Goal: Task Accomplishment & Management: Complete application form

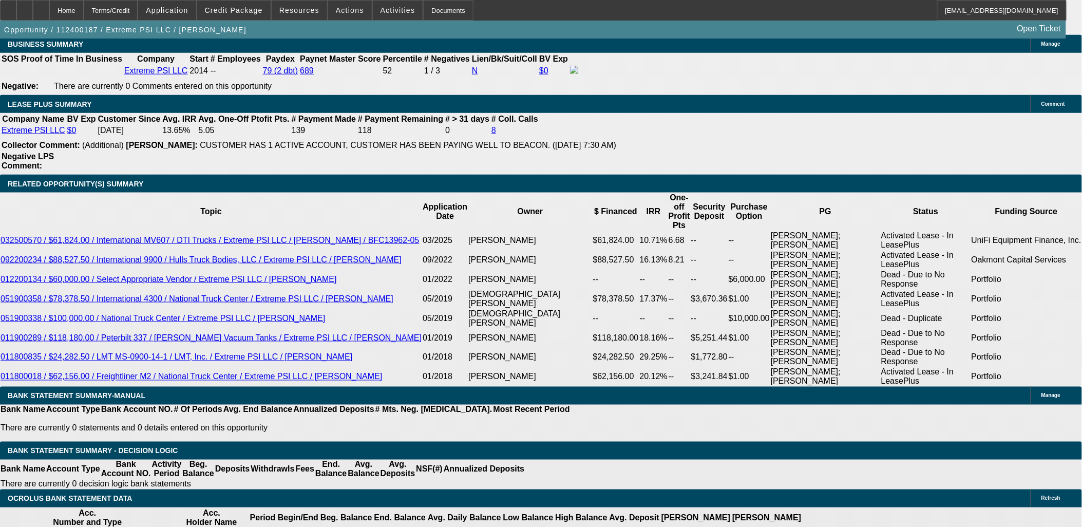
select select "0"
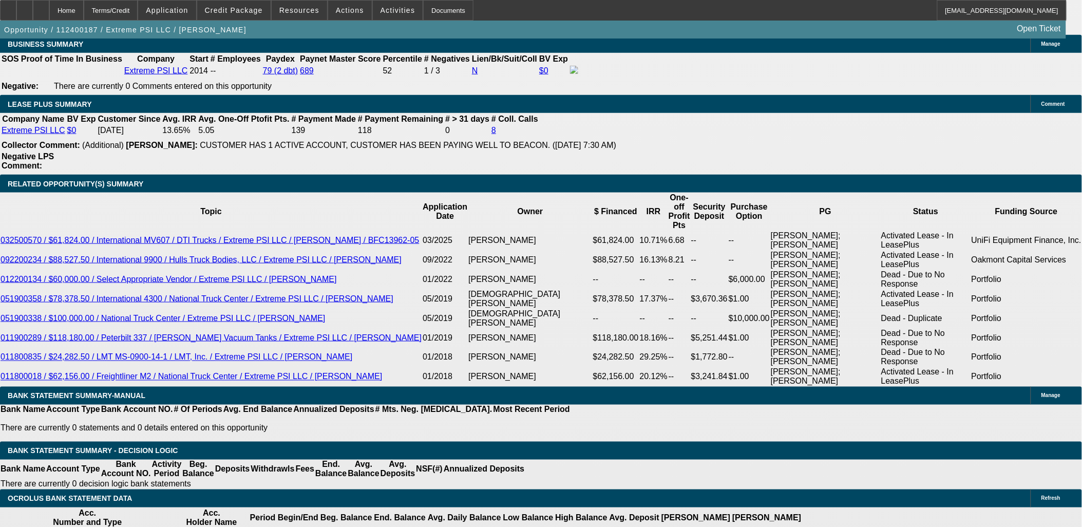
select select "0"
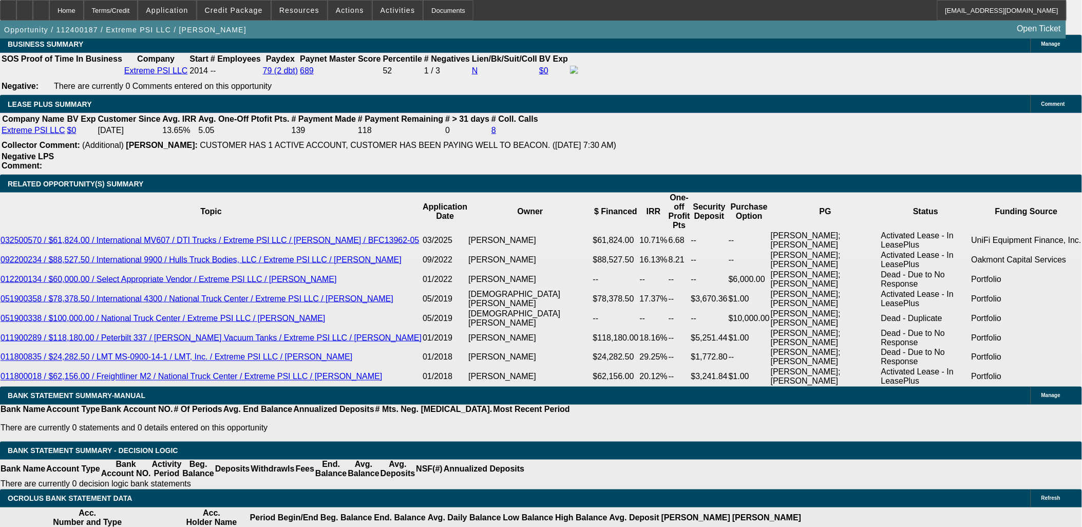
select select "0"
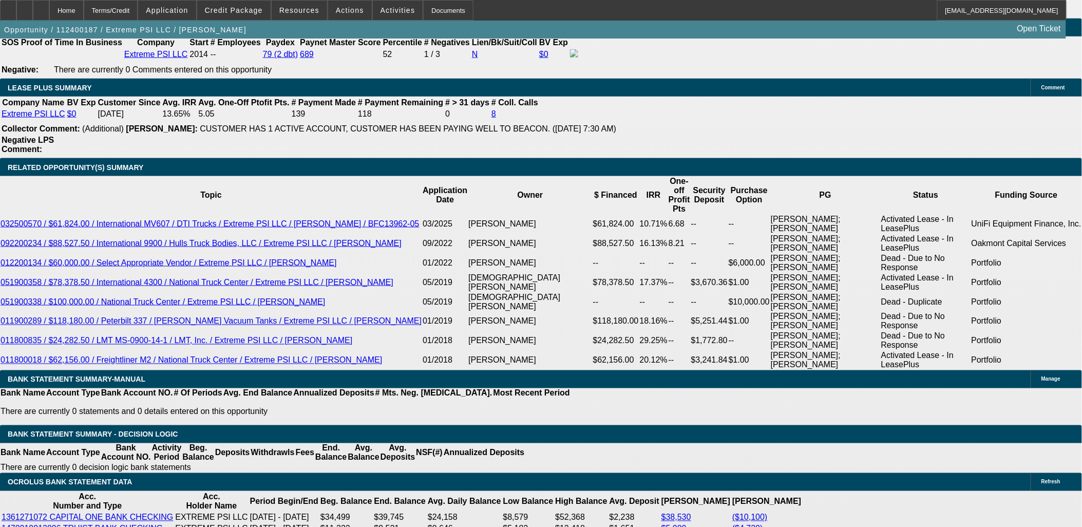
select select "1"
select select "2"
select select "6"
select select "1"
select select "2"
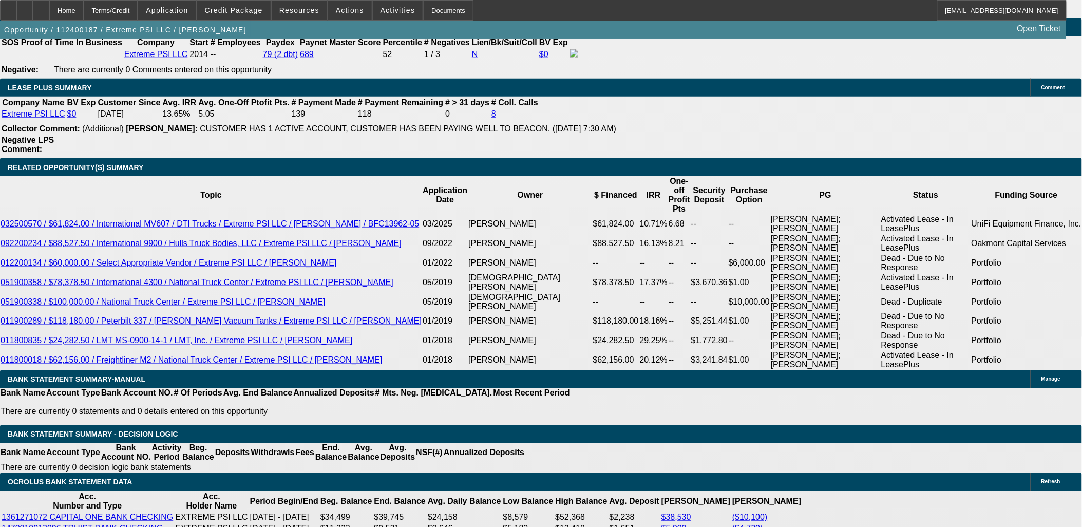
select select "6"
select select "1"
select select "2"
select select "6"
select select "1"
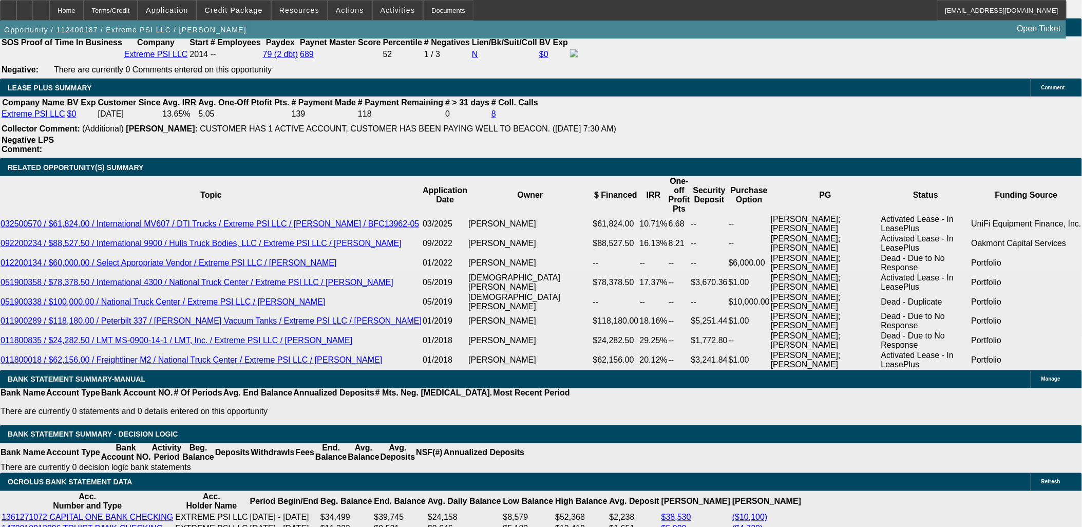
select select "2"
select select "6"
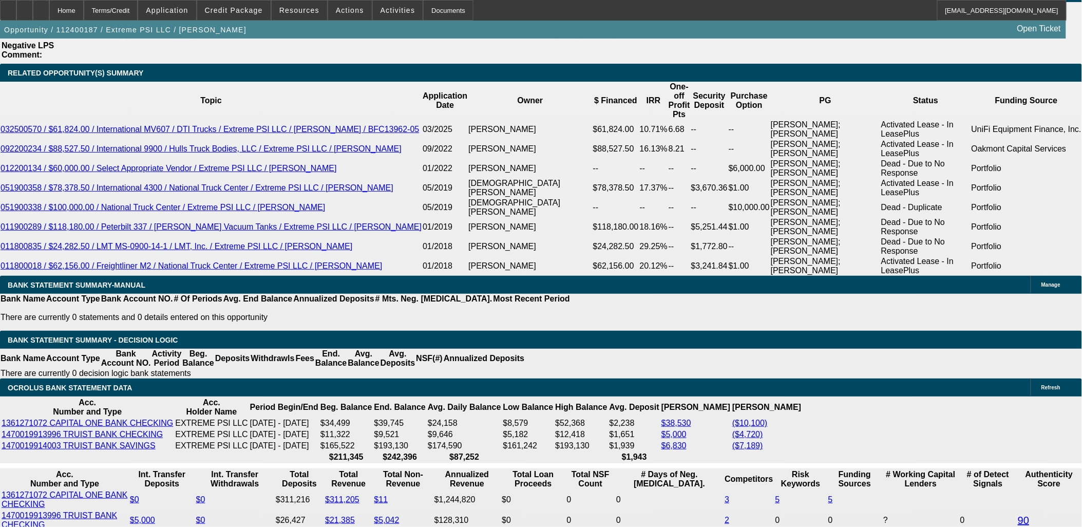
scroll to position [2016, 0]
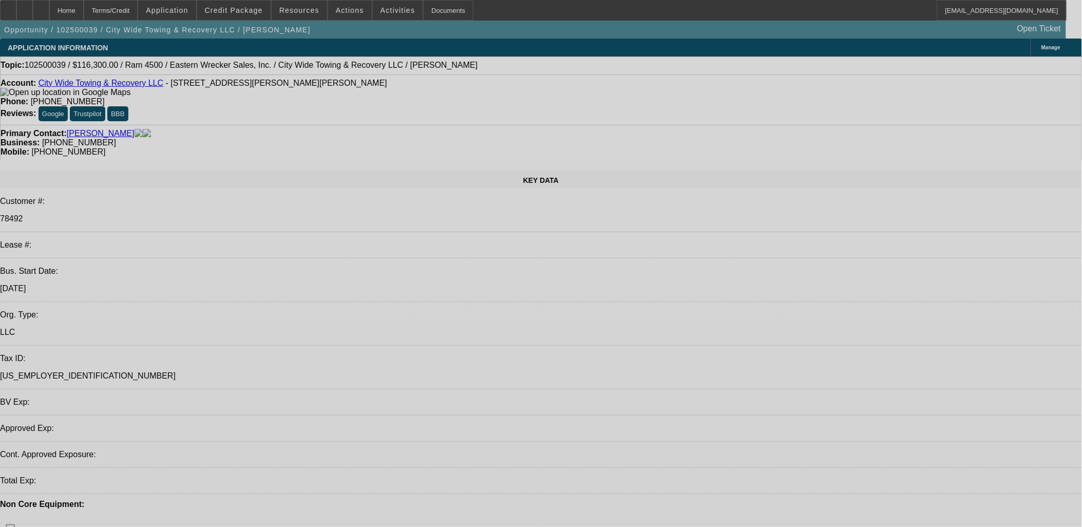
select select "0"
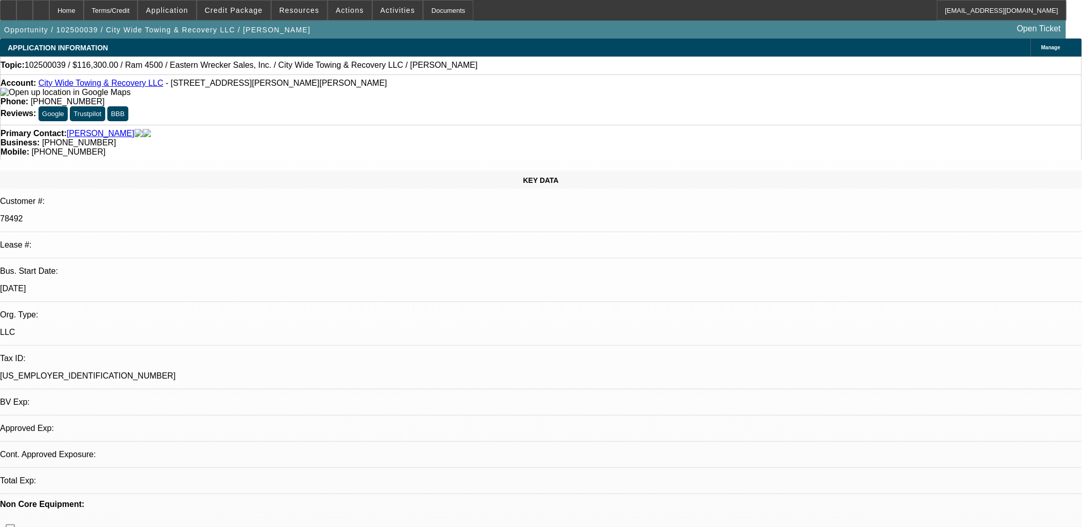
select select "0"
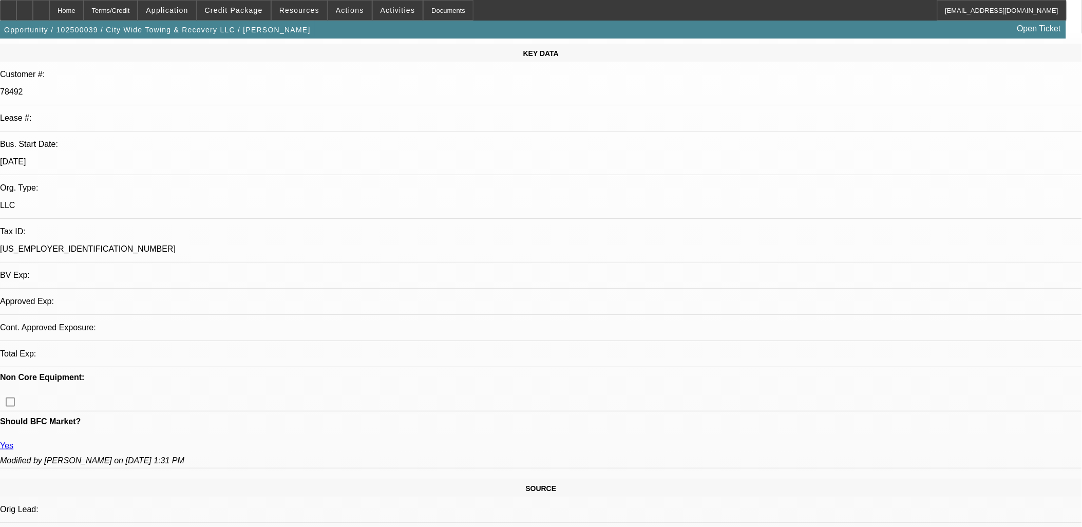
select select "1"
select select "2"
select select "6"
select select "1"
select select "2"
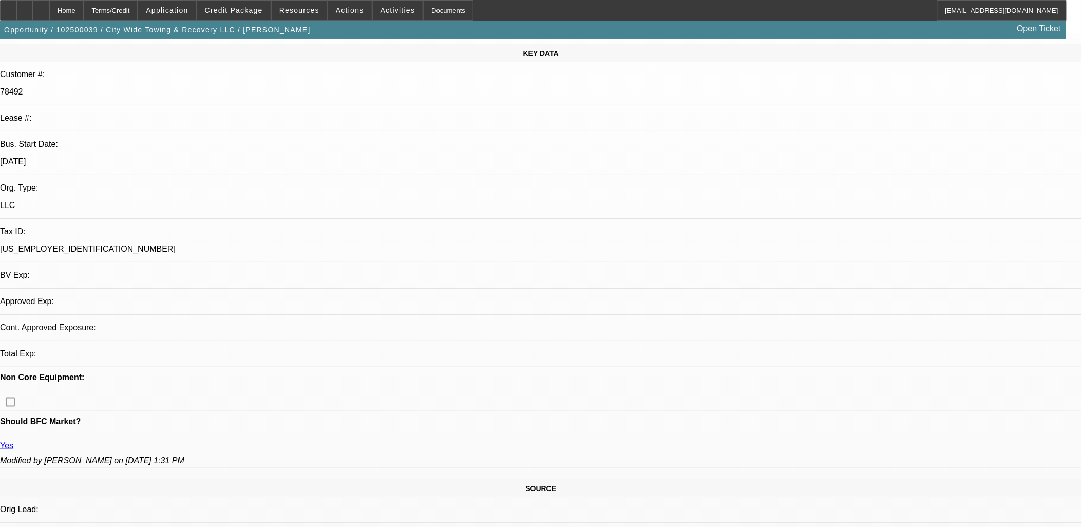
select select "6"
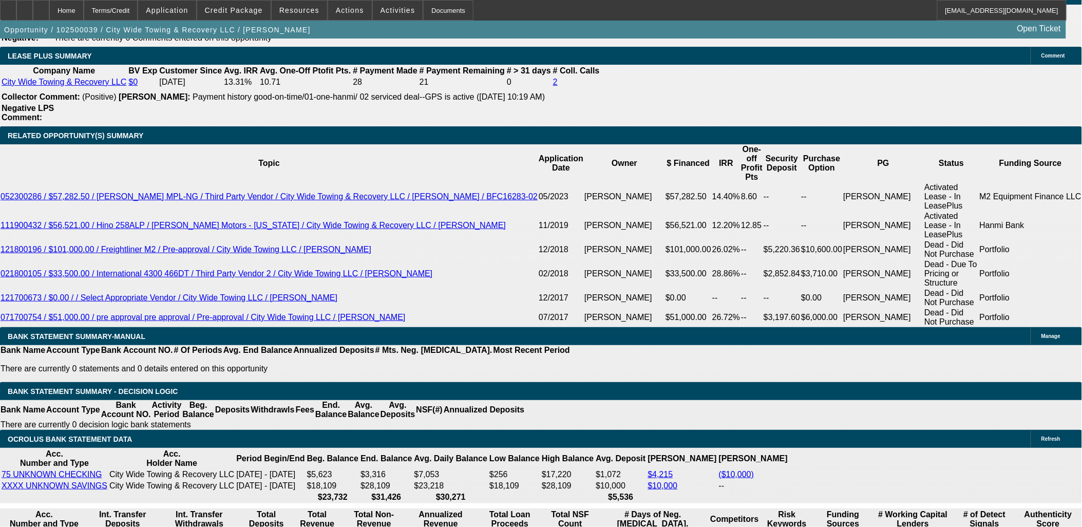
scroll to position [1743, 0]
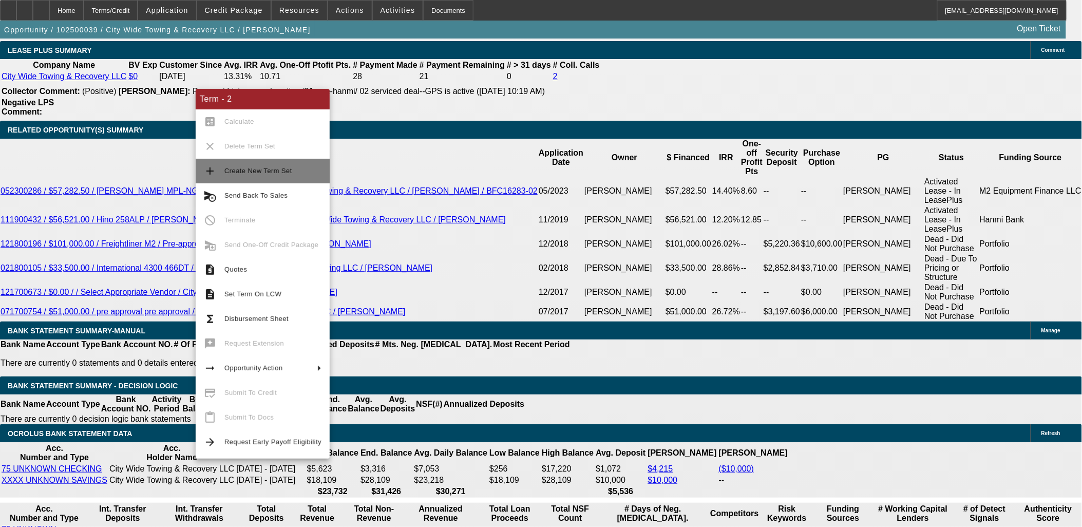
click at [222, 168] on button "add Create New Term Set" at bounding box center [263, 171] width 134 height 25
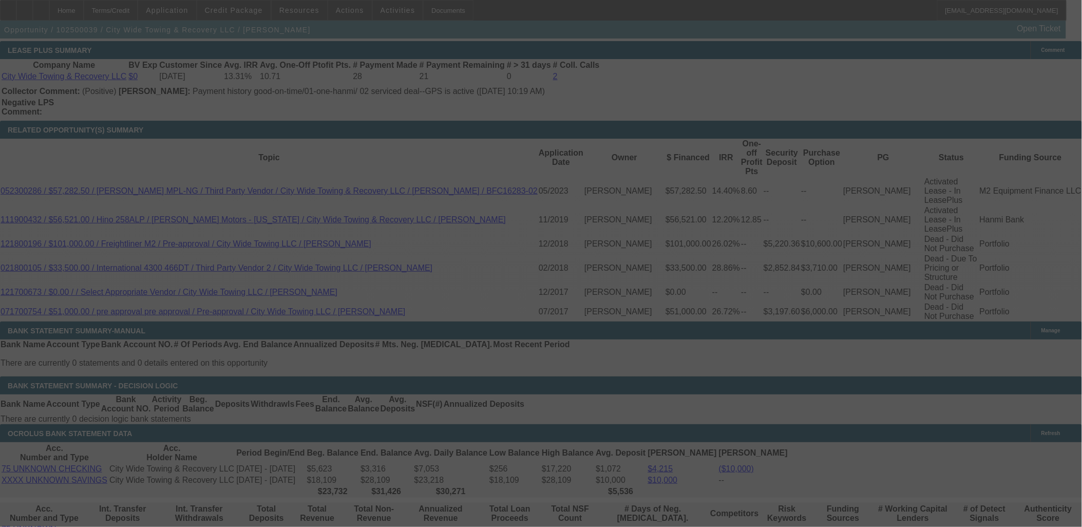
scroll to position [1803, 0]
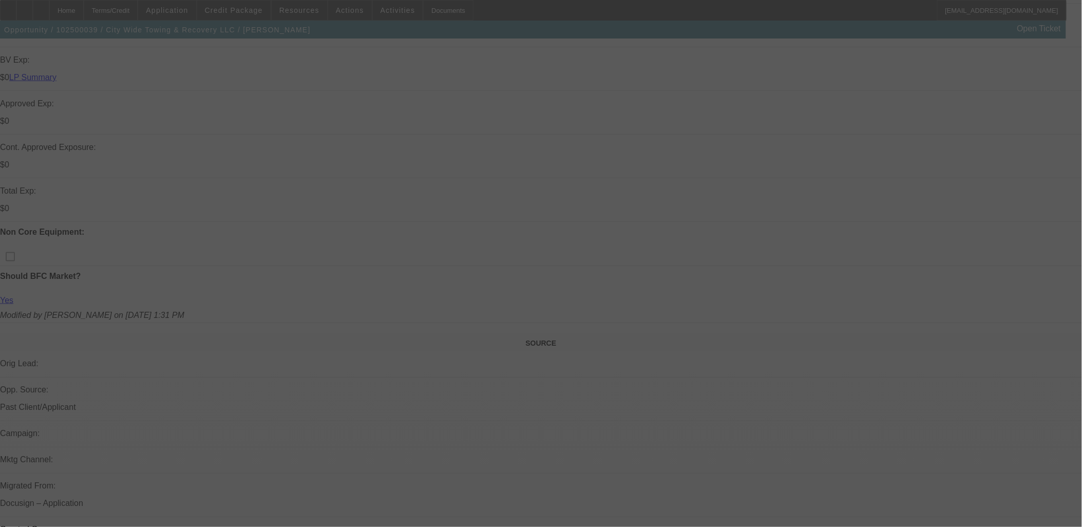
scroll to position [378, 0]
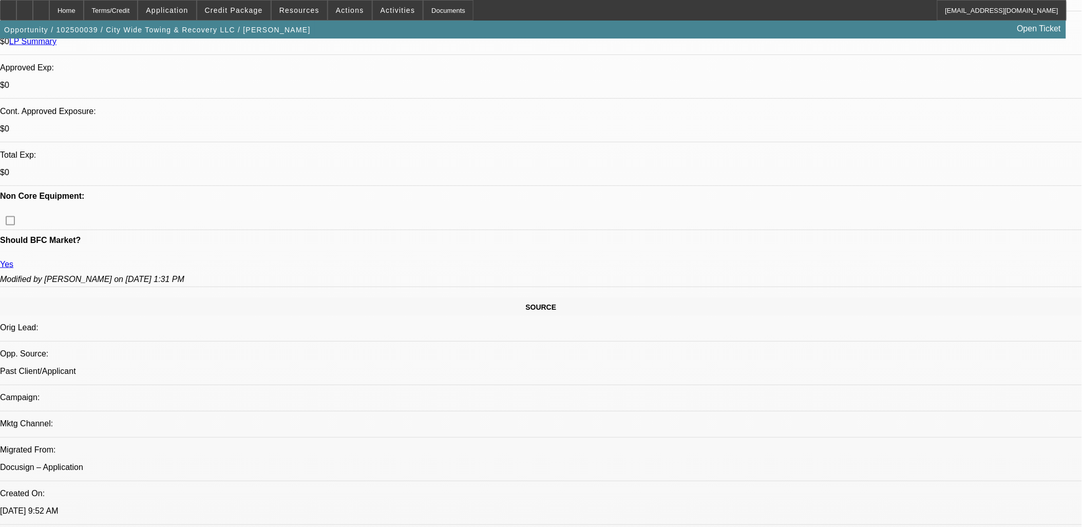
select select "0"
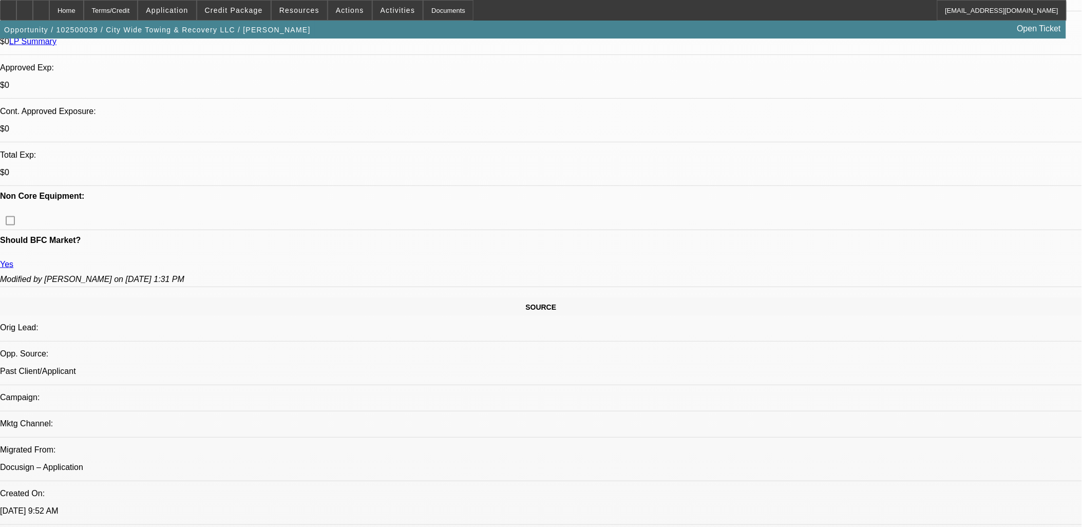
select select "0"
select select "1"
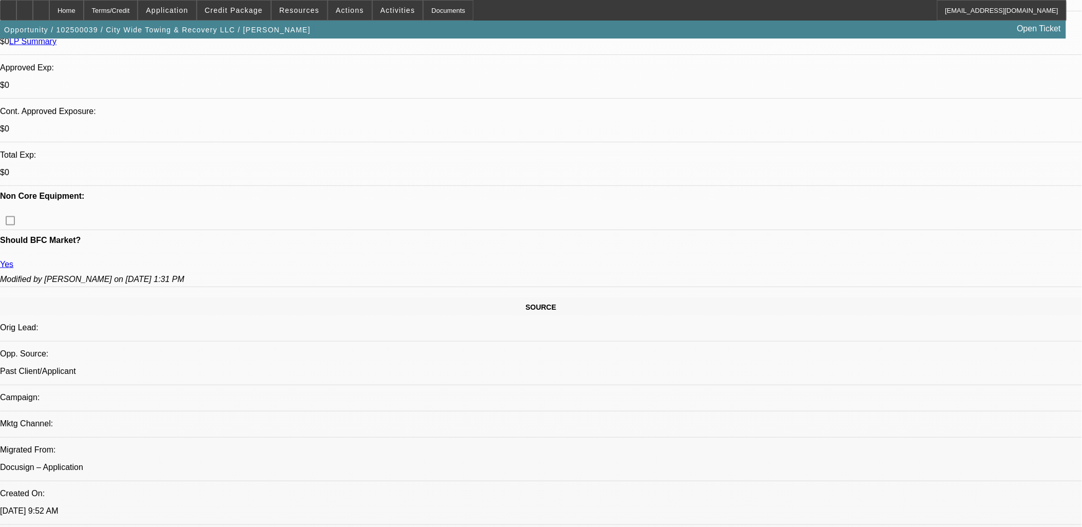
select select "2"
select select "6"
select select "1"
select select "2"
select select "6"
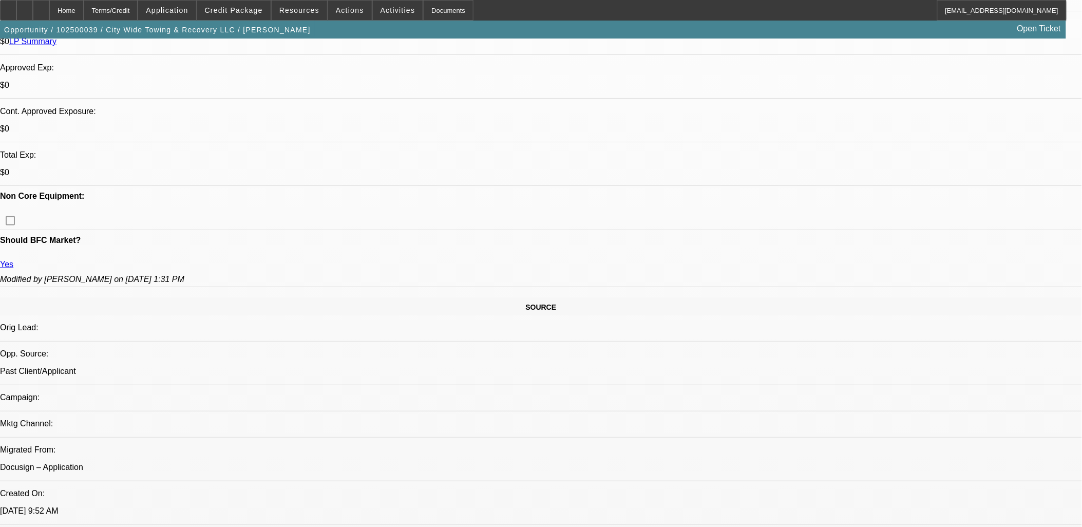
select select "1"
select select "2"
select select "6"
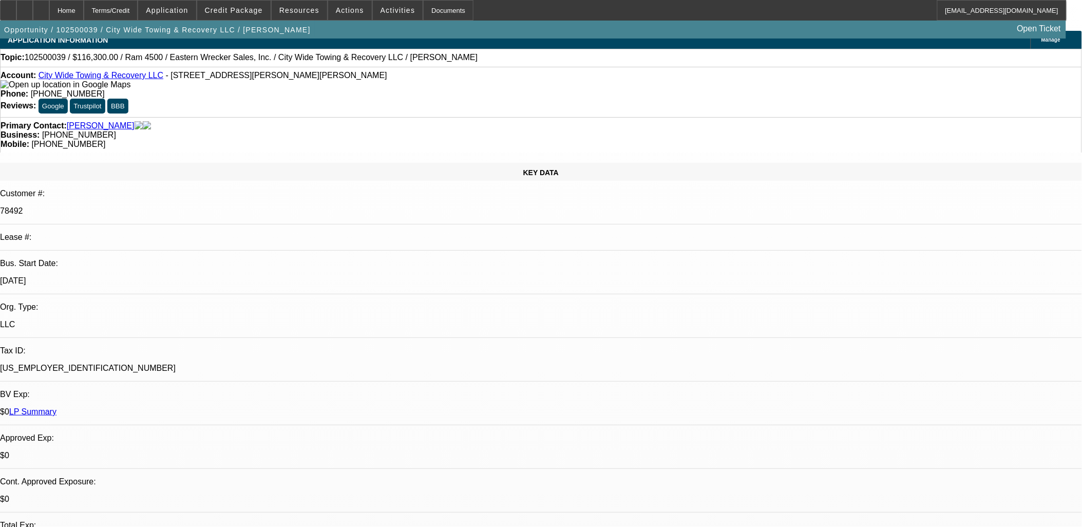
scroll to position [0, 0]
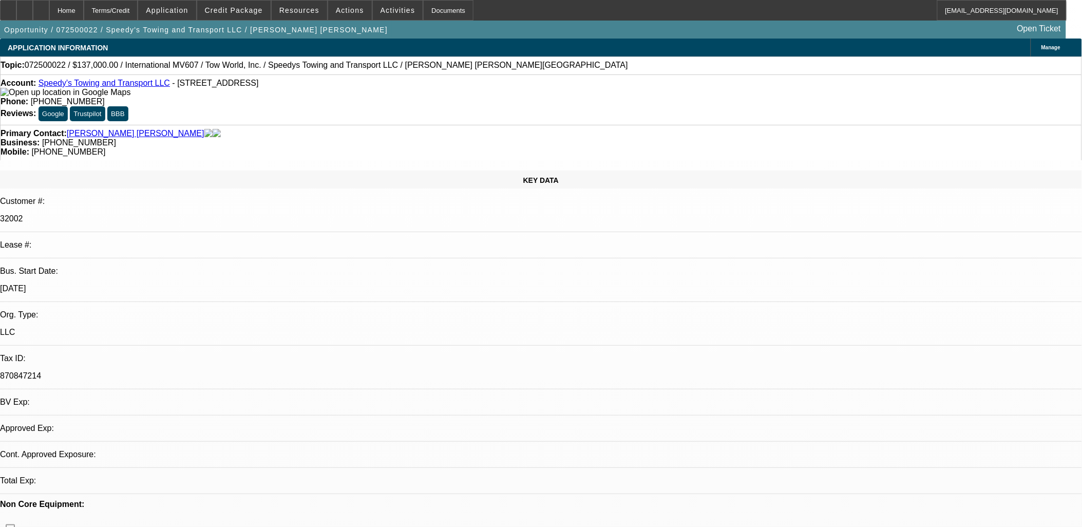
select select "0"
select select "2"
select select "0.1"
select select "2"
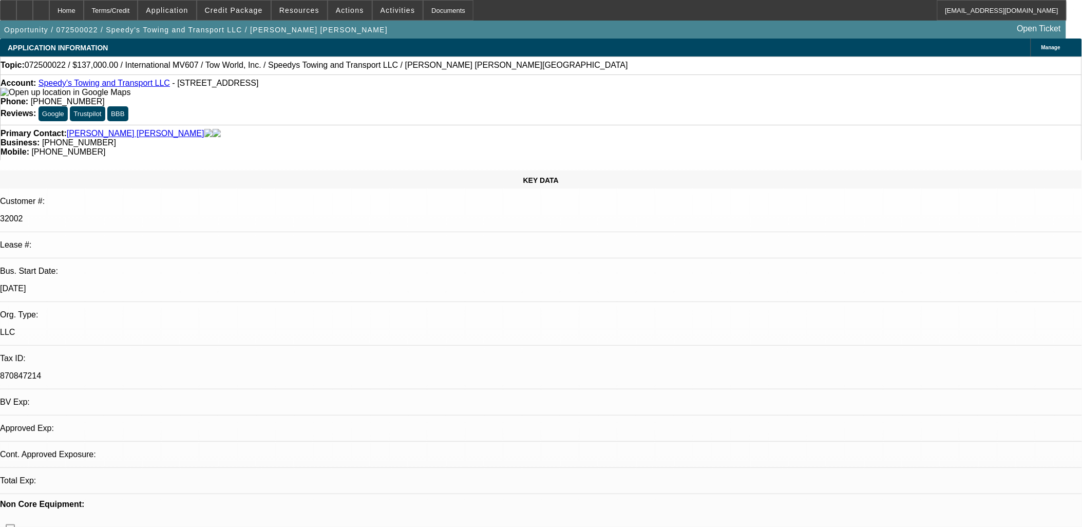
select select "0.1"
select select "1"
select select "2"
select select "4"
select select "1"
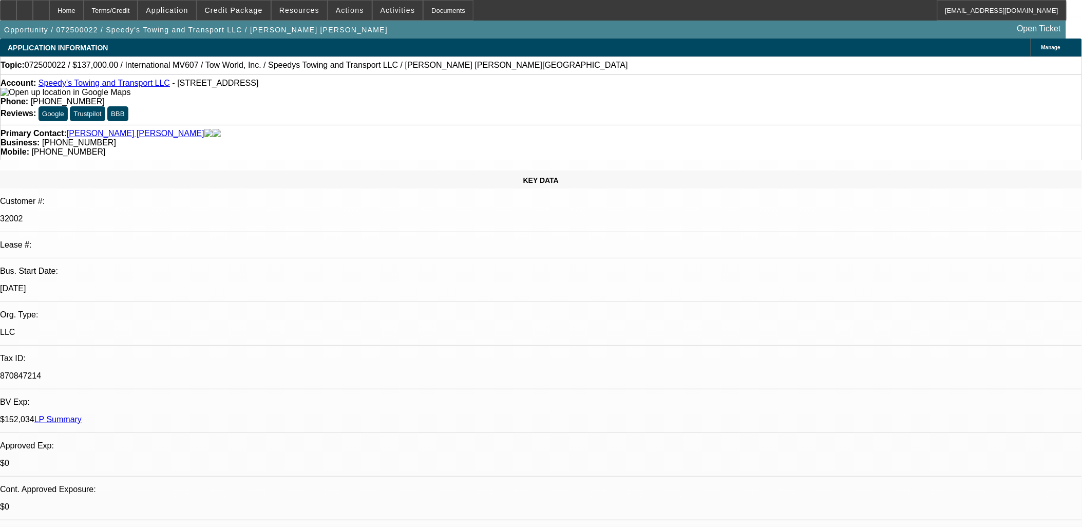
select select "2"
select select "4"
click at [180, 415] on p "$152,034 LP Summary" at bounding box center [541, 419] width 1082 height 9
click at [180, 415] on div "$152,034 LP Summary" at bounding box center [541, 419] width 1082 height 9
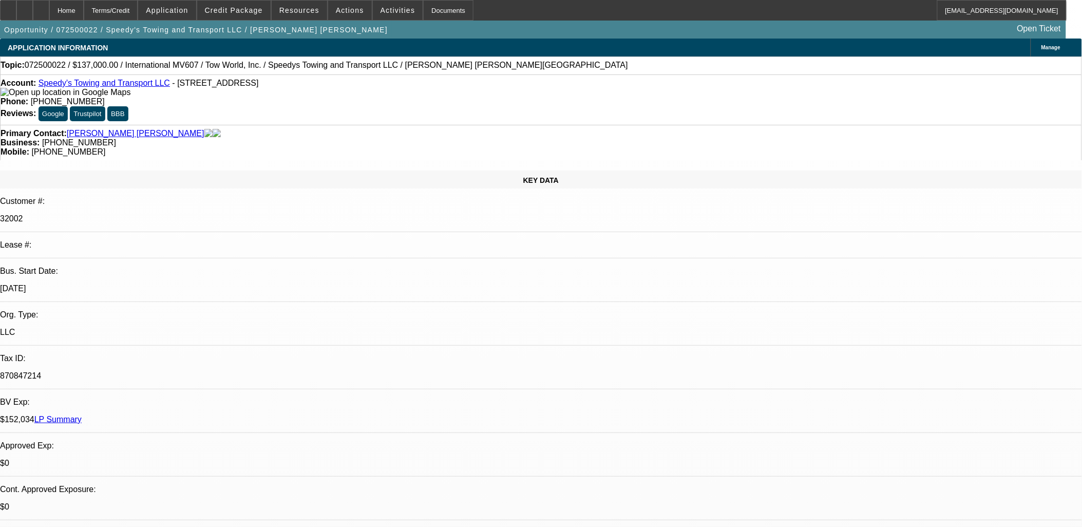
click at [82, 415] on link "LP Summary" at bounding box center [57, 419] width 47 height 9
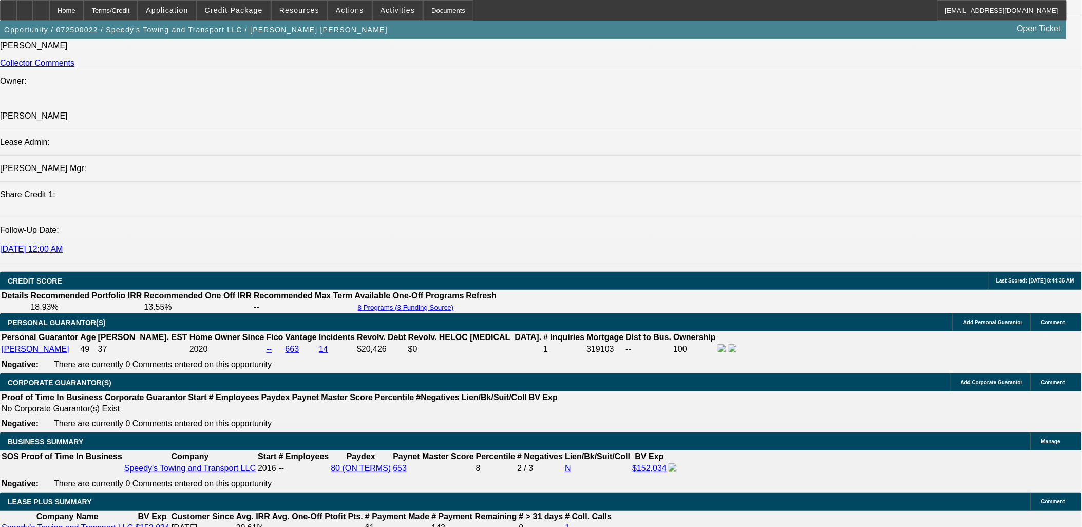
scroll to position [1540, 0]
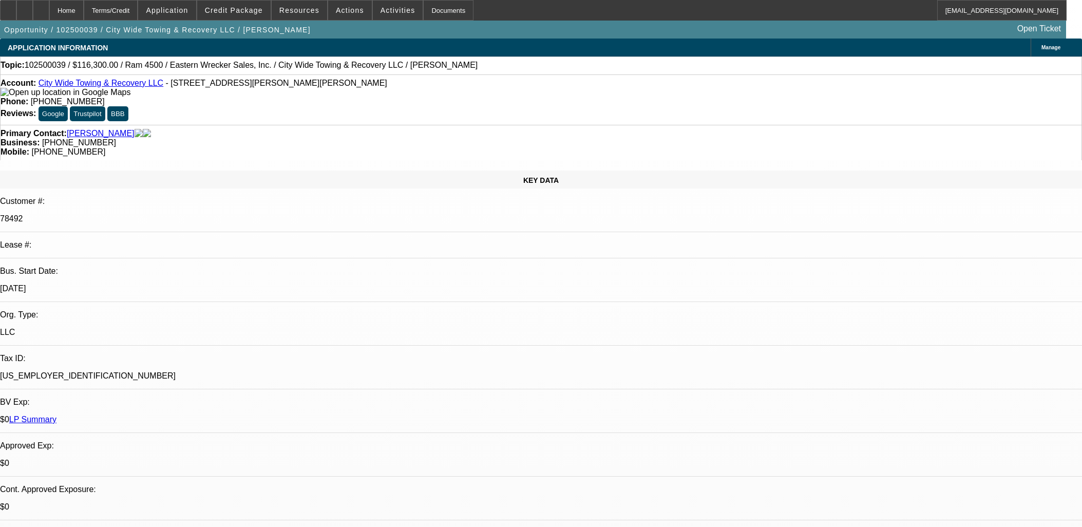
select select "0"
select select "2"
select select "0"
select select "6"
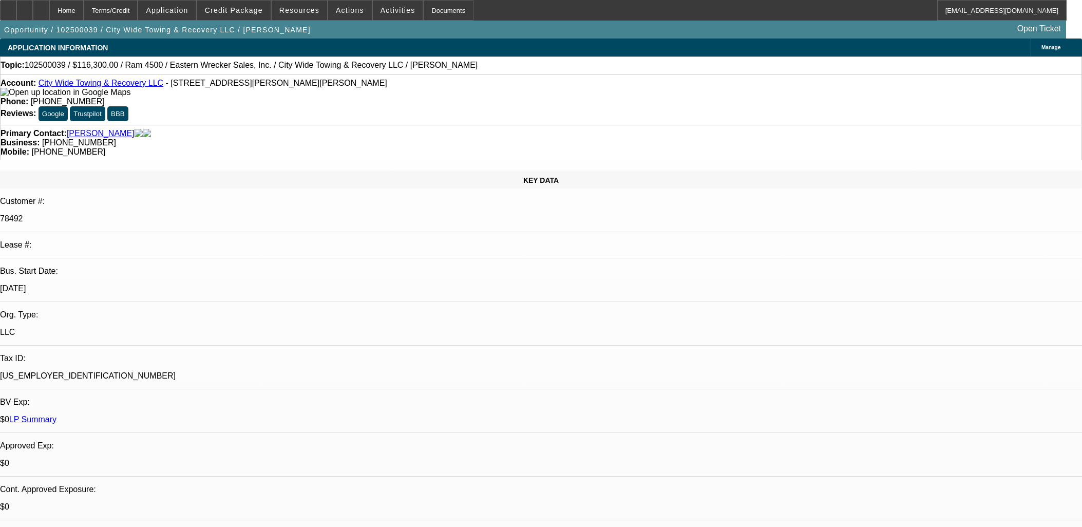
select select "0"
select select "2"
select select "0"
select select "6"
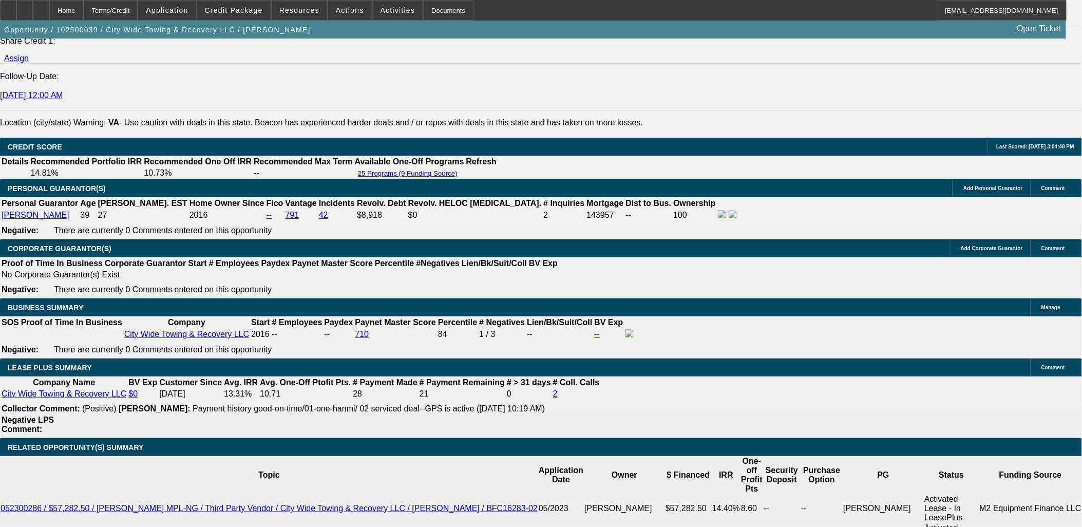
scroll to position [1825, 0]
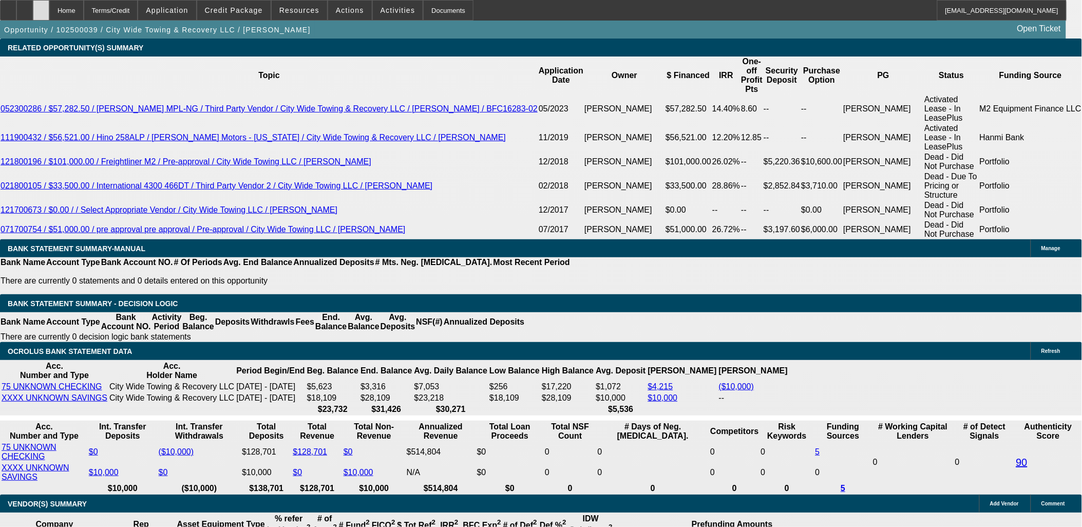
click at [49, 11] on div at bounding box center [41, 10] width 16 height 21
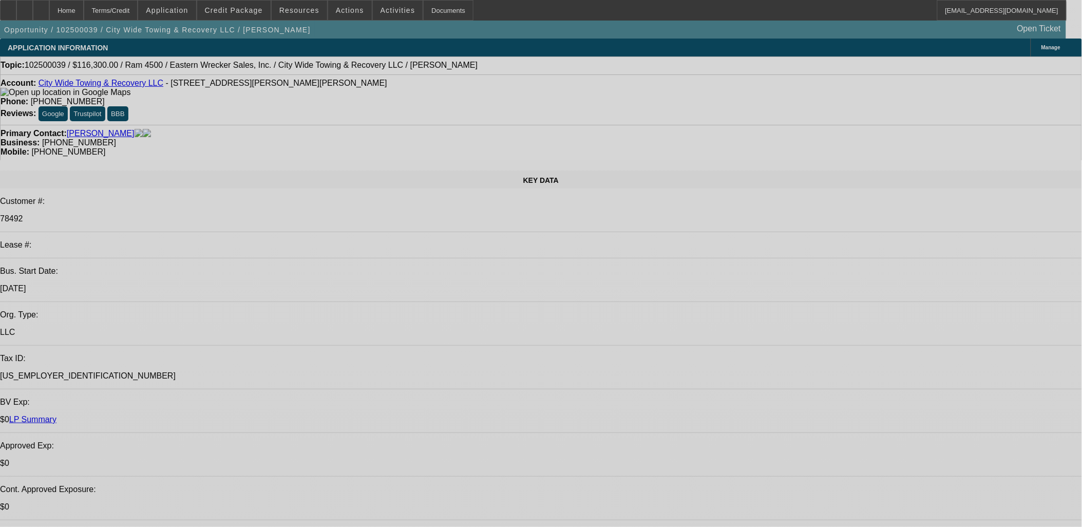
select select "0"
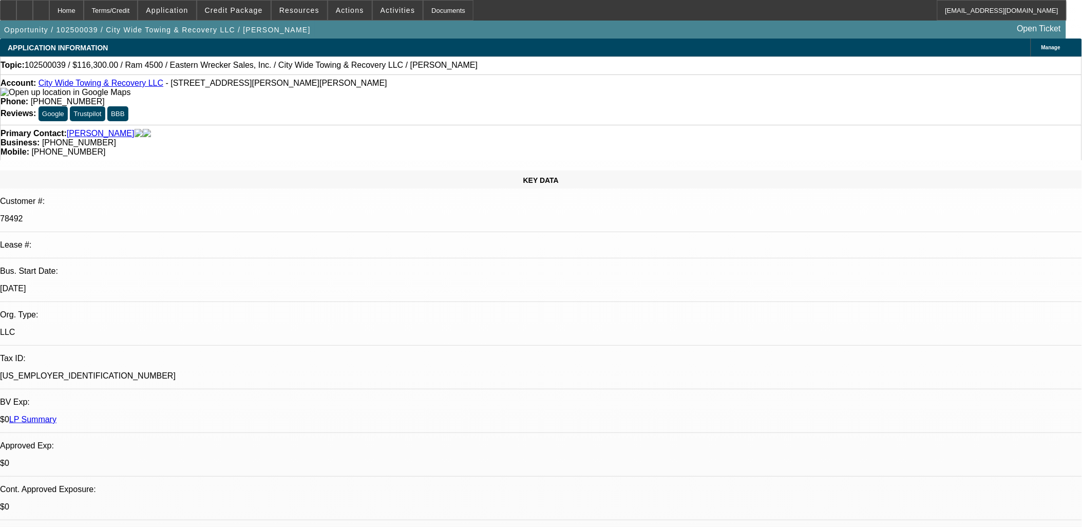
select select "0"
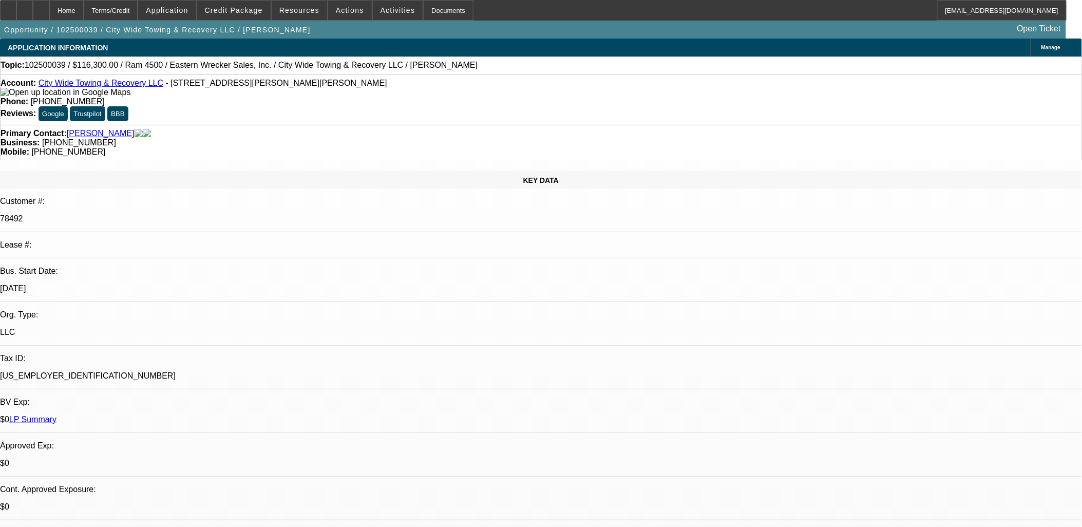
select select "0"
select select "1"
select select "2"
select select "6"
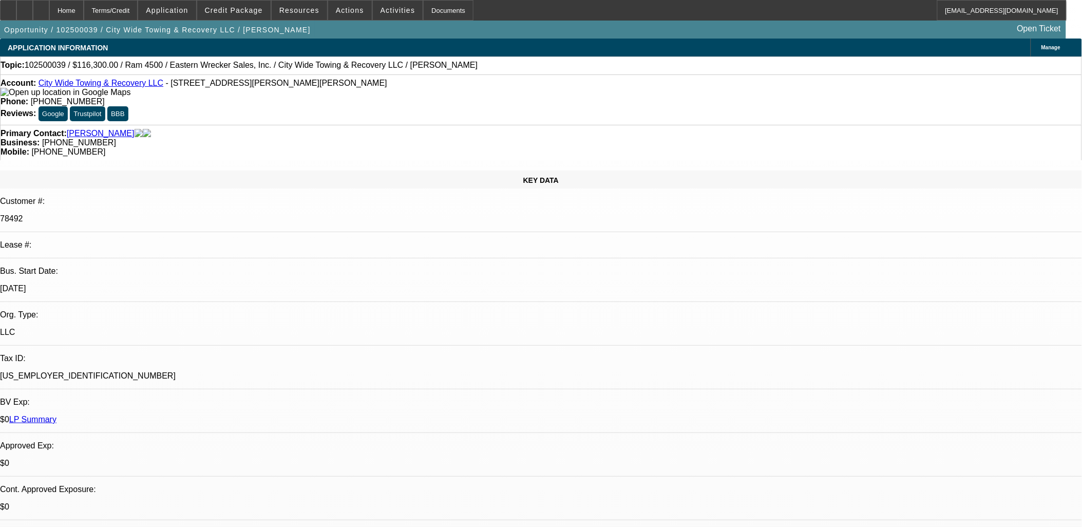
select select "1"
select select "2"
select select "6"
select select "1"
select select "2"
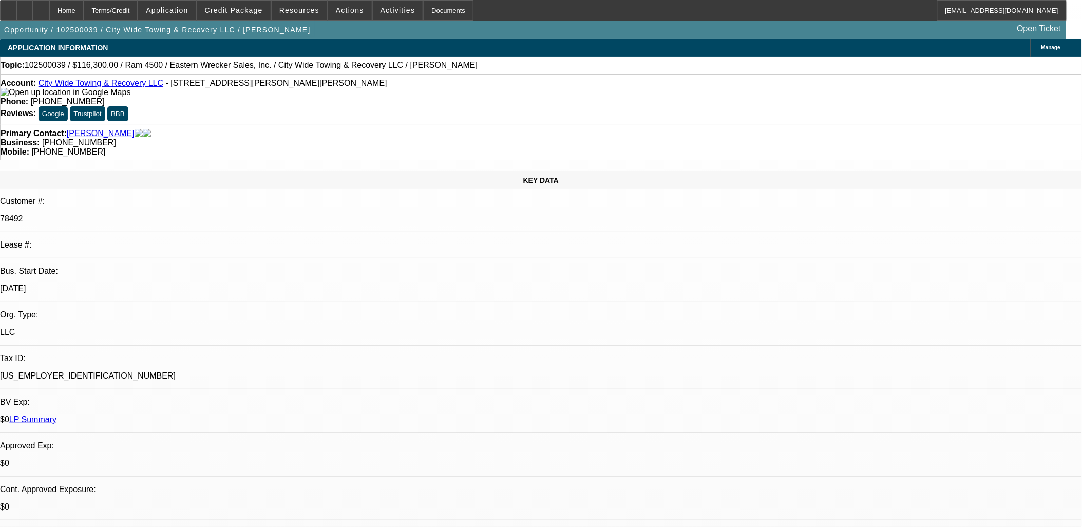
select select "6"
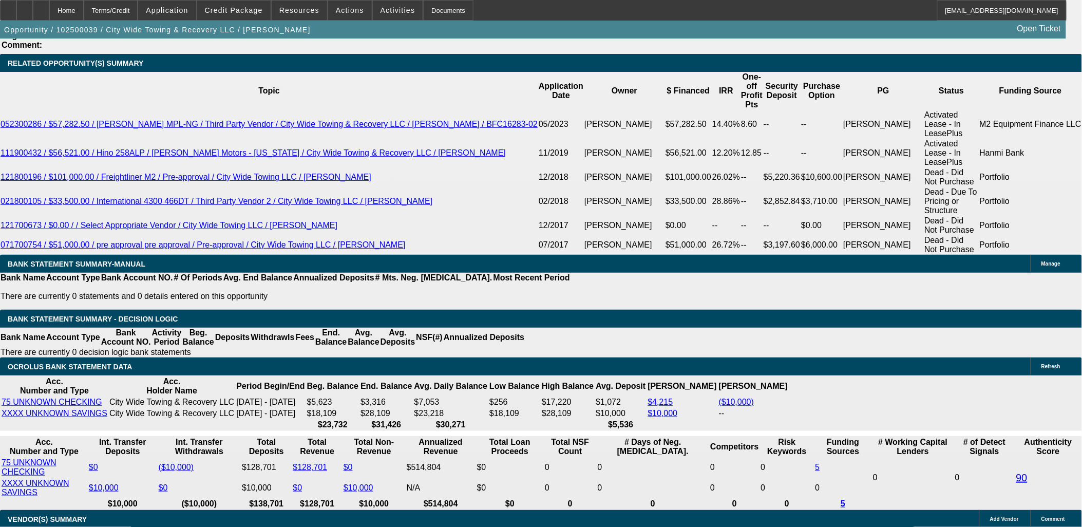
scroll to position [1825, 0]
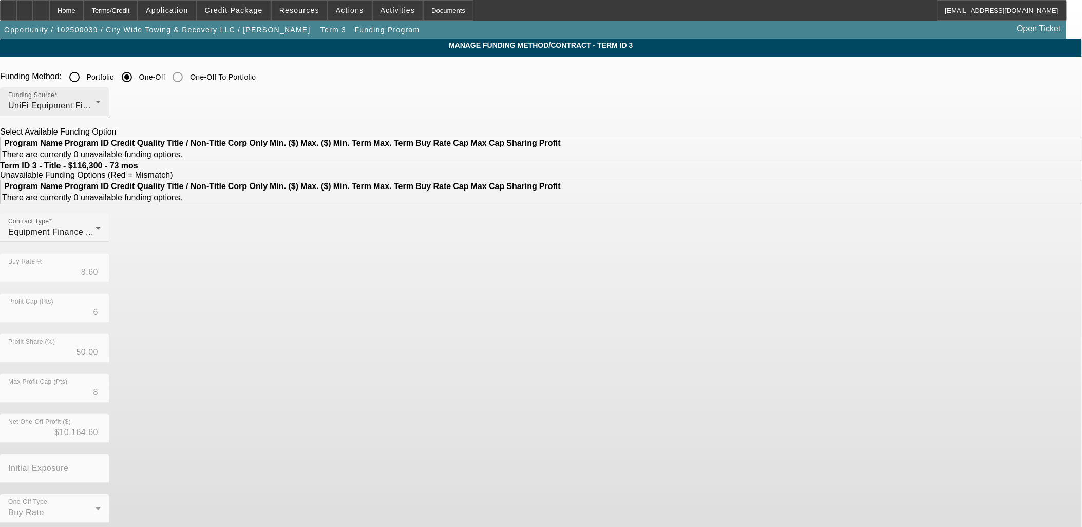
click at [96, 100] on div "UniFi Equipment Finance, Inc." at bounding box center [51, 106] width 87 height 12
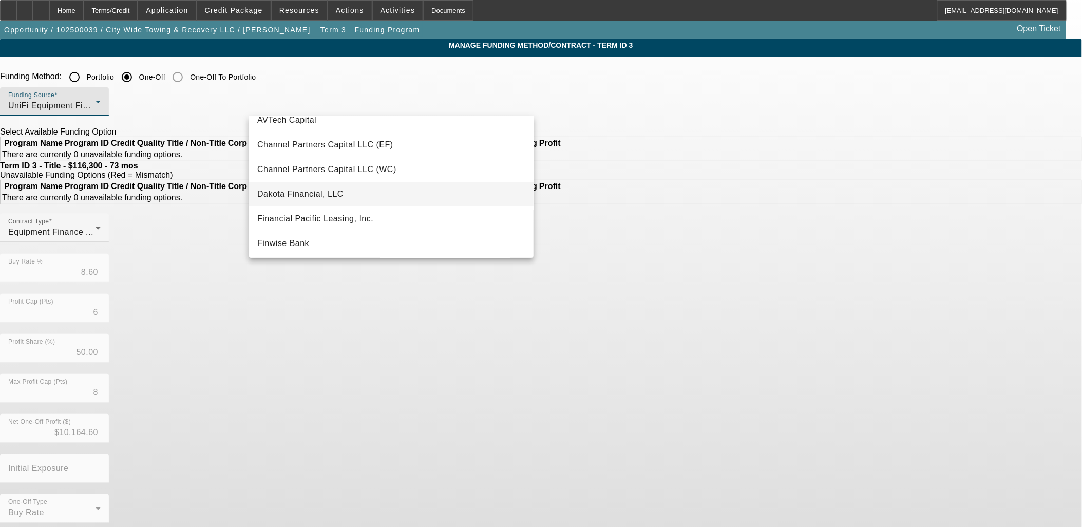
scroll to position [2, 0]
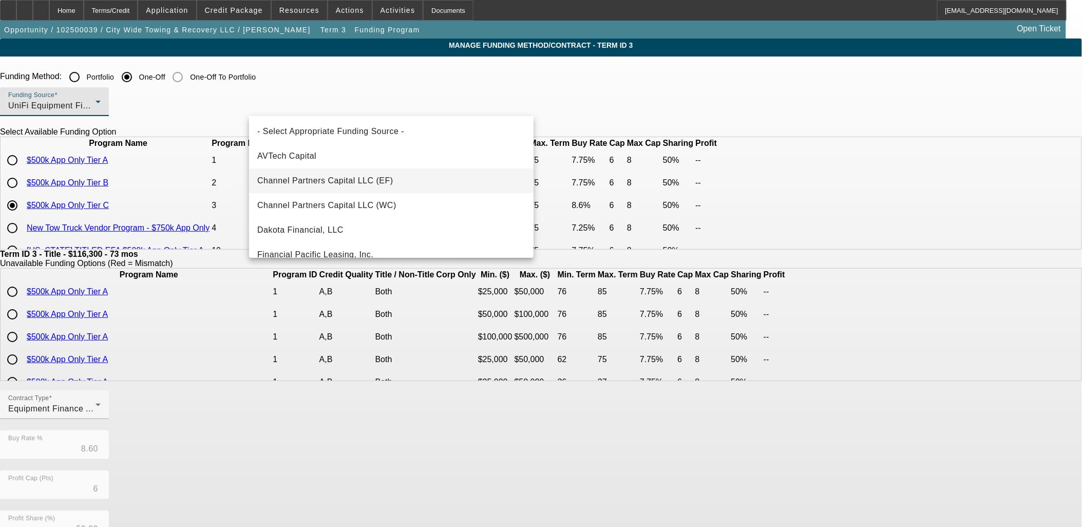
click at [316, 177] on span "Channel Partners Capital LLC (EF)" at bounding box center [325, 181] width 136 height 12
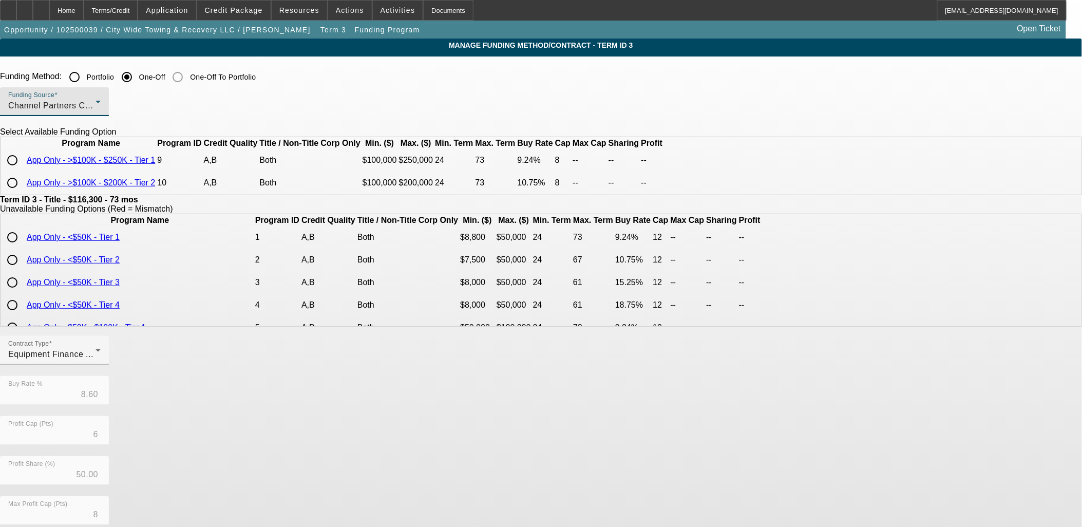
click at [96, 103] on div "Channel Partners Capital LLC (EF)" at bounding box center [51, 106] width 87 height 12
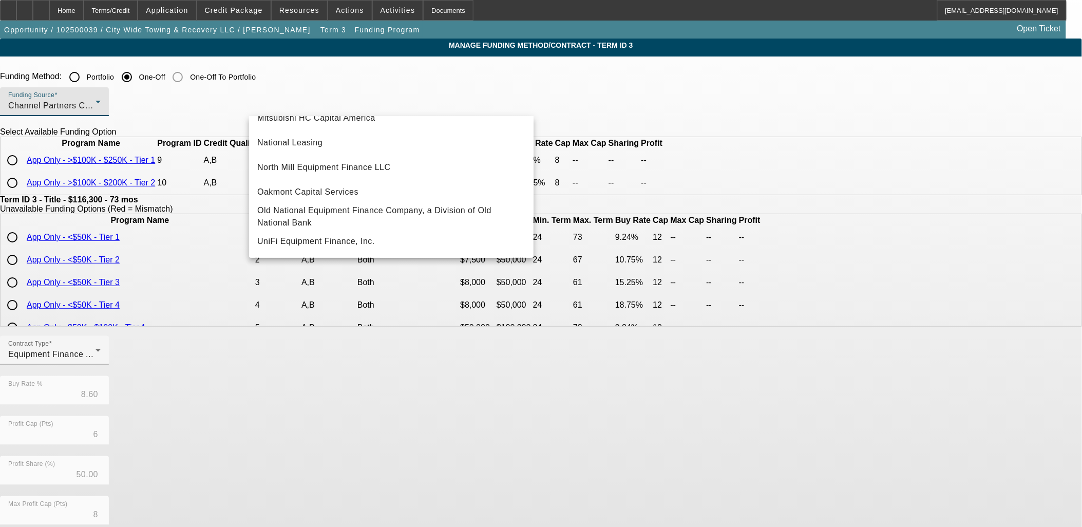
scroll to position [291, 0]
click at [365, 181] on mat-option "Oakmont Capital Services" at bounding box center [391, 192] width 284 height 25
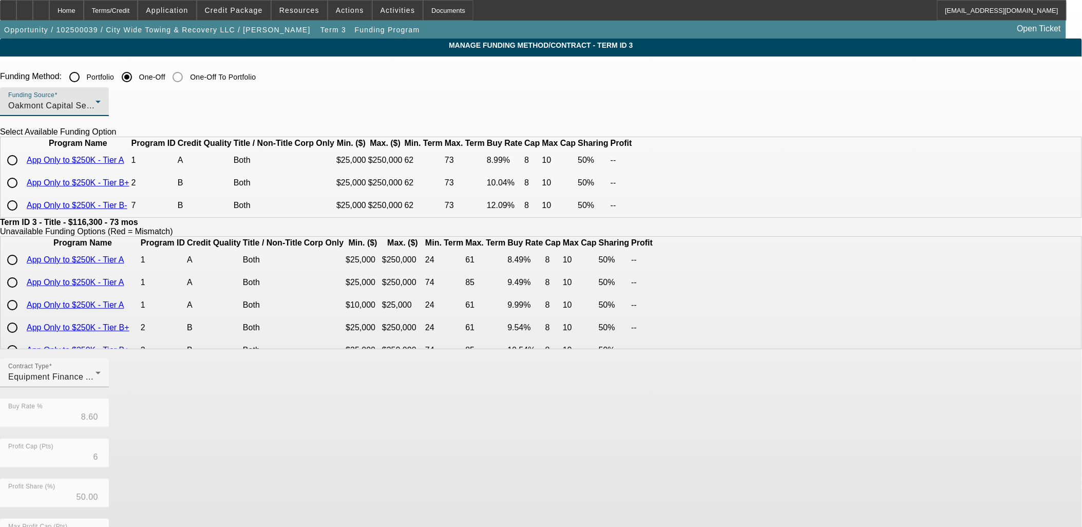
click at [23, 193] on input "radio" at bounding box center [12, 183] width 21 height 21
radio input "true"
type input "10.04"
type input "8"
type input "10"
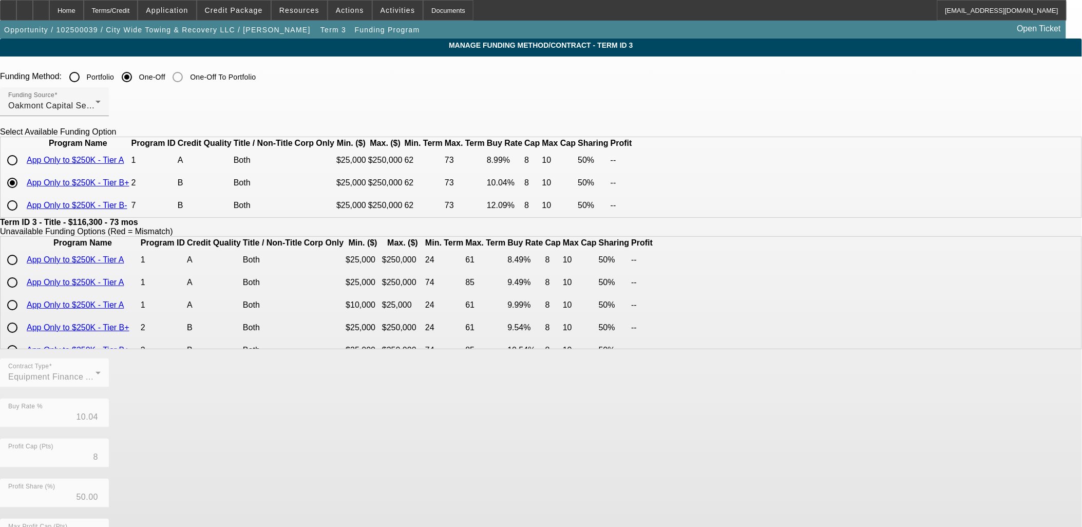
click at [23, 170] on input "radio" at bounding box center [12, 160] width 21 height 21
radio input "true"
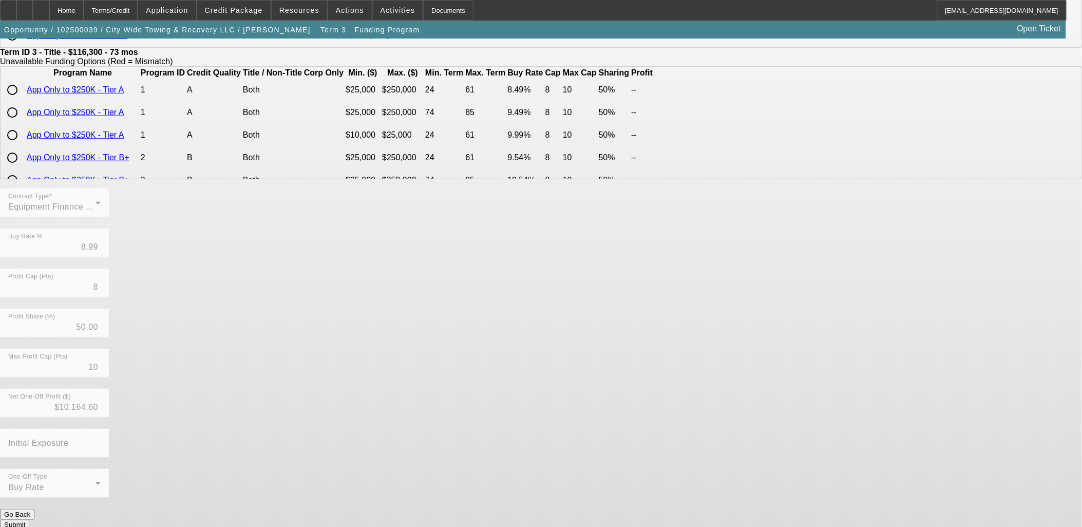
scroll to position [173, 0]
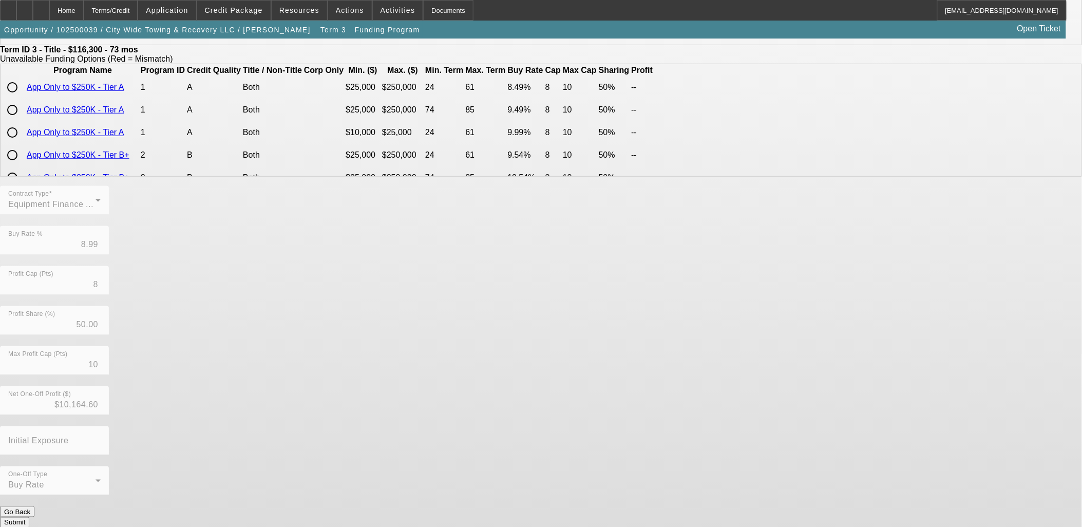
click at [29, 517] on button "Submit" at bounding box center [14, 522] width 29 height 11
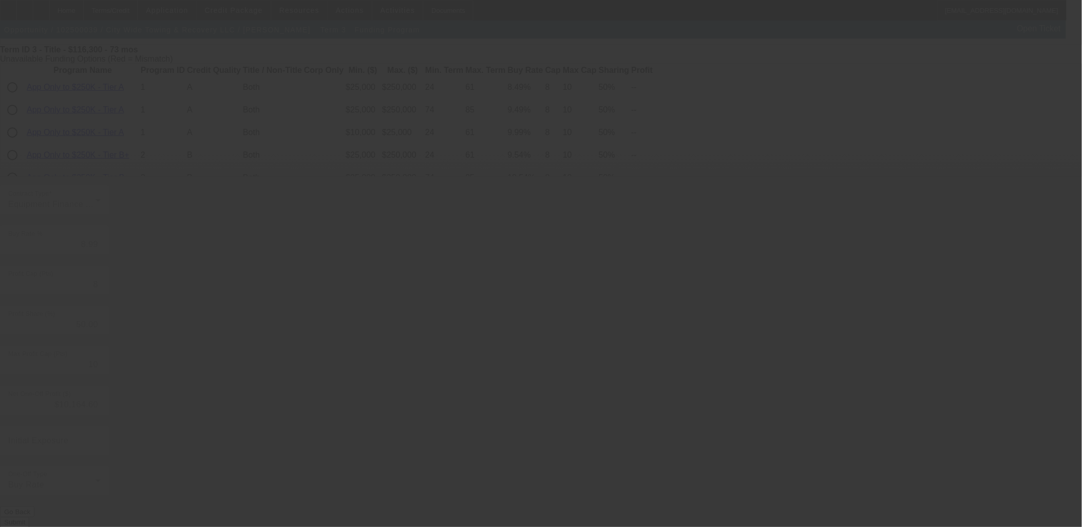
type input "8.60"
type input "6"
type input "8"
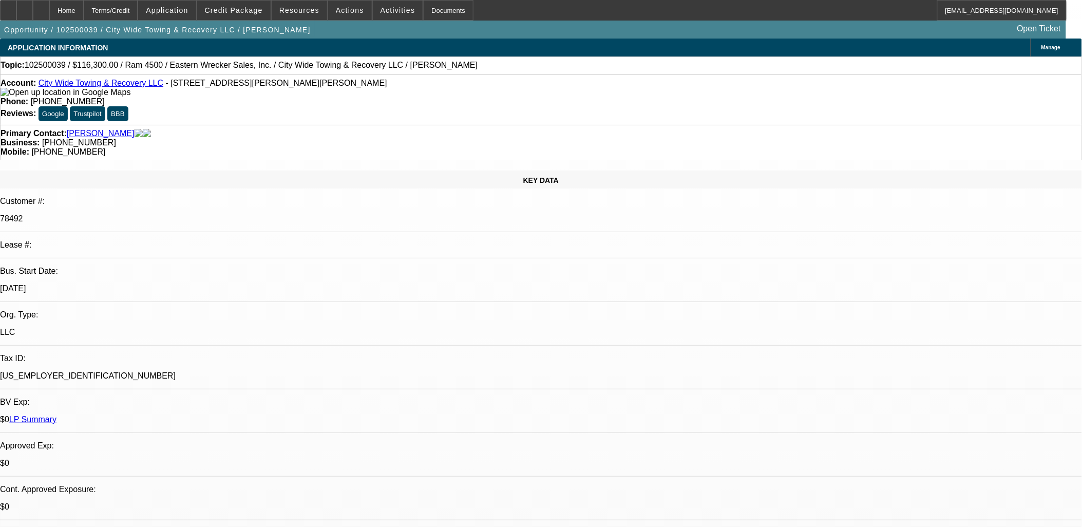
select select "0"
select select "2"
select select "0"
select select "6"
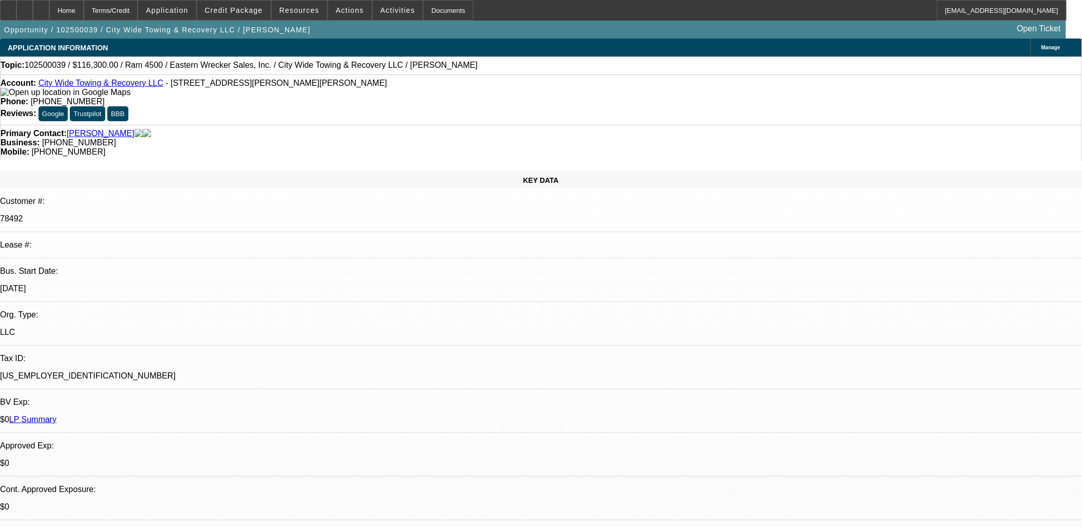
select select "0"
select select "2"
select select "0"
select select "6"
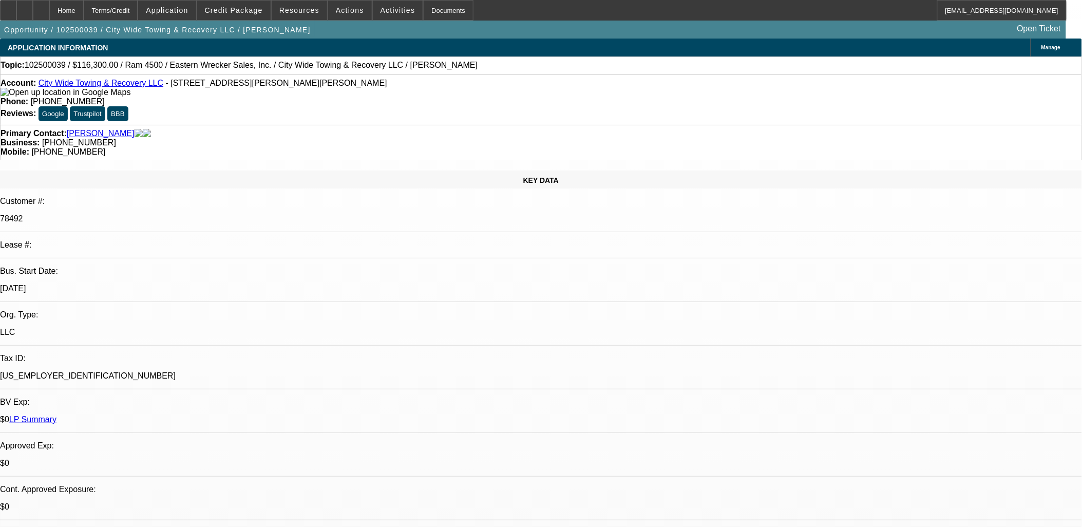
select select "0"
select select "2"
select select "0"
select select "6"
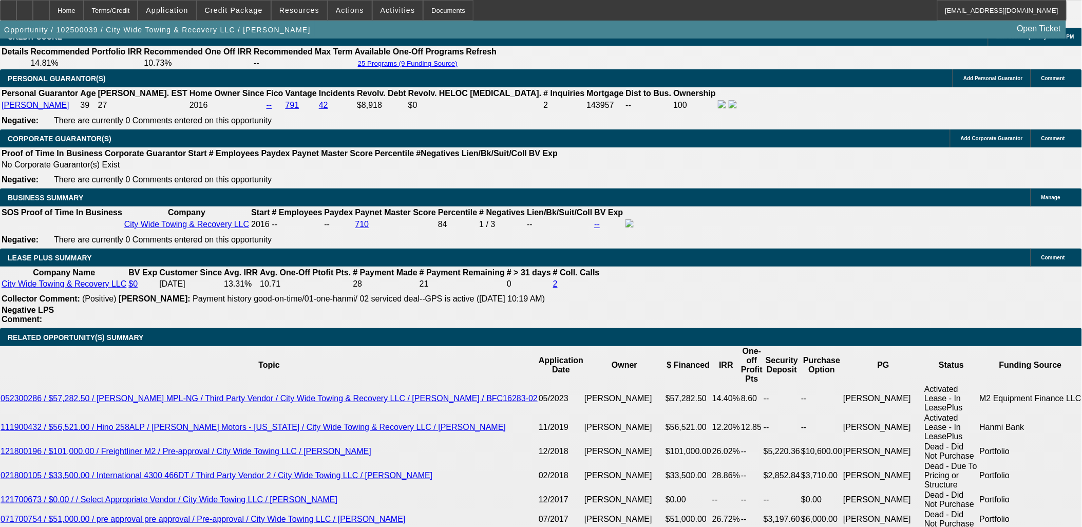
scroll to position [1768, 0]
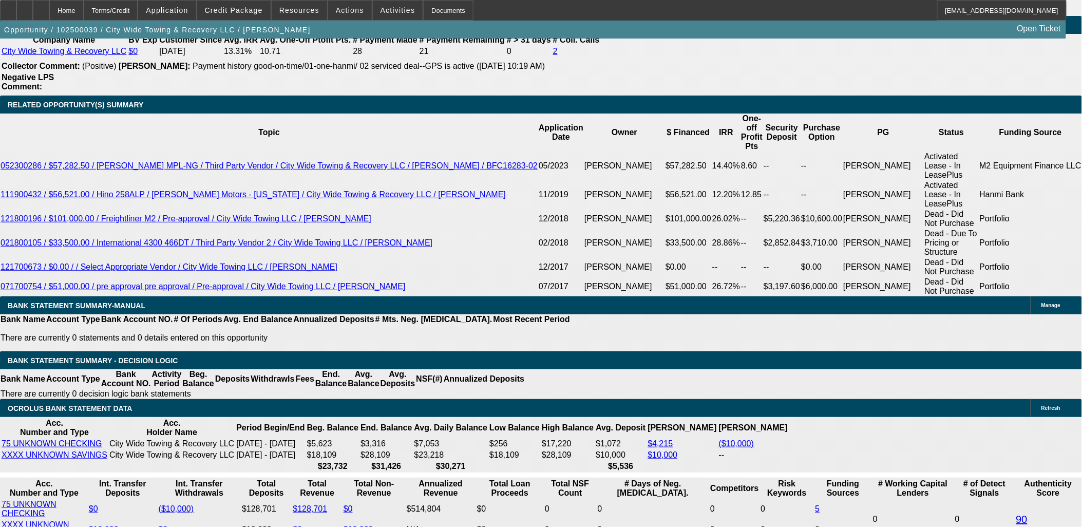
type input "11630"
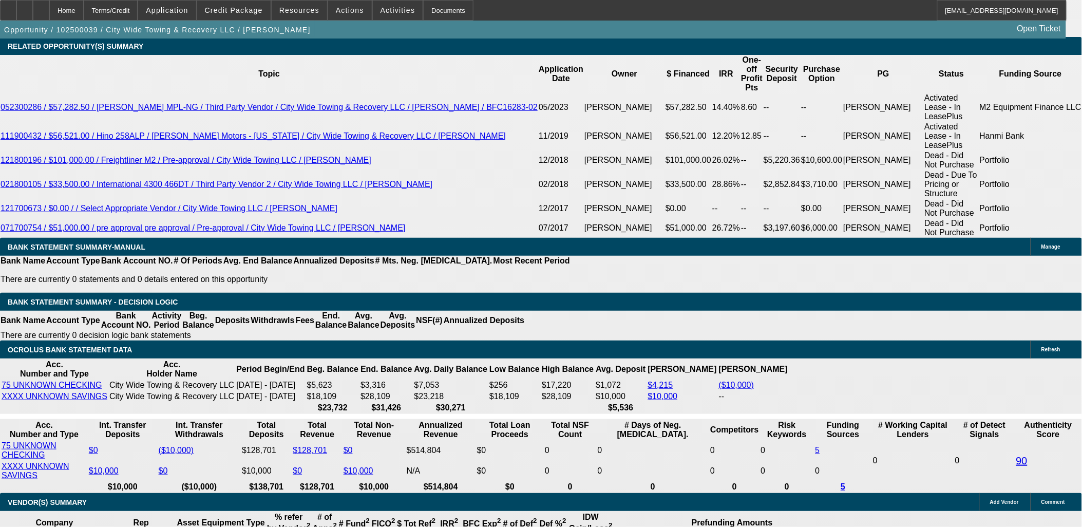
type input "UNKNOWN"
type input "$0.00"
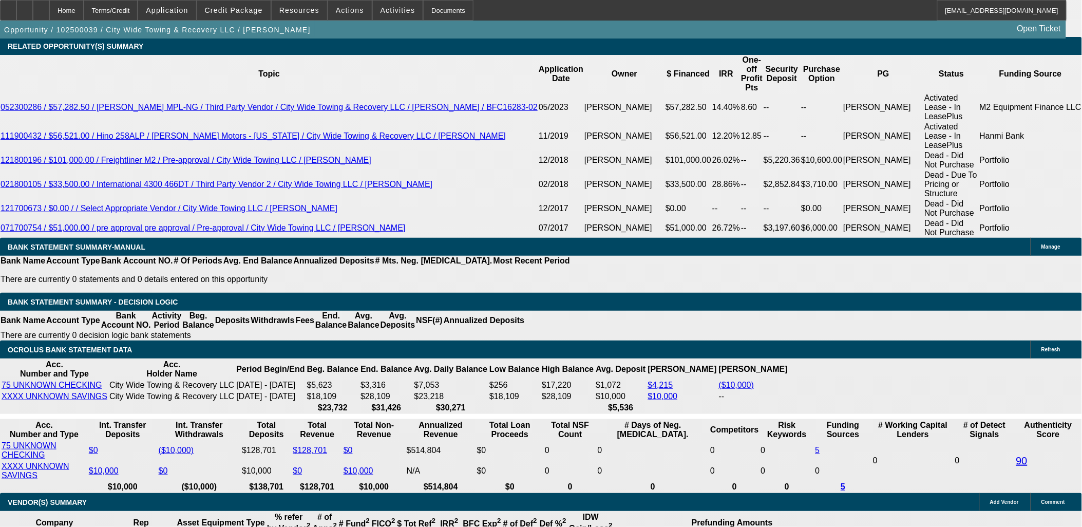
type input "11"
type input "$2,213.66"
drag, startPoint x: 242, startPoint y: 164, endPoint x: 311, endPoint y: 170, distance: 69.1
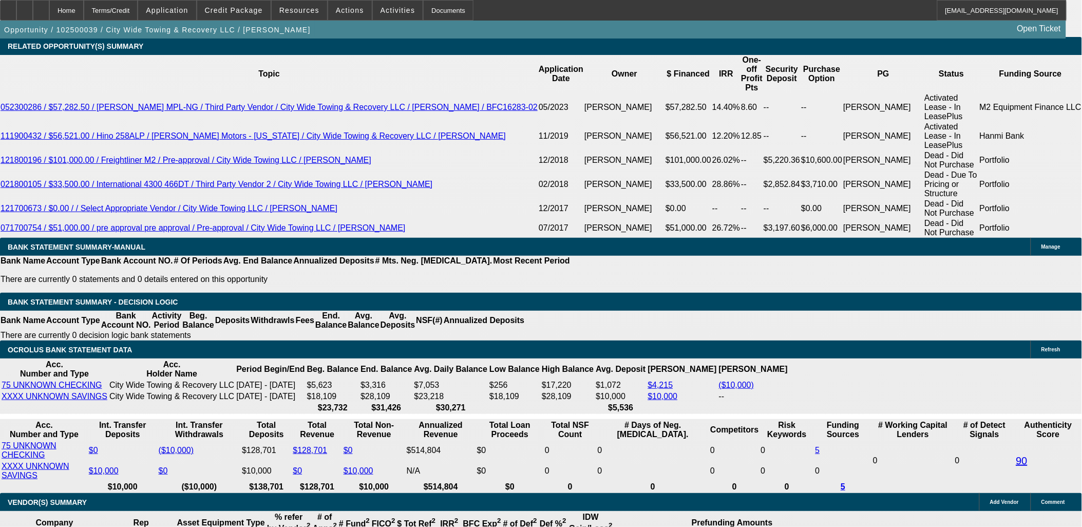
type input "12"
type input "$2,273.69"
type input "12"
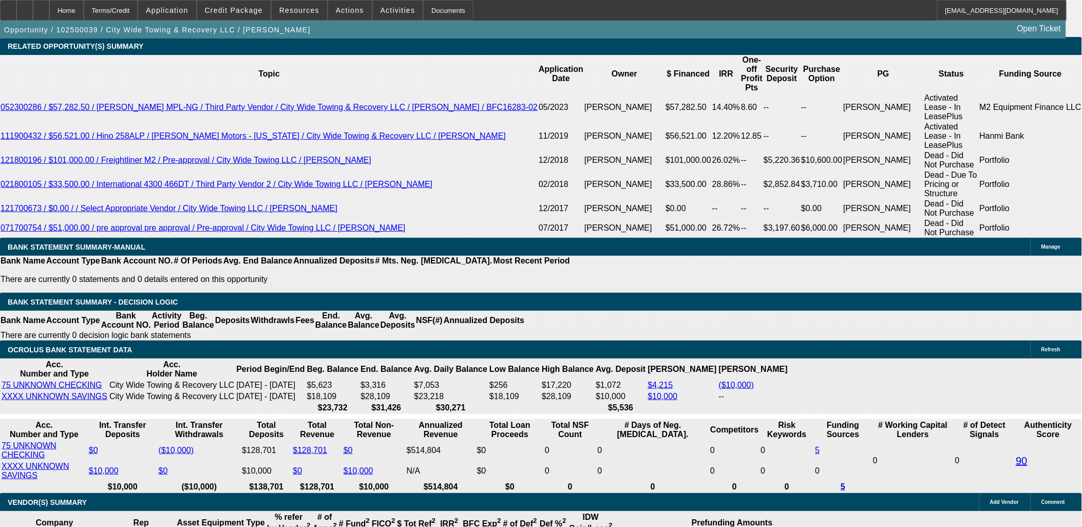
type input "22"
type input "2275"
type input "12"
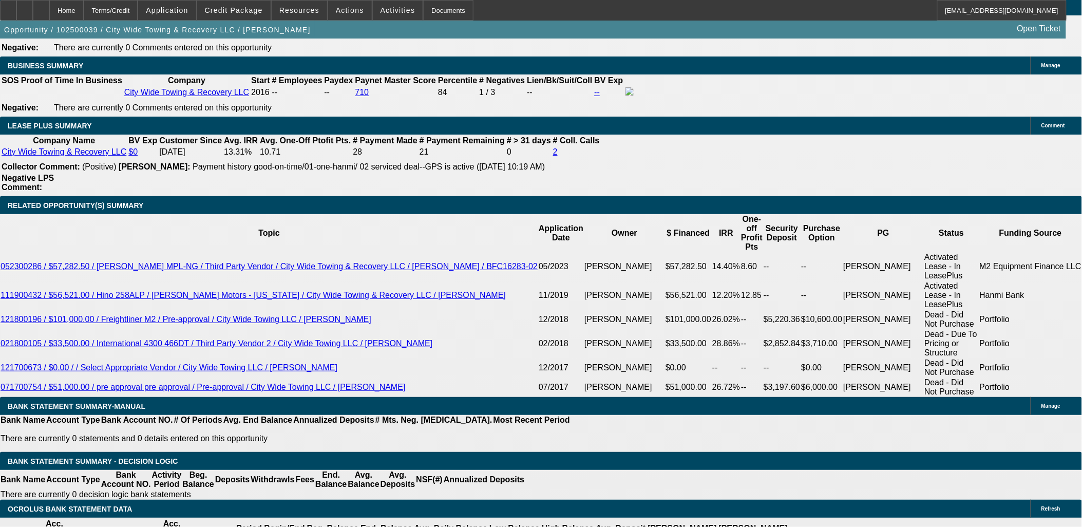
scroll to position [1599, 0]
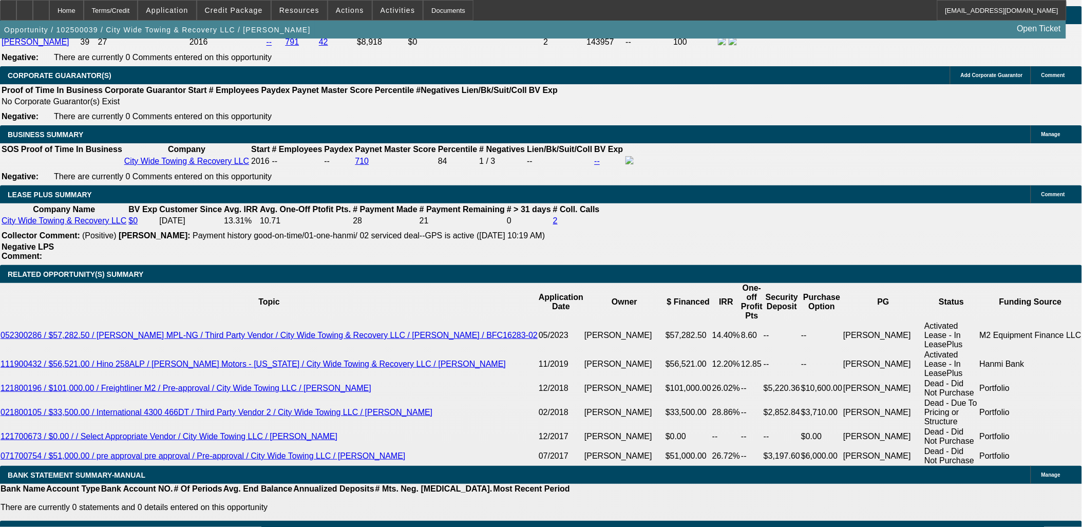
type input "$2,275.00"
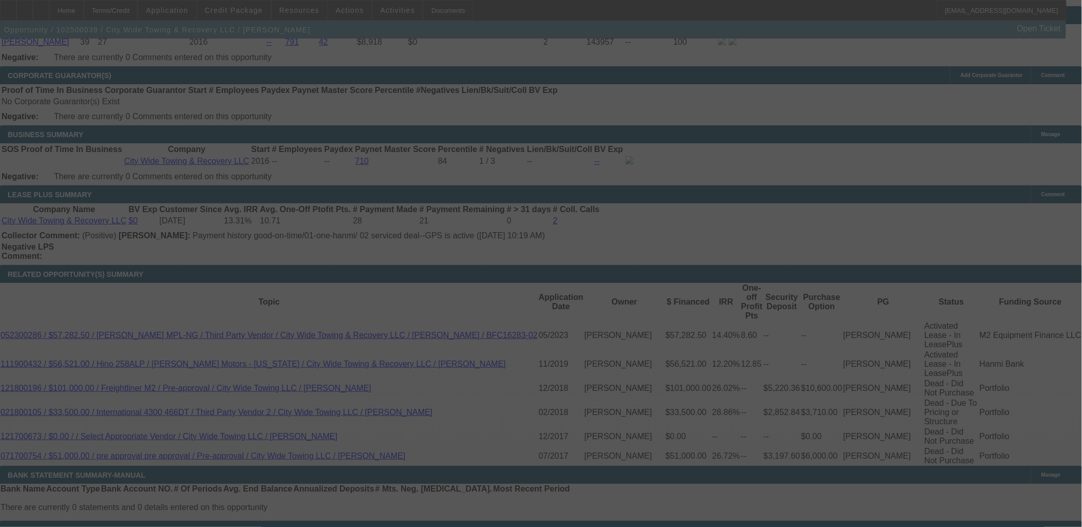
select select "0"
select select "2"
select select "0"
select select "6"
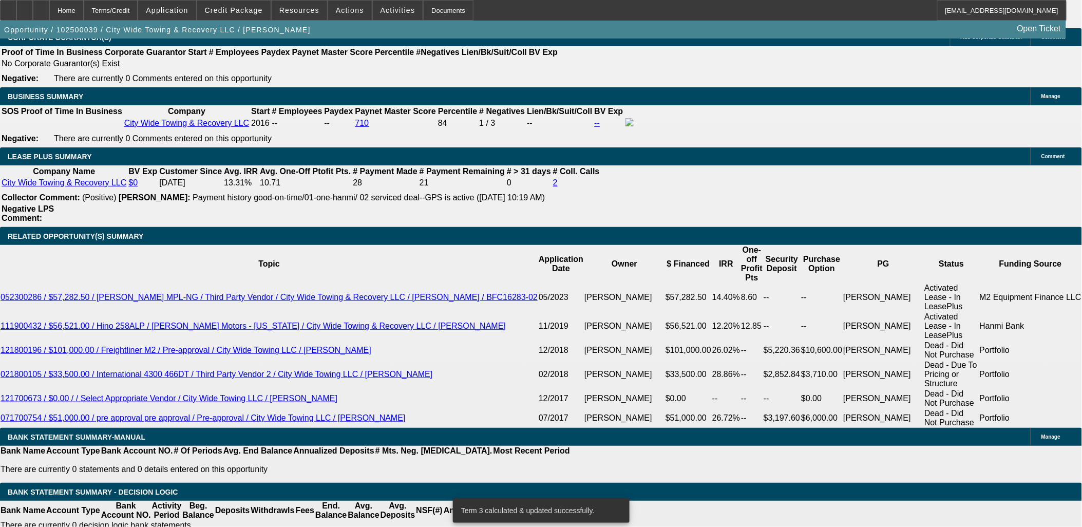
scroll to position [1713, 0]
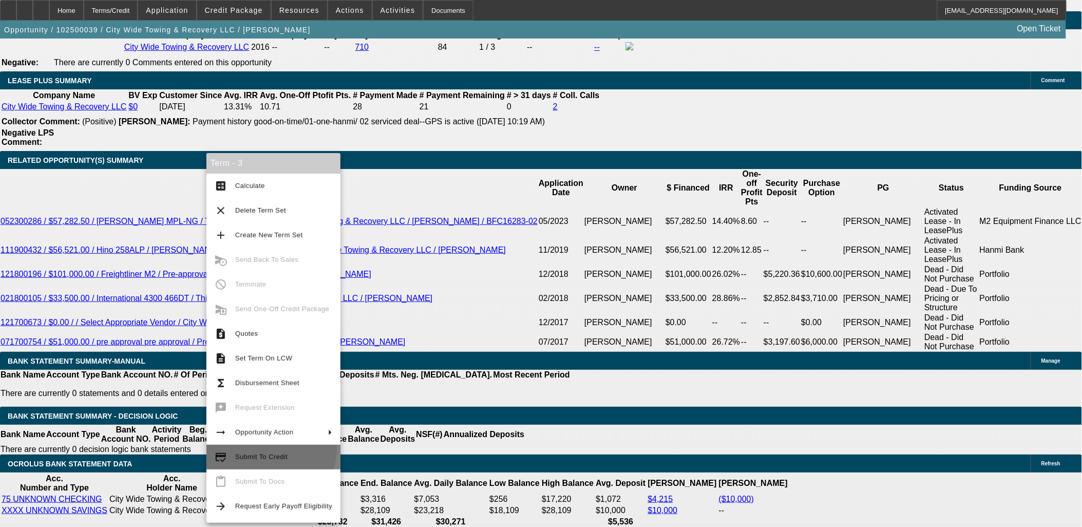
click at [268, 448] on button "credit_score Submit To Credit" at bounding box center [273, 457] width 134 height 25
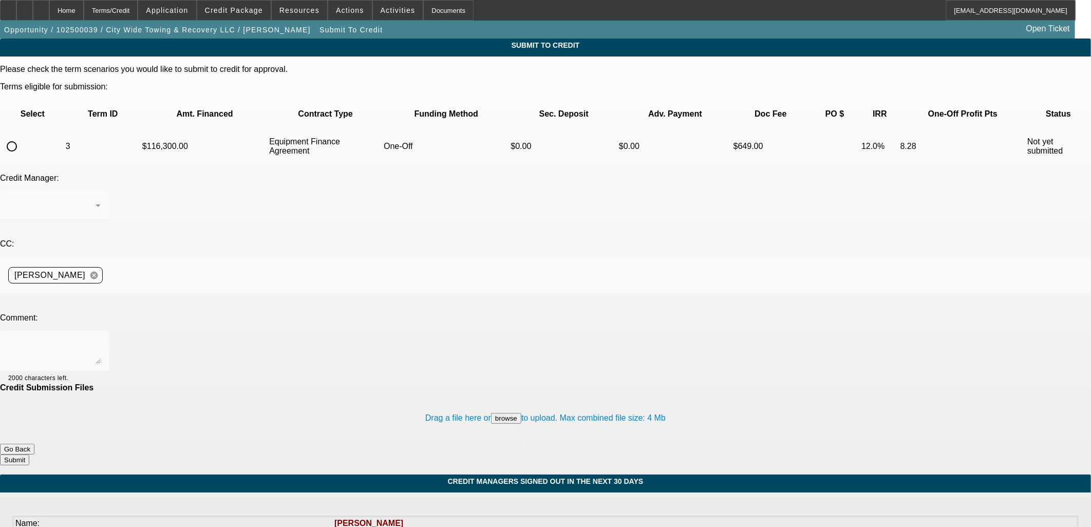
click at [22, 136] on input "radio" at bounding box center [12, 146] width 21 height 21
radio input "true"
click at [101, 339] on textarea at bounding box center [54, 351] width 92 height 25
type textarea "W"
type textarea "OCS?"
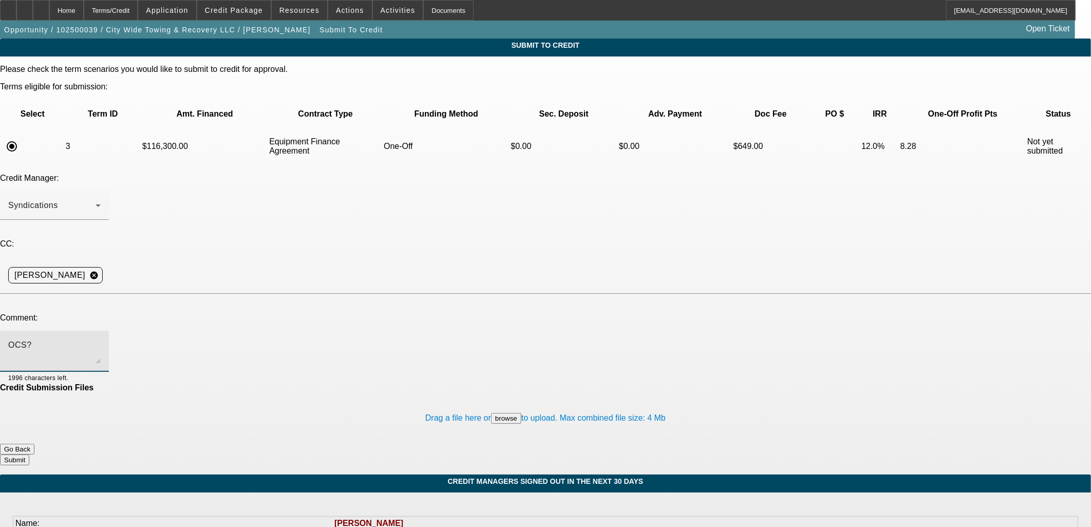
click at [29, 454] on button "Submit" at bounding box center [14, 459] width 29 height 11
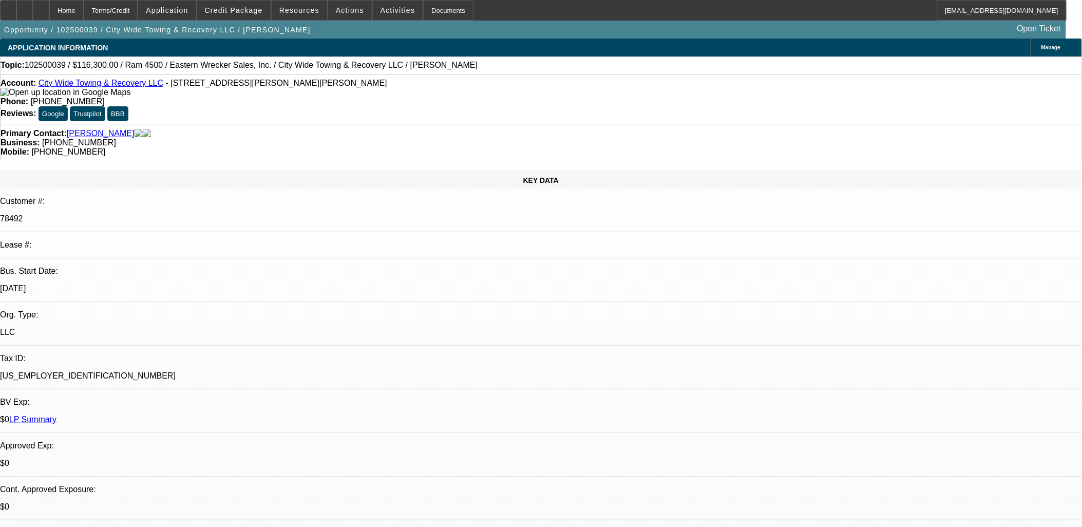
select select "0"
select select "2"
select select "0"
select select "6"
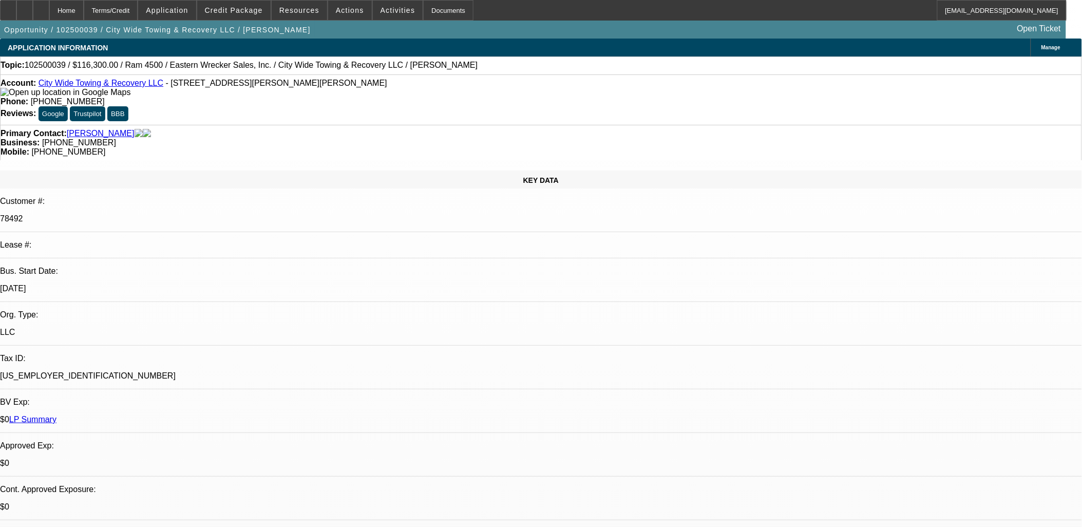
select select "0"
select select "2"
select select "0"
select select "6"
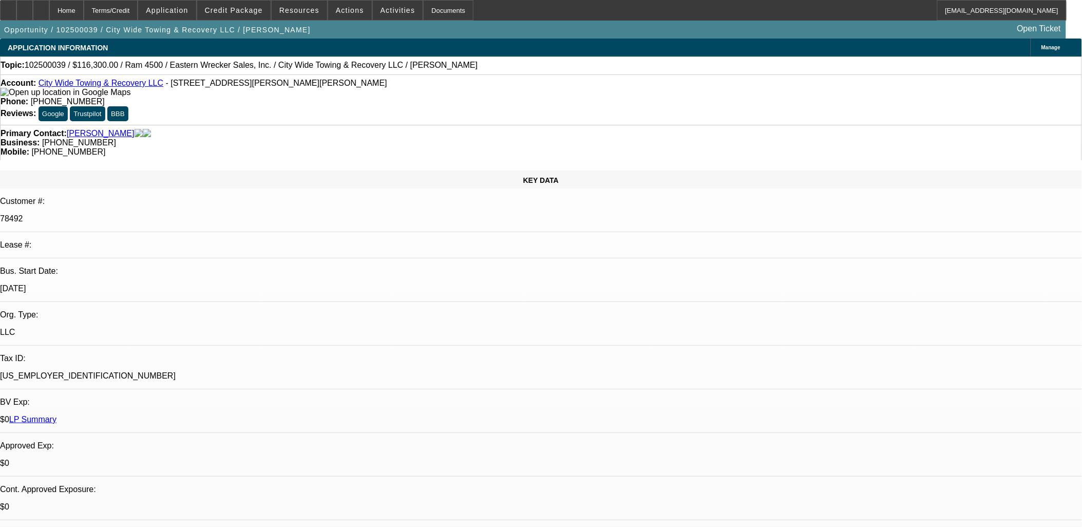
select select "0"
select select "2"
select select "0"
select select "6"
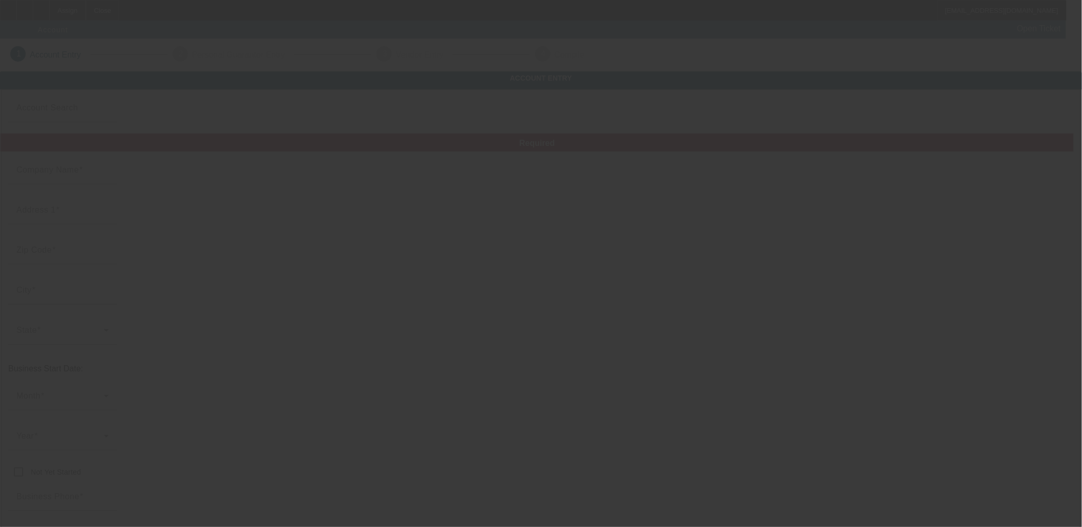
type input "[PERSON_NAME]"
type input "106 [PERSON_NAME]"
type input "37026"
type input "Bradyville"
type input "[PHONE_NUMBER]"
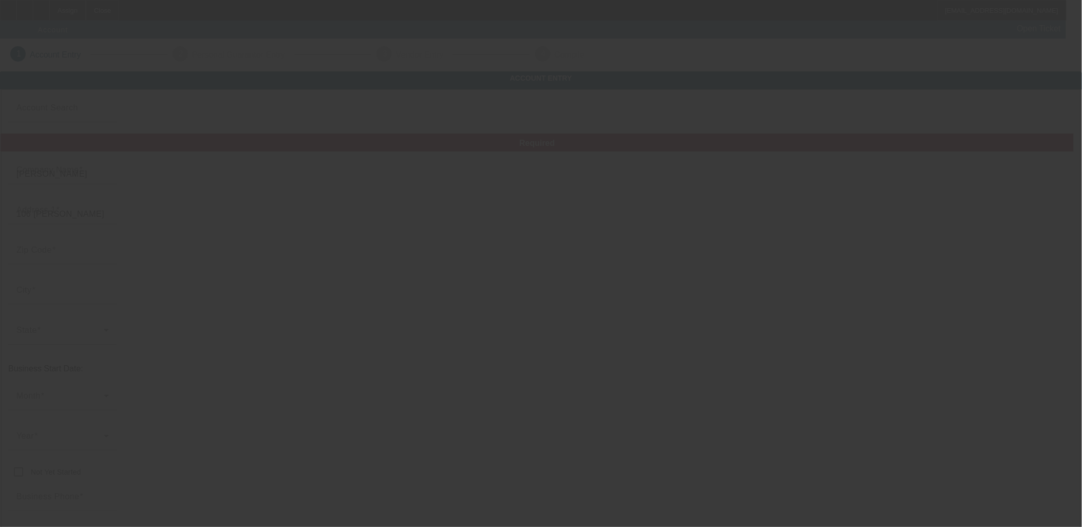
type input "RJ's Towing and Recovery"
type input "[EMAIL_ADDRESS][DOMAIN_NAME]"
type input "[PERSON_NAME]"
type input "413613417"
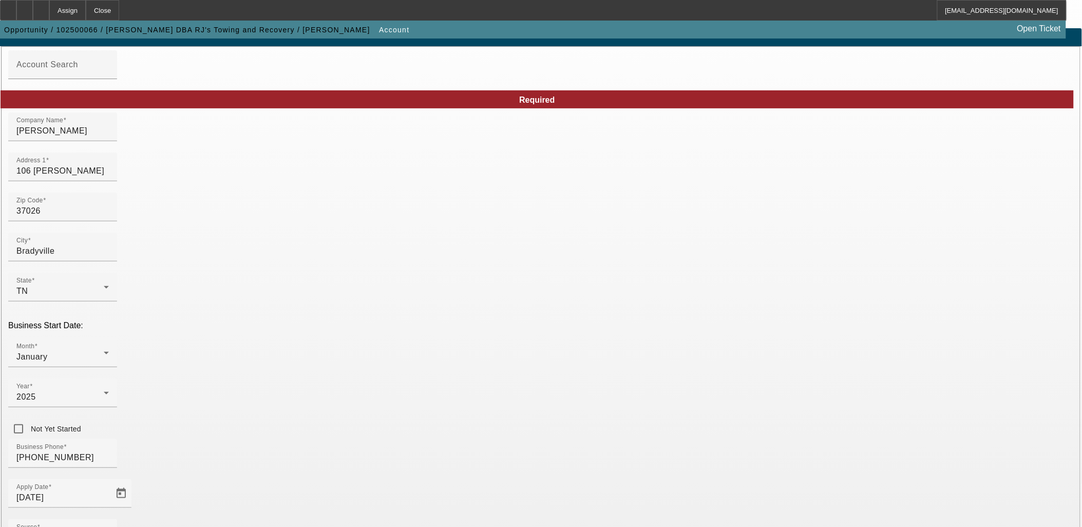
scroll to position [114, 0]
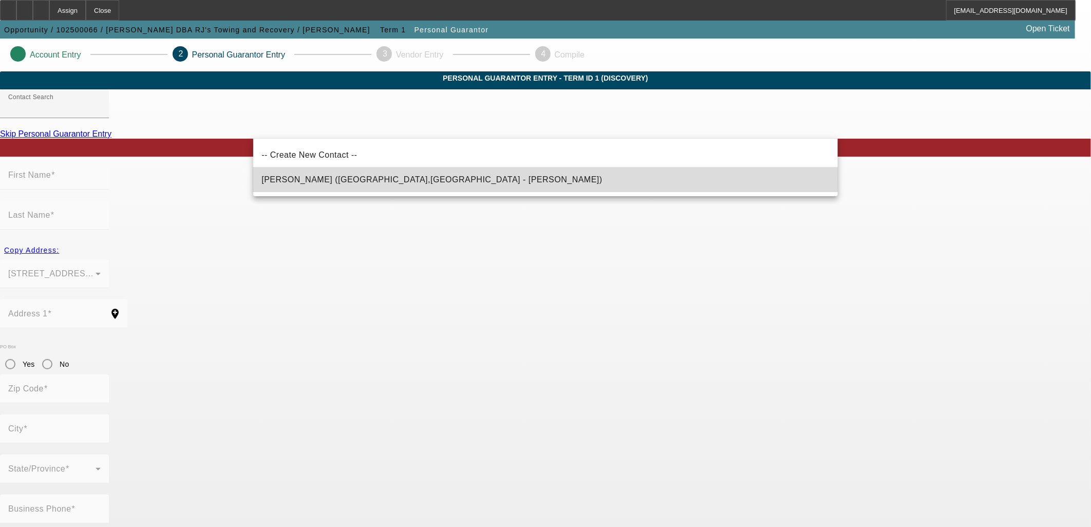
click at [498, 178] on mat-option "Duncan, Eathon (Bradyville,TN - Eathon Duncan)" at bounding box center [545, 179] width 584 height 25
type input "Duncan, Eathon (Bradyville,TN - Eathon Duncan)"
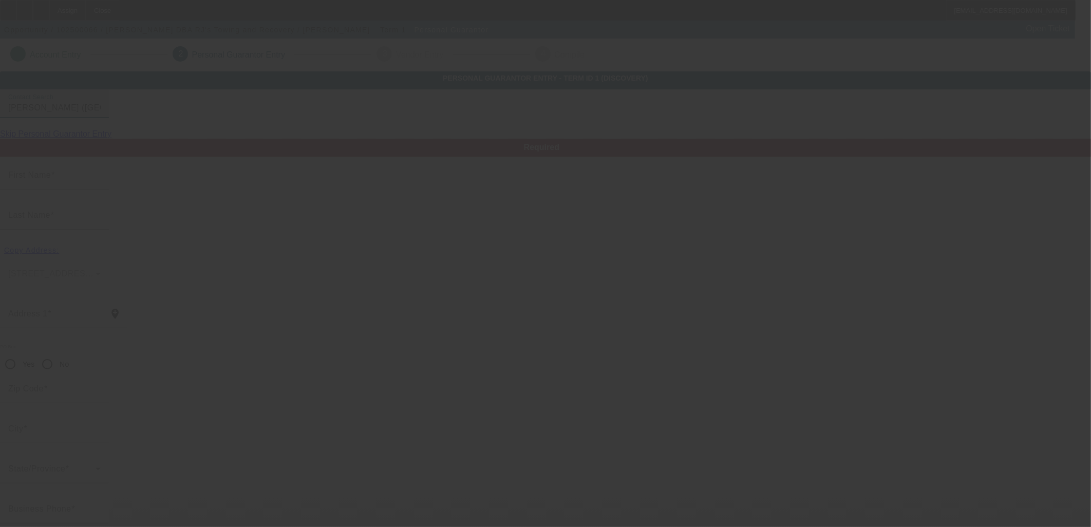
type input "Eathon"
type input "Duncan"
type input "106 Heather Heights"
radio input "true"
type input "37026"
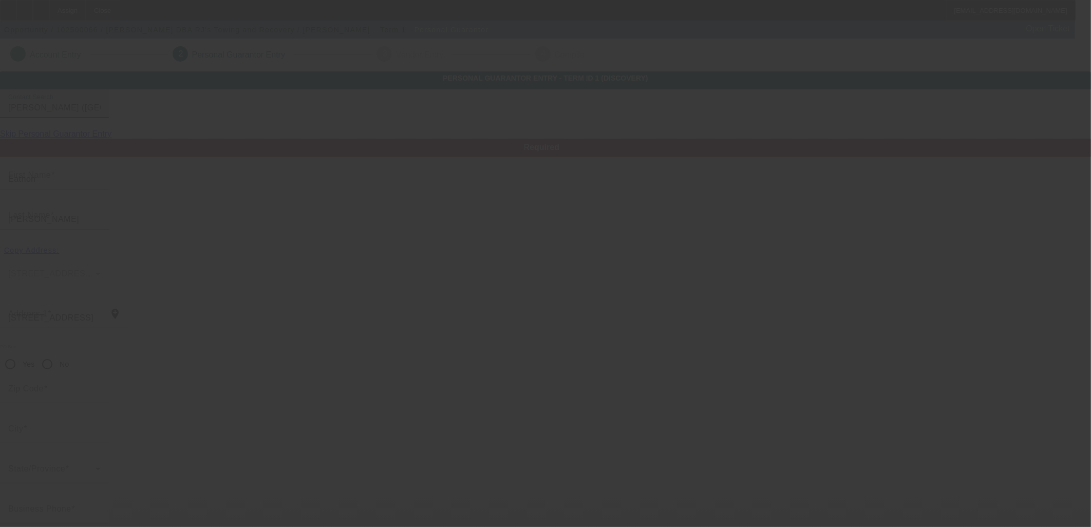
type input "Bradyville"
type input "[PHONE_NUMBER]"
type input "100"
type input "413-61-3417"
type input "[EMAIL_ADDRESS][DOMAIN_NAME]"
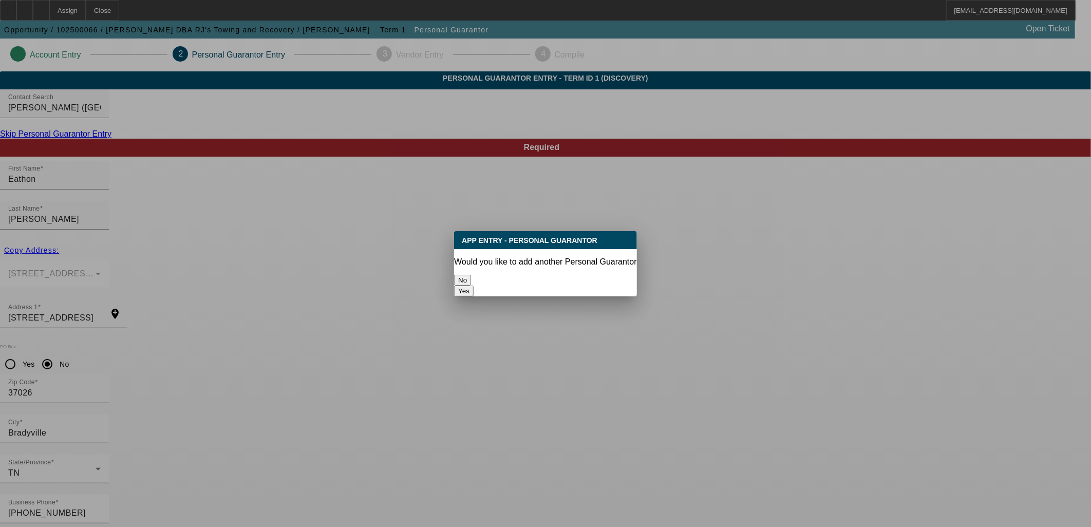
click at [471, 275] on button "No" at bounding box center [462, 280] width 17 height 11
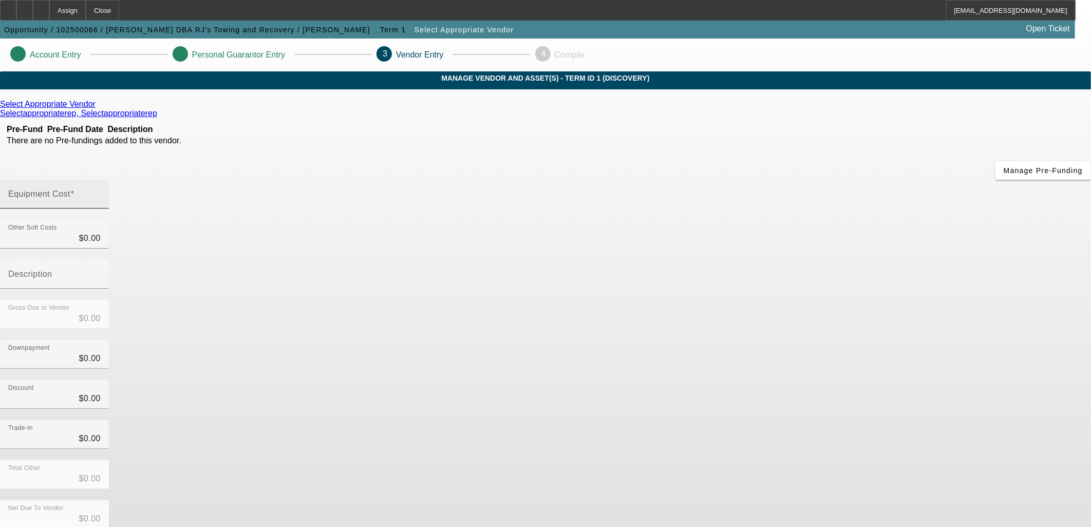
click at [70, 189] on mat-label "Equipment Cost" at bounding box center [39, 193] width 62 height 9
click at [101, 192] on input "Equipment Cost" at bounding box center [54, 198] width 92 height 12
type input "5"
type input "$5.00"
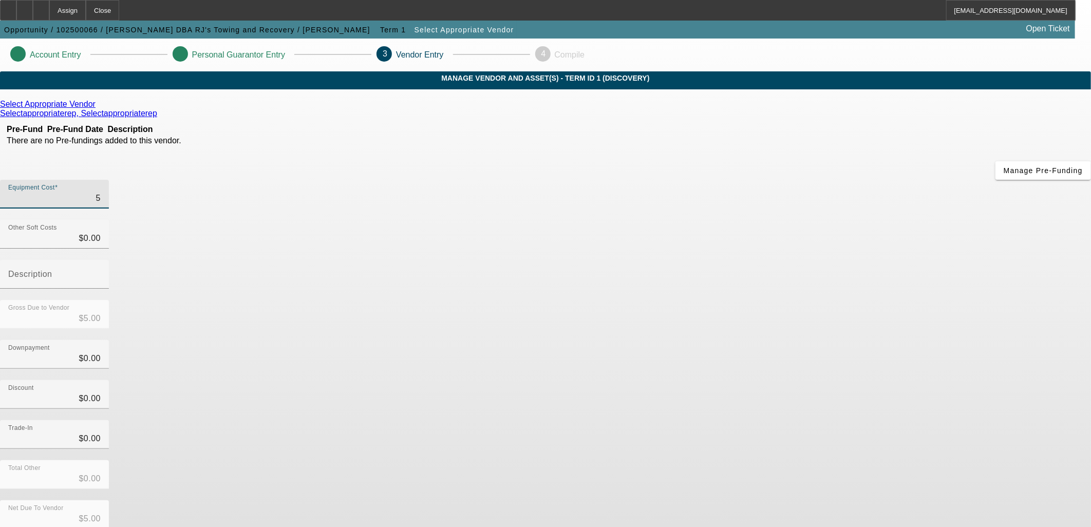
type input "59"
type input "$59.00"
type input "590"
type input "$590.00"
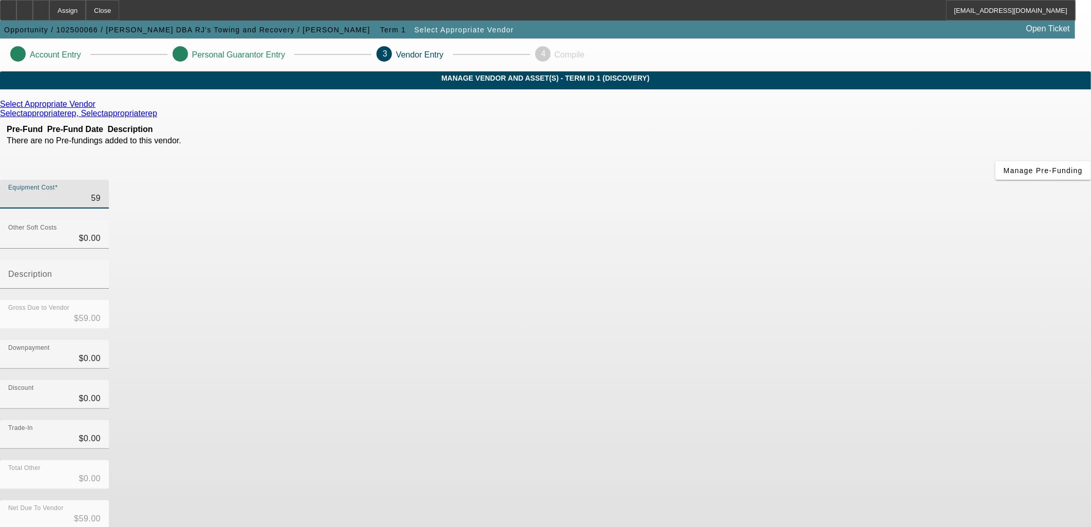
type input "$590.00"
type input "5900"
type input "$5,900.00"
type input "59000"
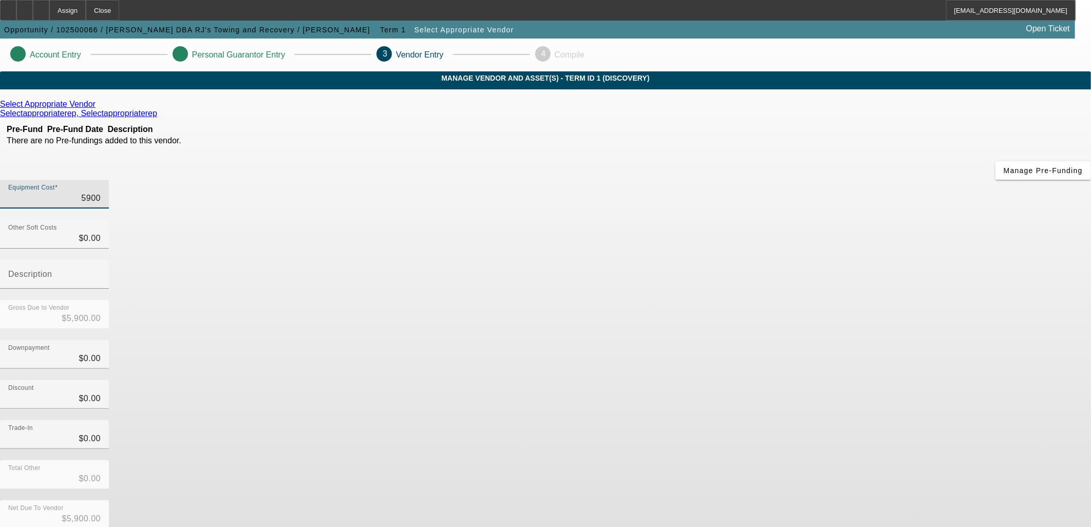
type input "$59,000.00"
click at [98, 108] on icon at bounding box center [98, 104] width 0 height 9
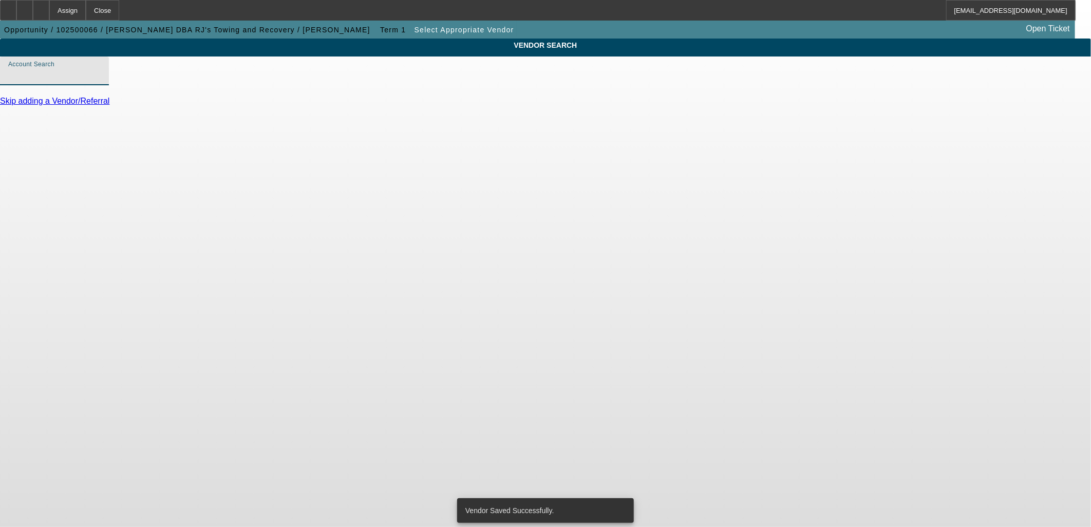
click at [101, 81] on input "Account Search" at bounding box center [54, 75] width 92 height 12
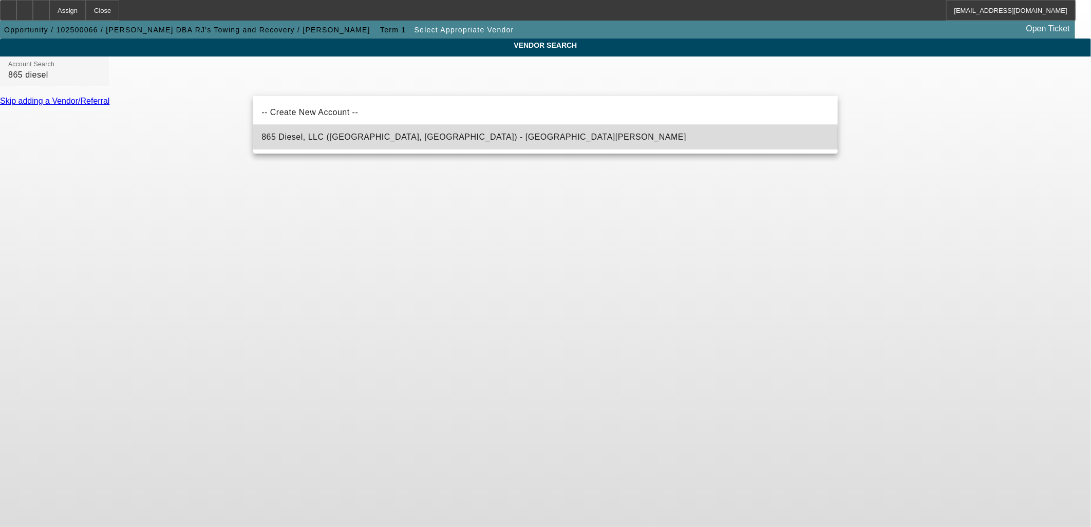
click at [487, 144] on mat-option "865 Diesel, LLC (Lenoir City, TN) - Horstman, William" at bounding box center [545, 137] width 584 height 25
type input "865 Diesel, LLC (Lenoir City, TN) - Horstman, William"
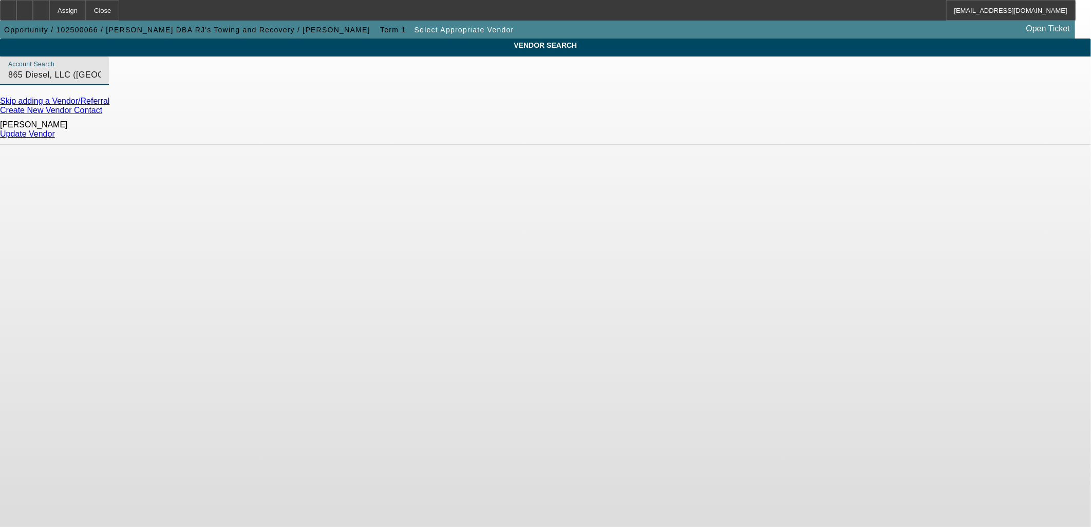
click at [55, 132] on link "Update Vendor" at bounding box center [27, 133] width 55 height 9
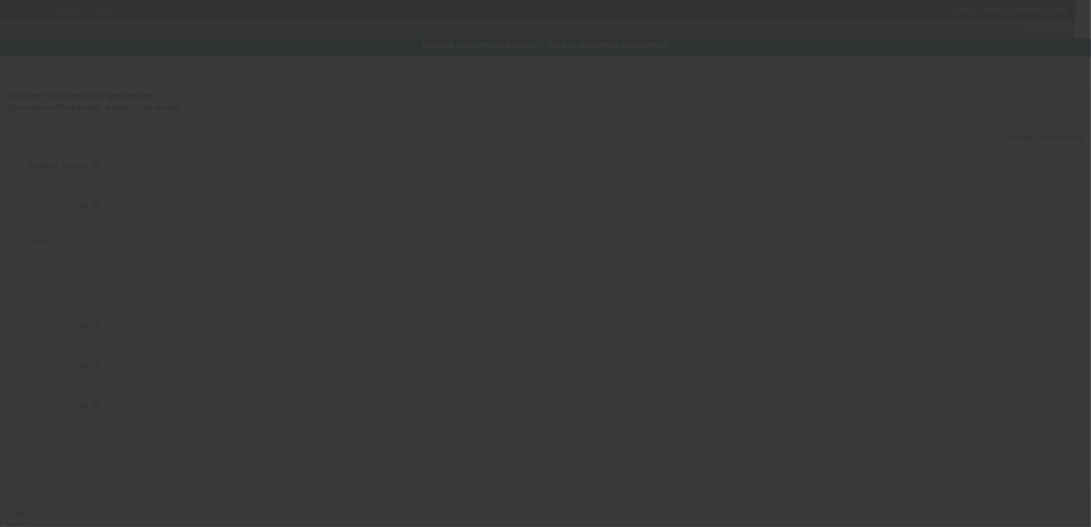
type input "$59,000.00"
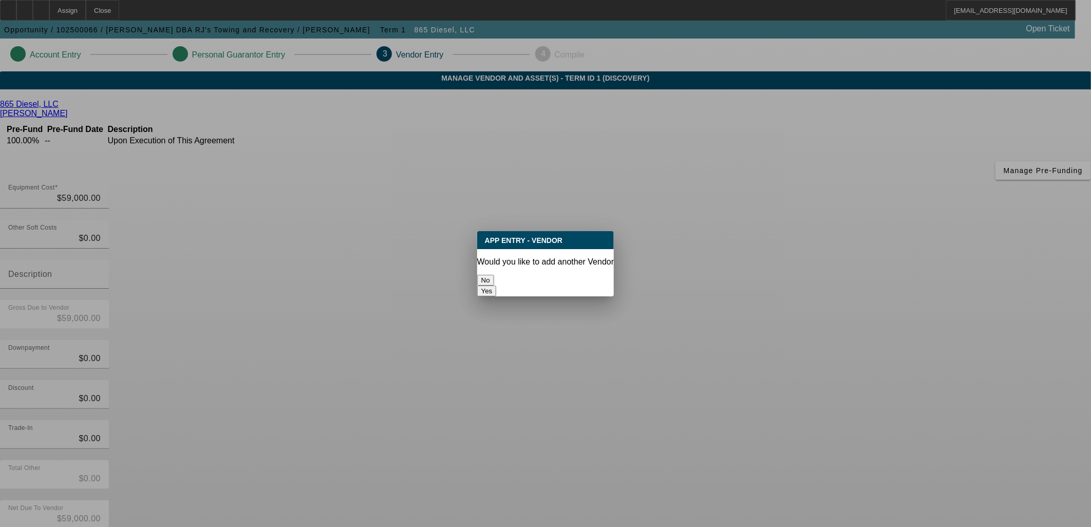
click at [509, 275] on div "No" at bounding box center [545, 280] width 137 height 11
click at [494, 277] on button "No" at bounding box center [485, 280] width 17 height 11
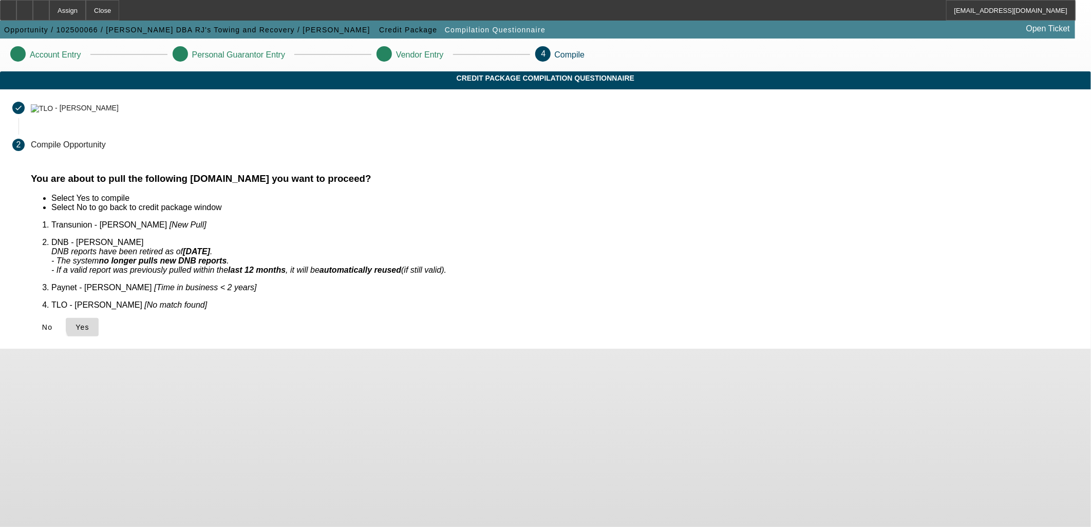
click at [99, 315] on span at bounding box center [82, 327] width 33 height 25
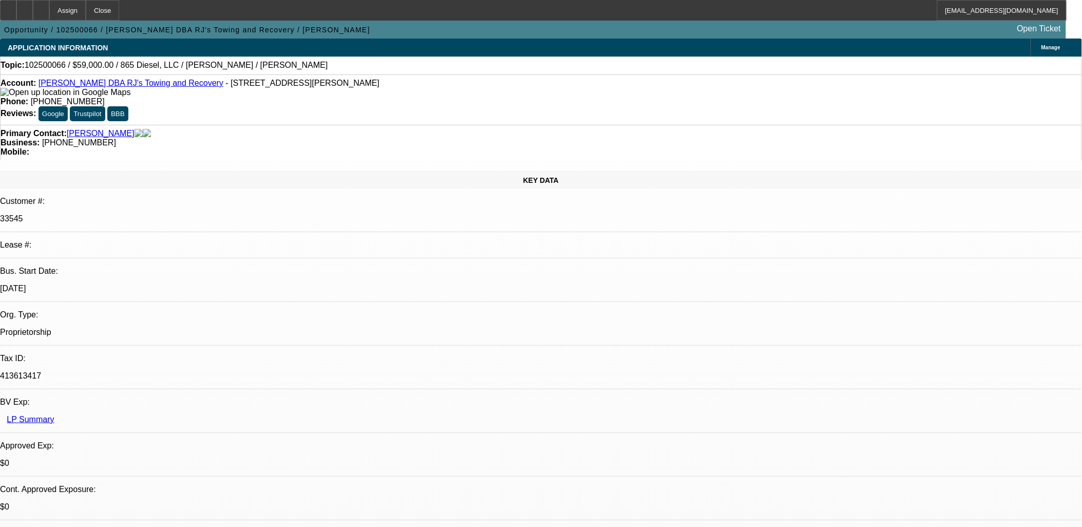
select select "0"
select select "2"
select select "0.1"
select select "4"
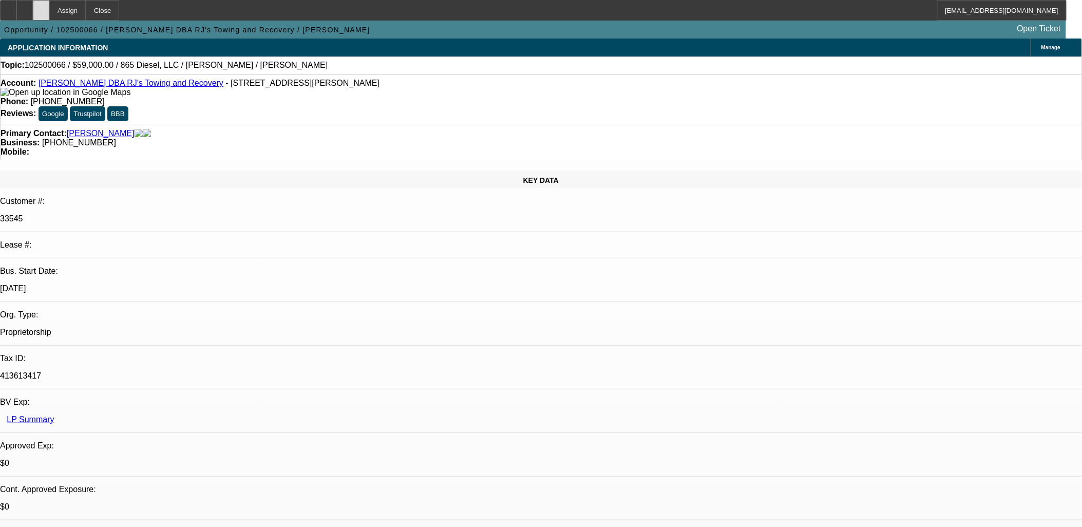
click at [41, 7] on icon at bounding box center [41, 7] width 0 height 0
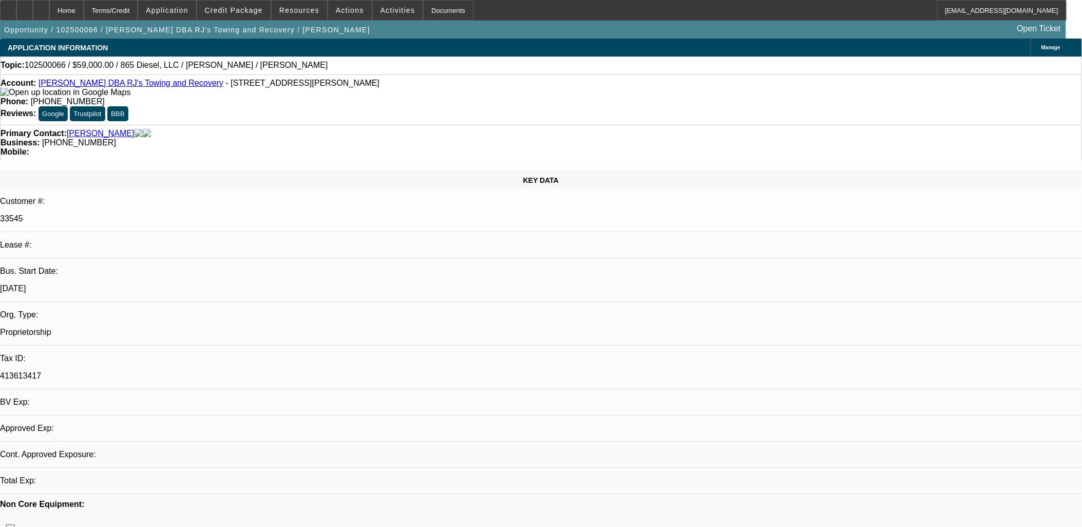
select select "0"
select select "2"
select select "0.1"
select select "1"
select select "2"
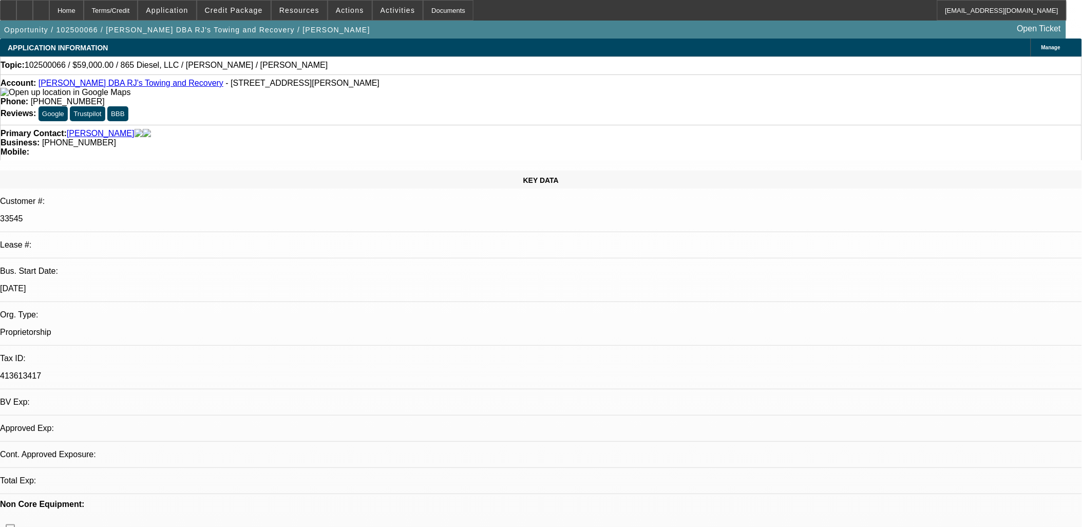
select select "4"
click at [49, 12] on div at bounding box center [41, 10] width 16 height 21
select select "0"
select select "2"
select select "0.1"
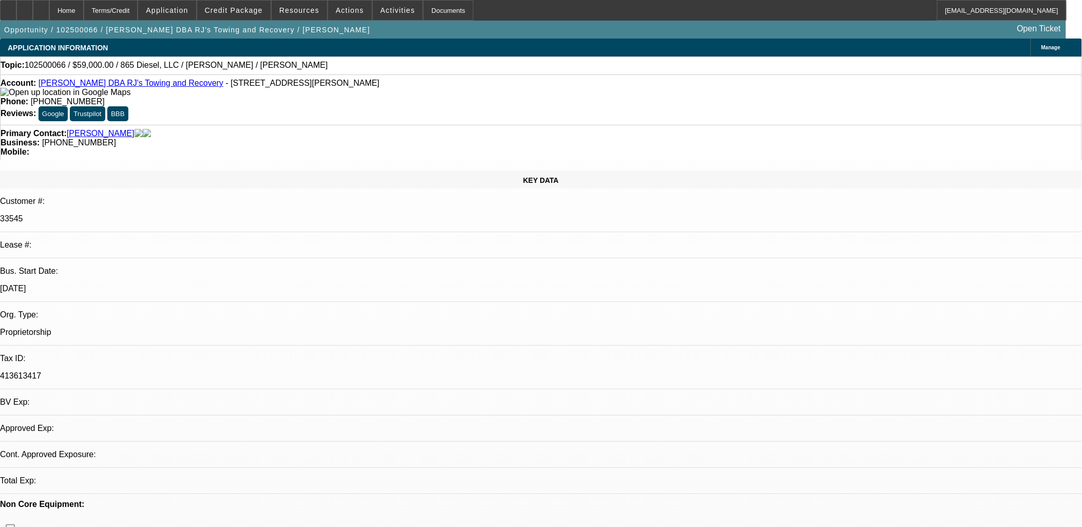
select select "1"
select select "2"
select select "4"
click at [242, 9] on span "Credit Package" at bounding box center [234, 10] width 58 height 8
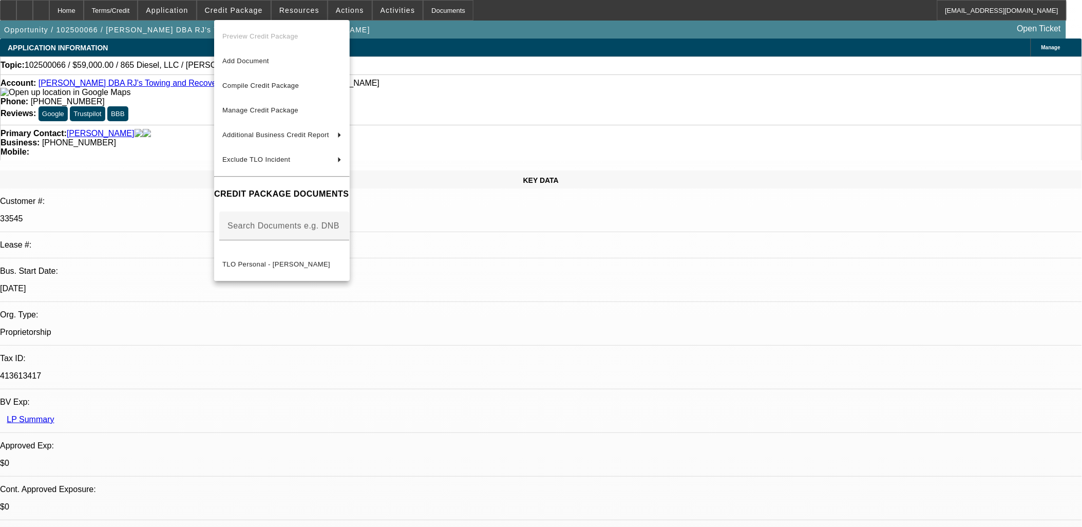
click at [244, 10] on div at bounding box center [541, 263] width 1082 height 527
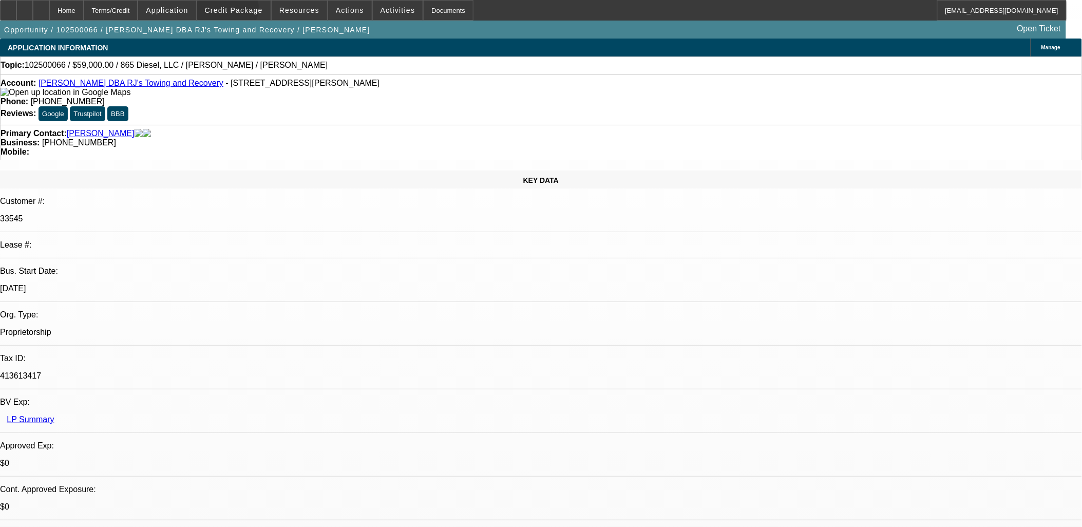
click at [244, 10] on span "Credit Package" at bounding box center [234, 10] width 58 height 8
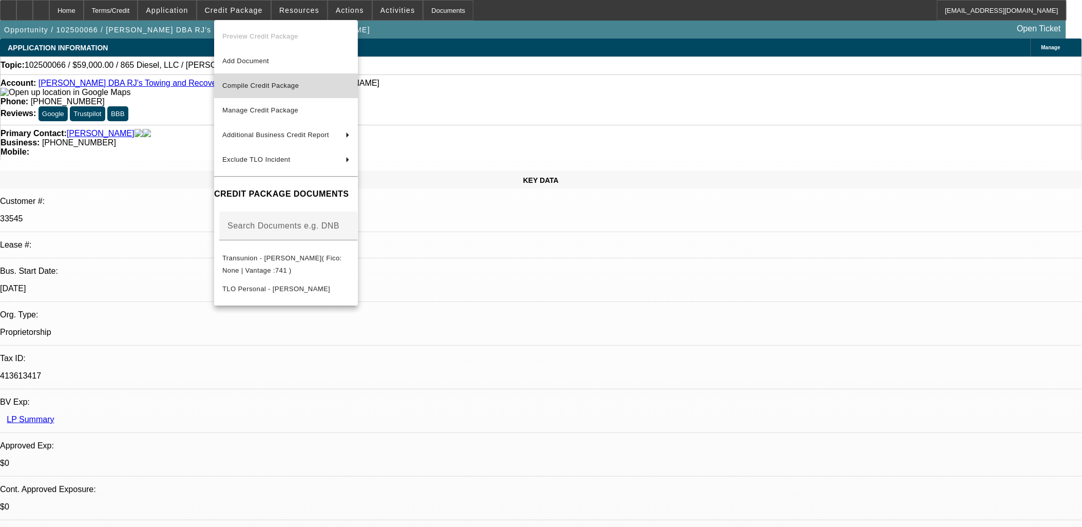
click at [251, 86] on span "Compile Credit Package" at bounding box center [260, 86] width 77 height 8
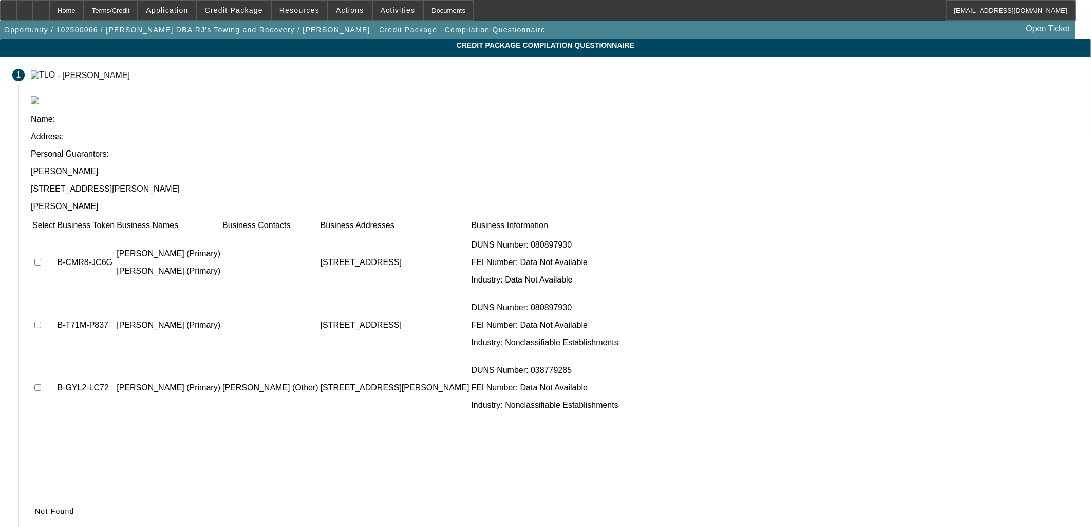
click at [74, 507] on span "Not Found" at bounding box center [55, 511] width 40 height 8
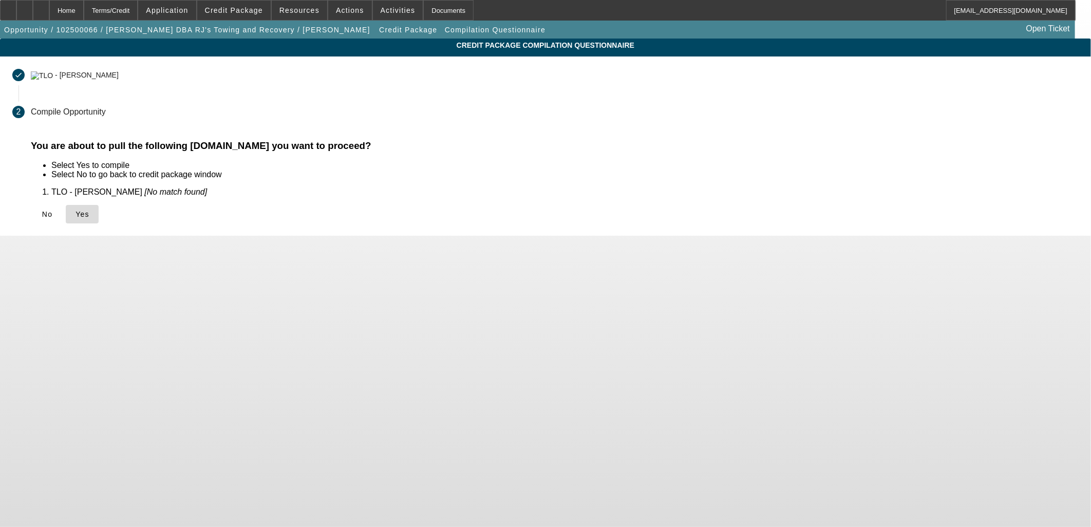
click at [89, 215] on span "Yes" at bounding box center [82, 214] width 14 height 8
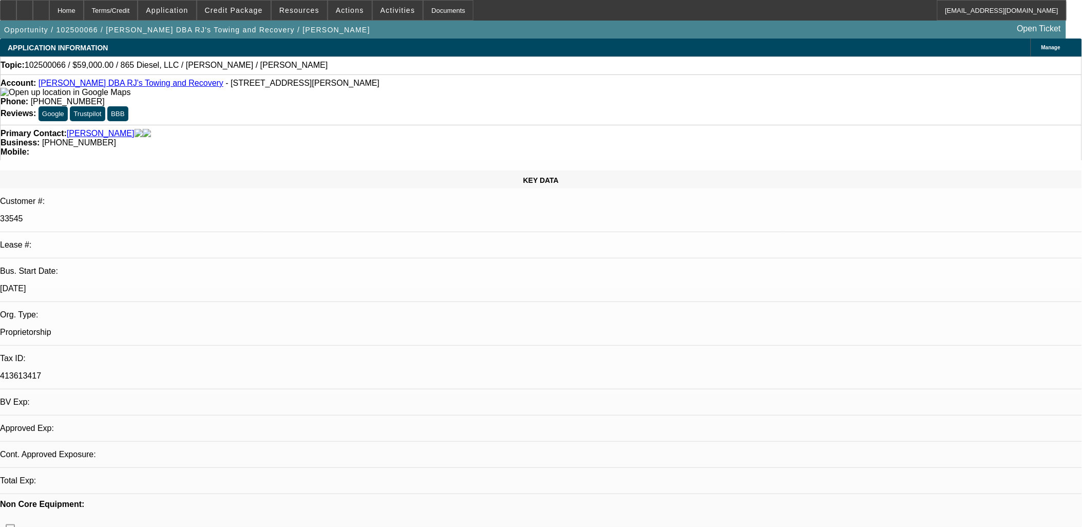
select select "0"
select select "2"
select select "0.1"
select select "4"
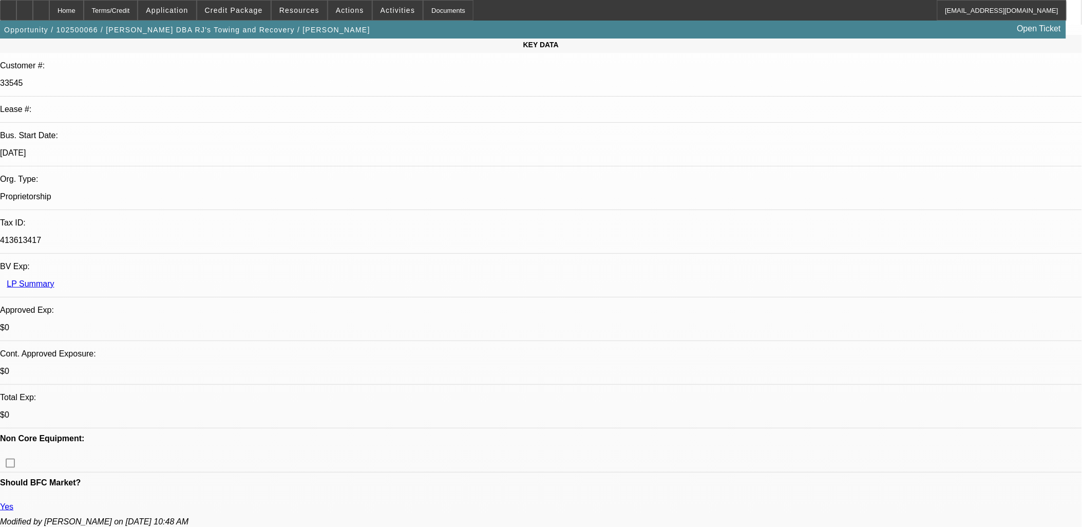
scroll to position [342, 0]
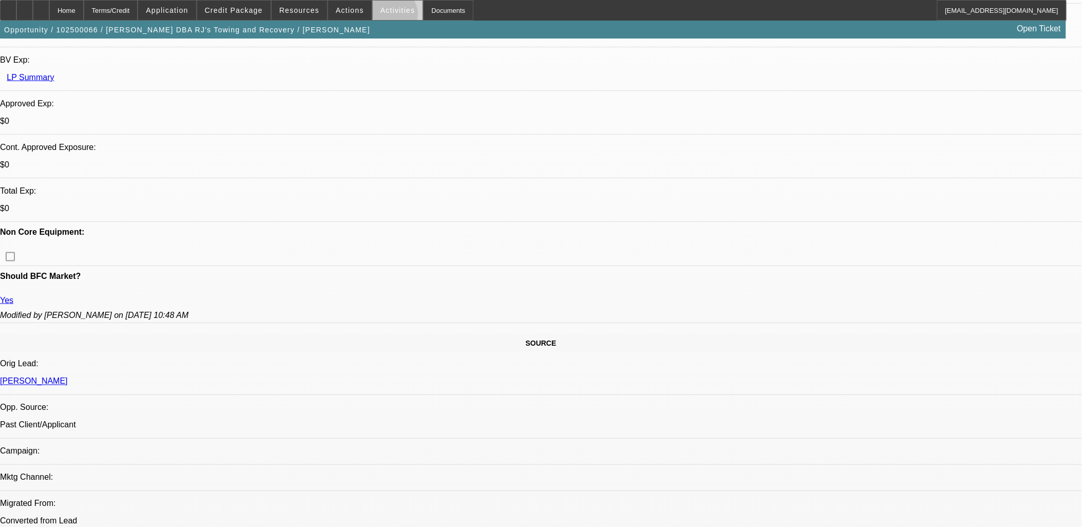
click at [381, 16] on span at bounding box center [398, 10] width 50 height 25
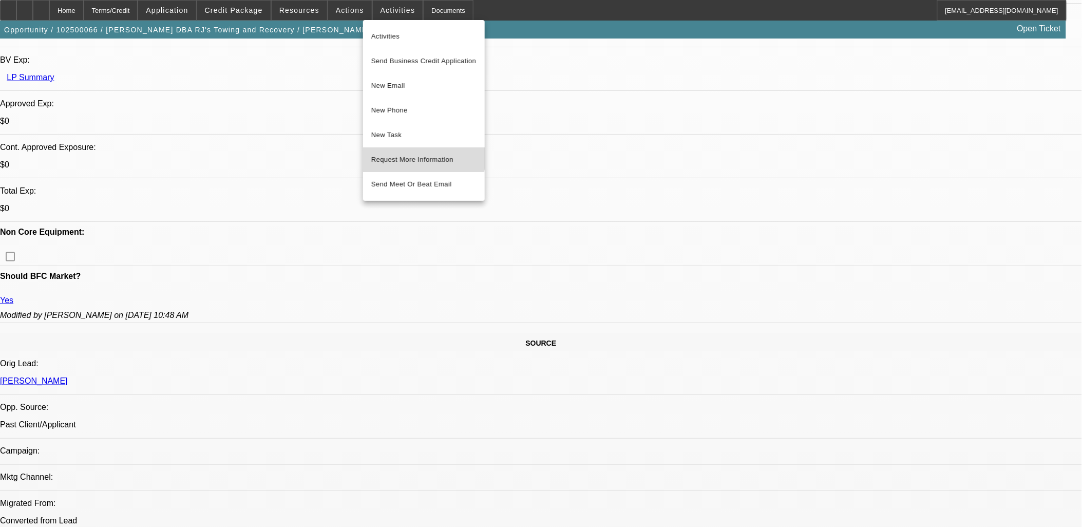
click at [407, 154] on span "Request More Information" at bounding box center [423, 160] width 105 height 12
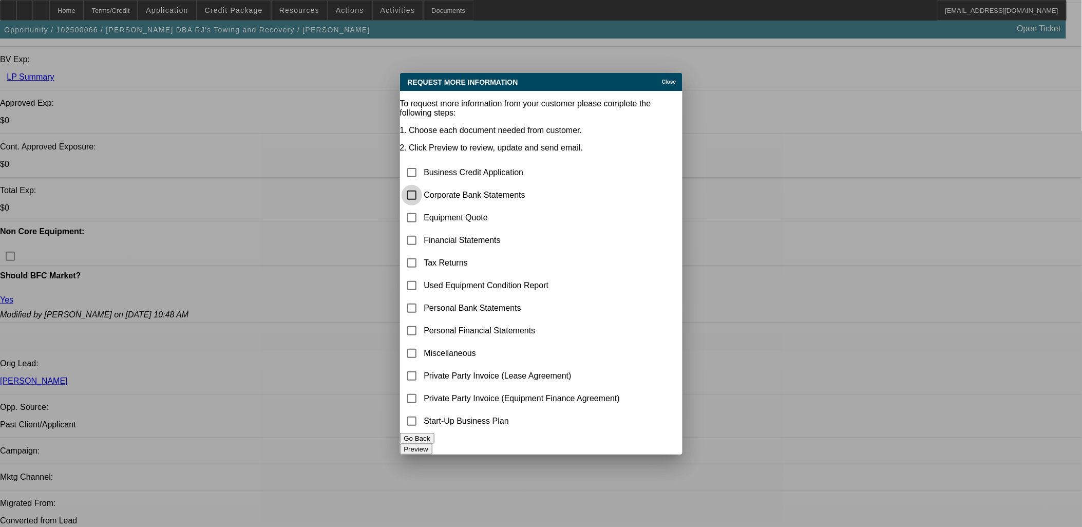
click at [422, 185] on input "checkbox" at bounding box center [412, 195] width 21 height 21
checkbox input "true"
click at [432, 446] on button "Preview" at bounding box center [416, 449] width 32 height 11
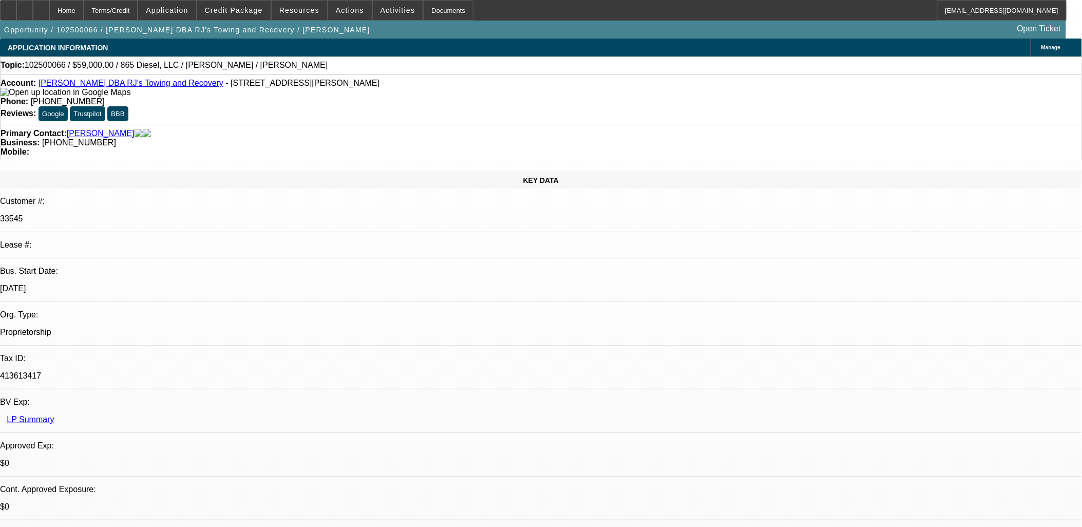
scroll to position [342, 0]
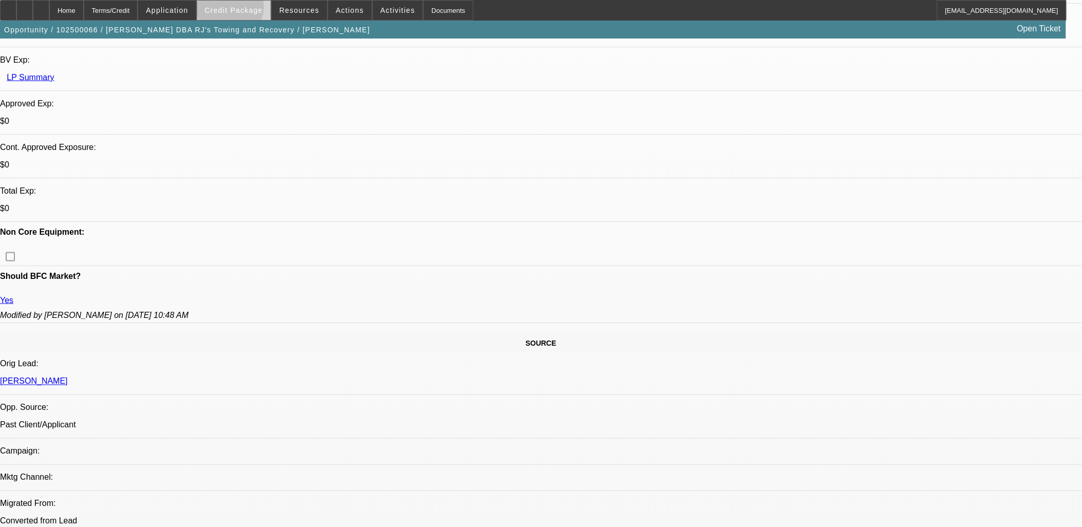
click at [247, 9] on span "Credit Package" at bounding box center [234, 10] width 58 height 8
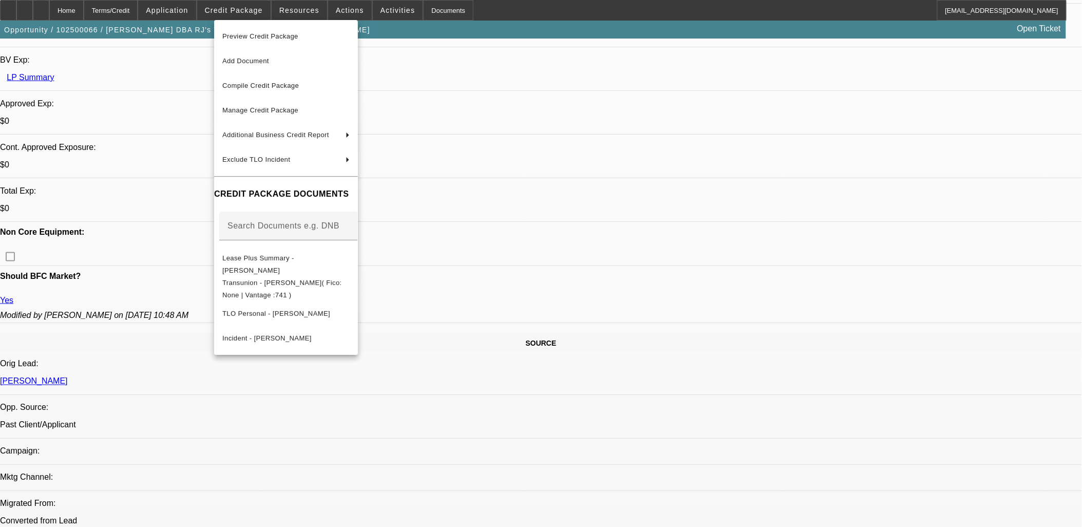
click at [247, 8] on div at bounding box center [541, 263] width 1082 height 527
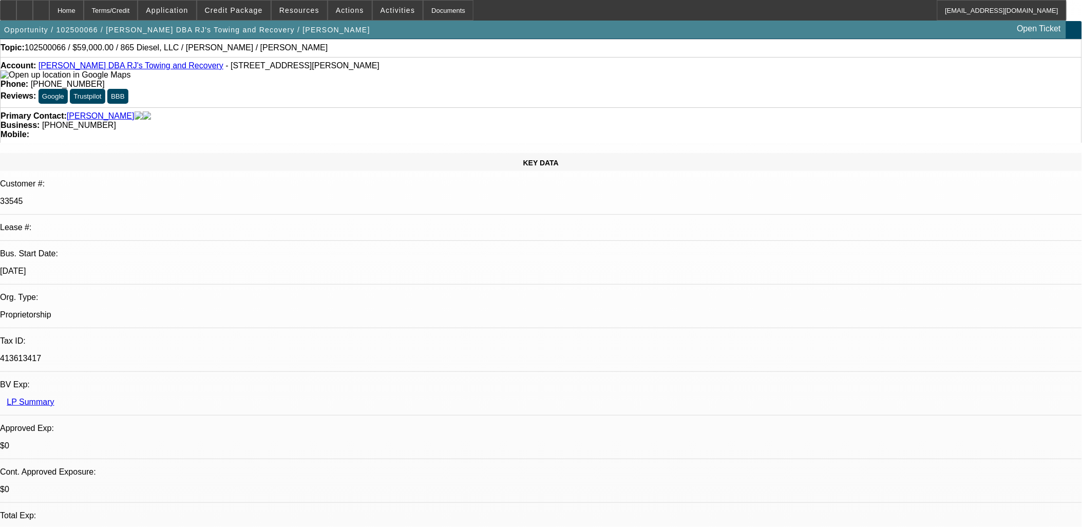
scroll to position [0, 0]
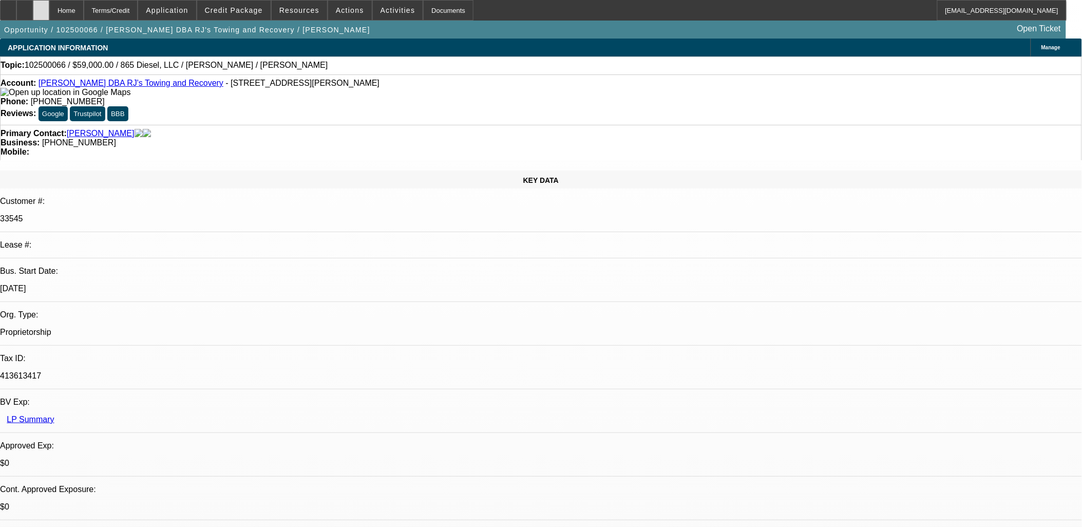
click at [49, 15] on div at bounding box center [41, 10] width 16 height 21
select select "0"
select select "2"
select select "0.1"
select select "1"
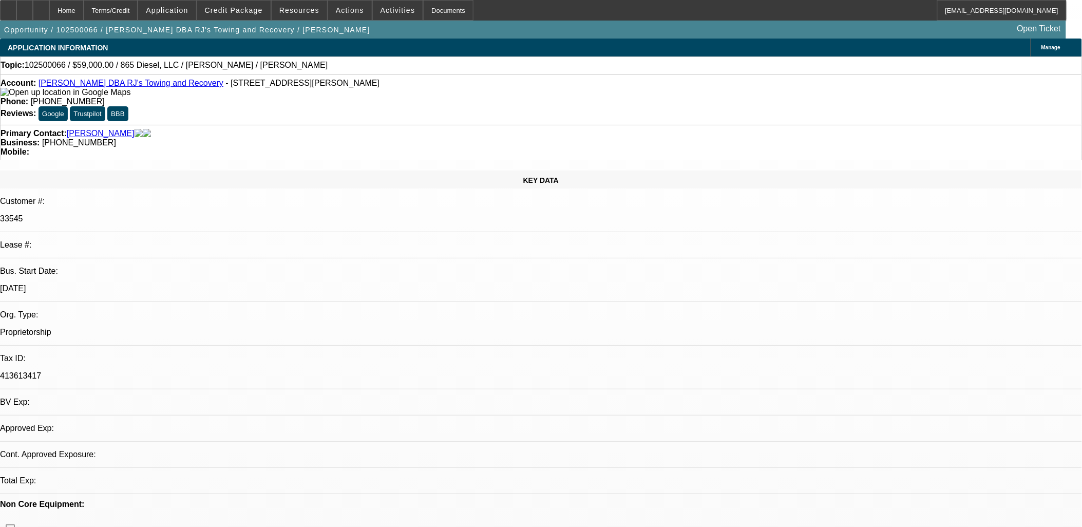
select select "2"
select select "4"
click at [49, 8] on div at bounding box center [41, 10] width 16 height 21
select select "0"
select select "2"
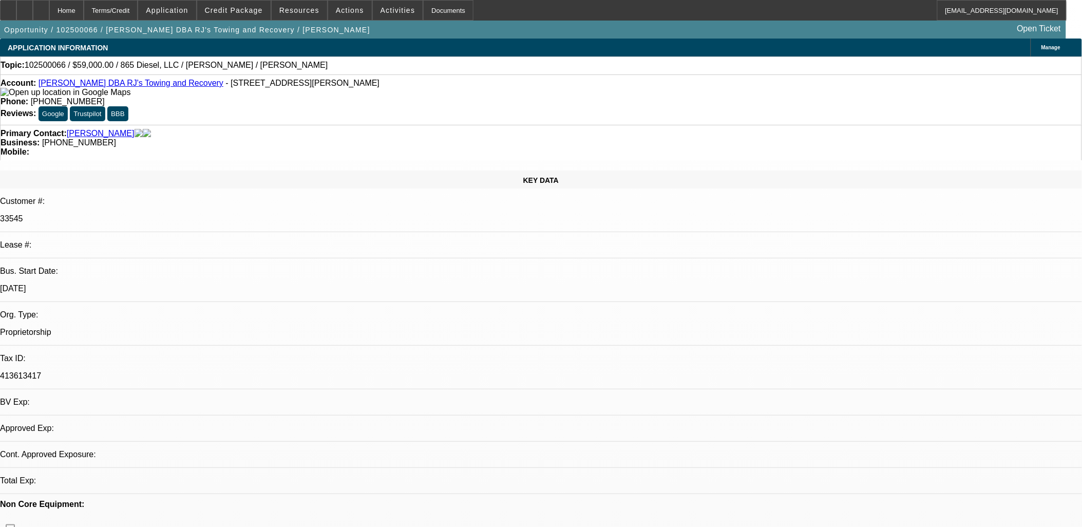
select select "0.1"
select select "1"
select select "2"
select select "4"
click at [234, 10] on span "Credit Package" at bounding box center [234, 10] width 58 height 8
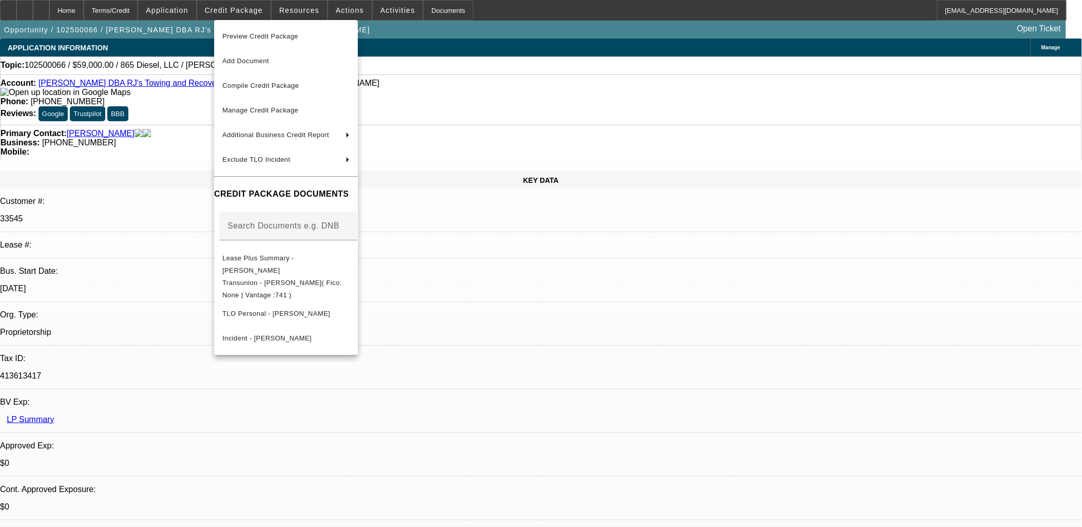
click at [234, 11] on div at bounding box center [541, 263] width 1082 height 527
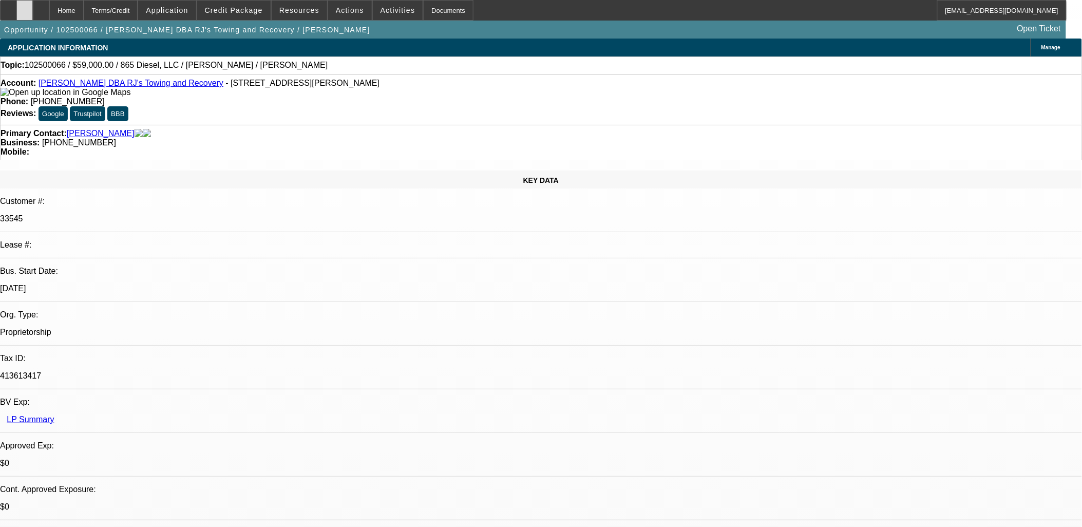
click at [33, 6] on div at bounding box center [24, 10] width 16 height 21
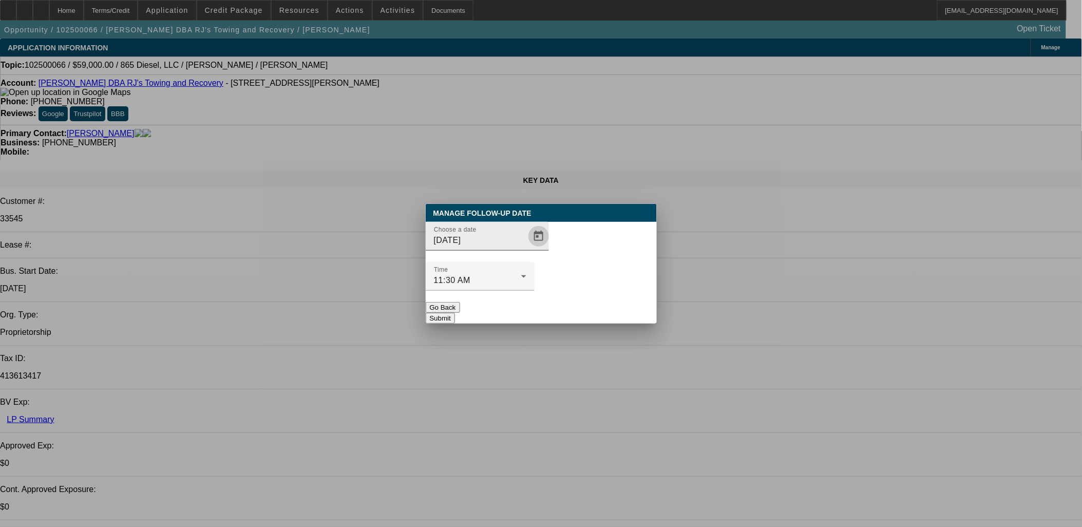
click at [526, 249] on span "Open calendar" at bounding box center [538, 236] width 25 height 25
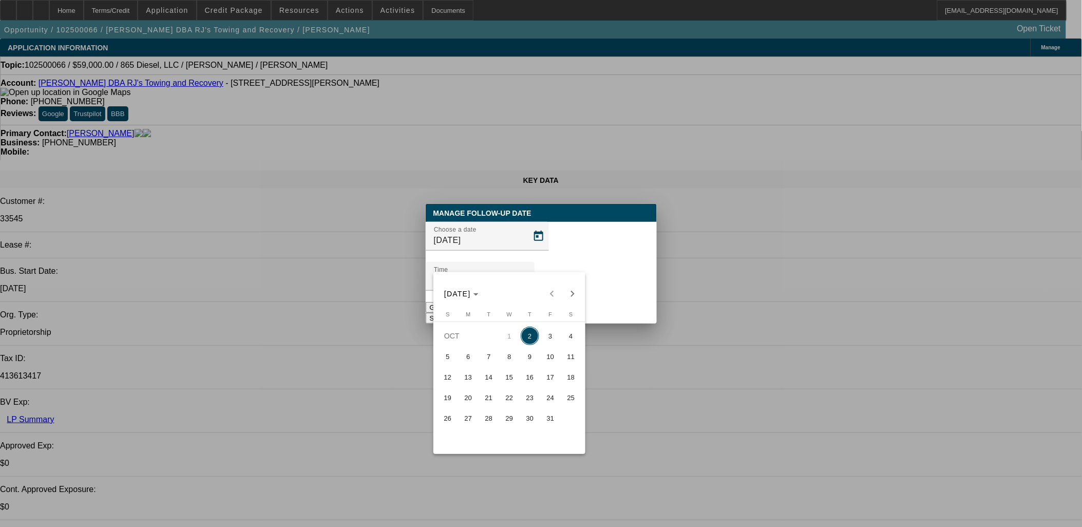
click at [460, 366] on button "6" at bounding box center [468, 356] width 21 height 21
type input "10/6/2025"
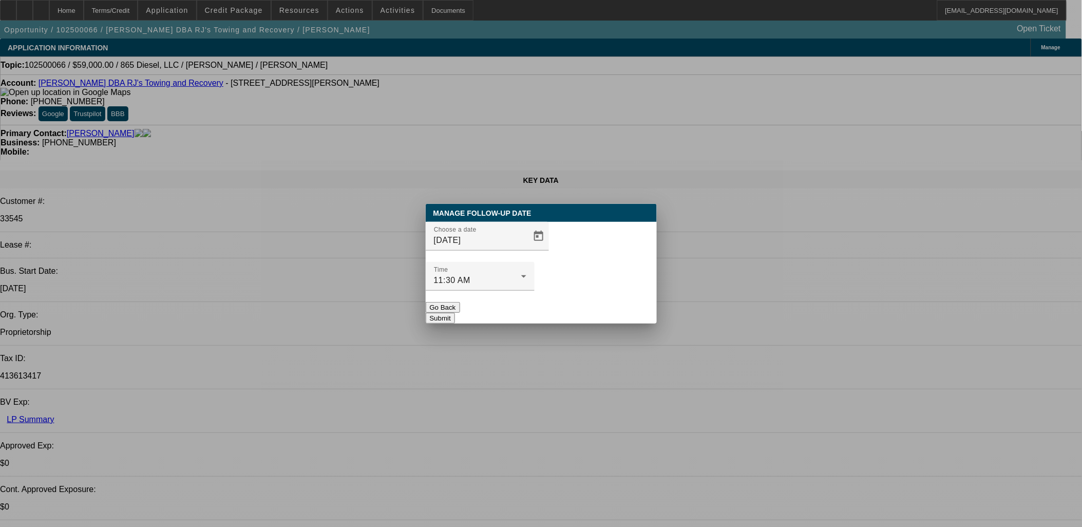
click at [455, 313] on button "Submit" at bounding box center [440, 318] width 29 height 11
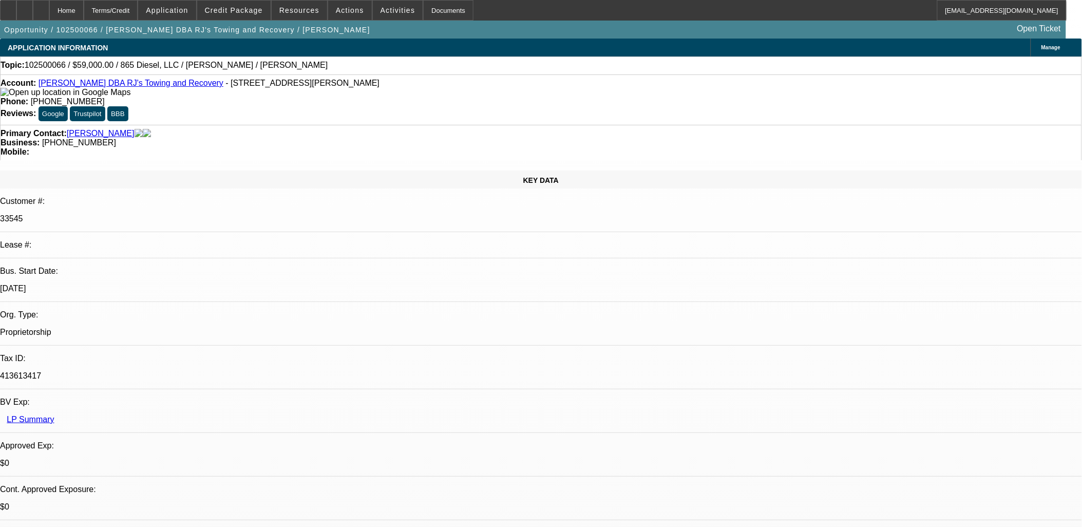
radio input "true"
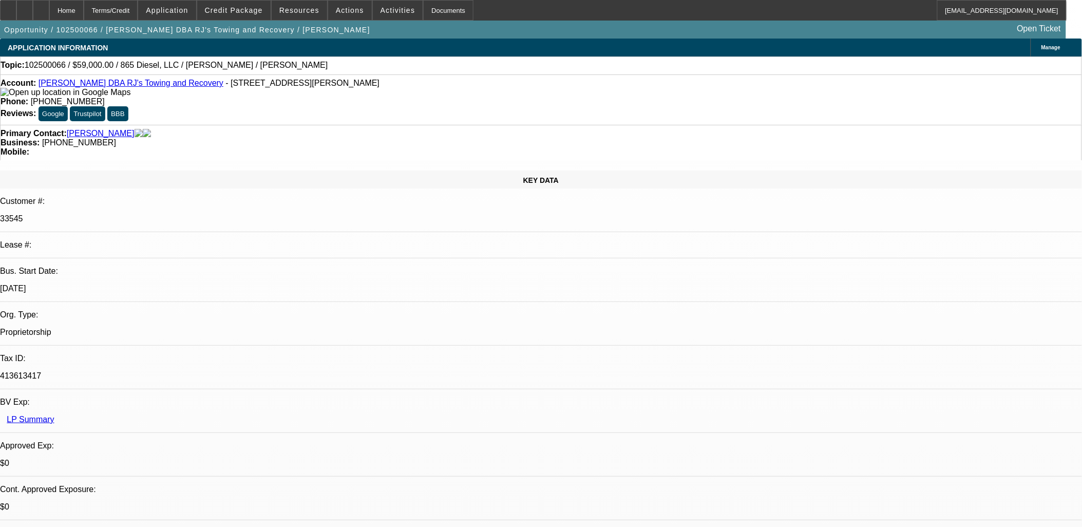
type textarea "Looking at two different trucks from Diesel 865... req'd banks"
radio input "true"
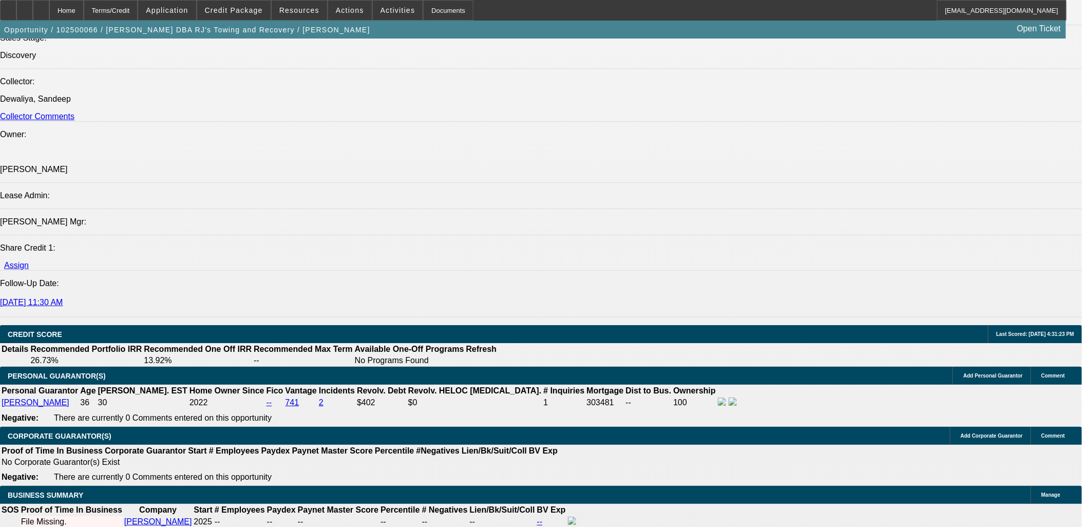
scroll to position [1312, 0]
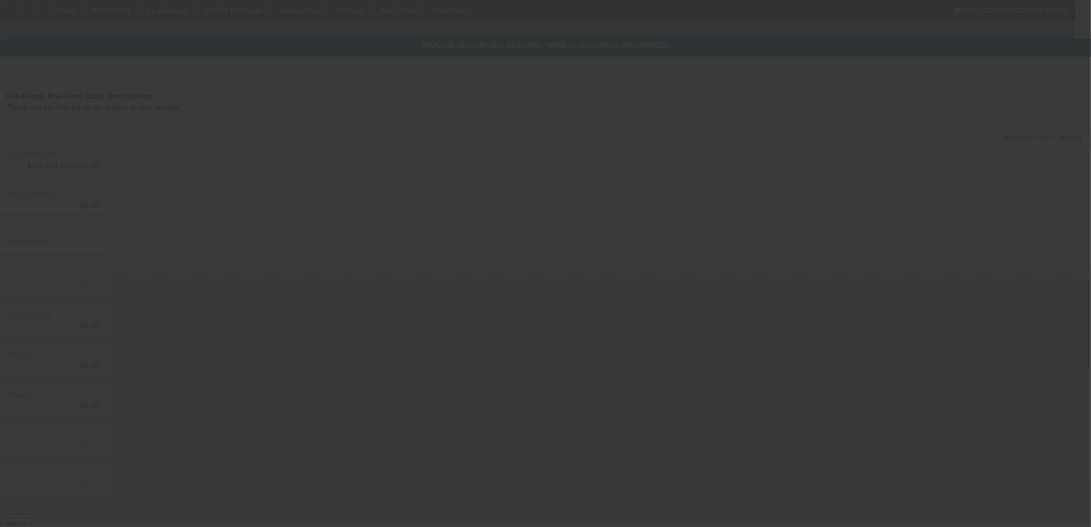
type input "$59,000.00"
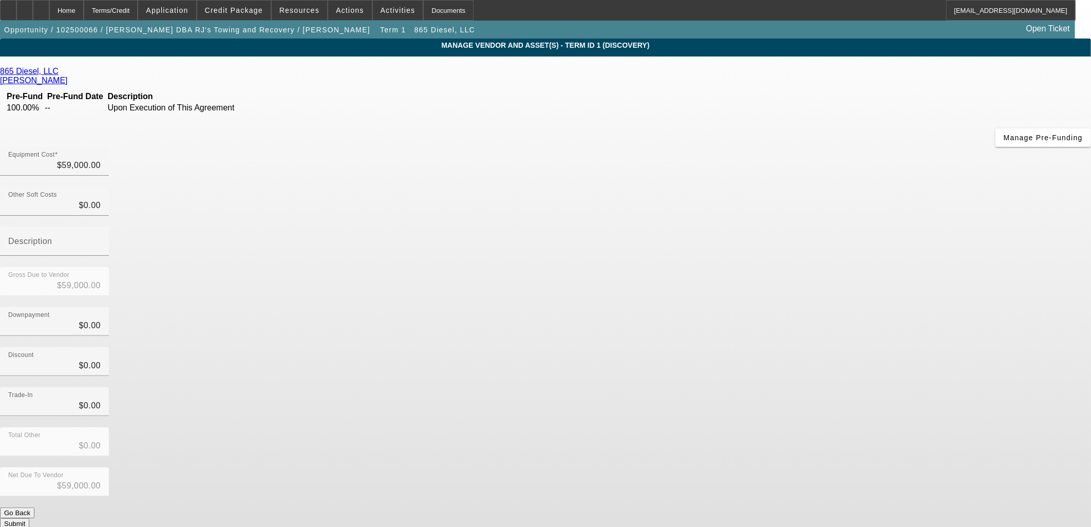
click at [59, 72] on link "865 Diesel, LLC" at bounding box center [29, 71] width 59 height 9
click at [68, 76] on link "Horstman, William" at bounding box center [34, 80] width 68 height 9
click at [84, 9] on div "Home" at bounding box center [66, 10] width 34 height 21
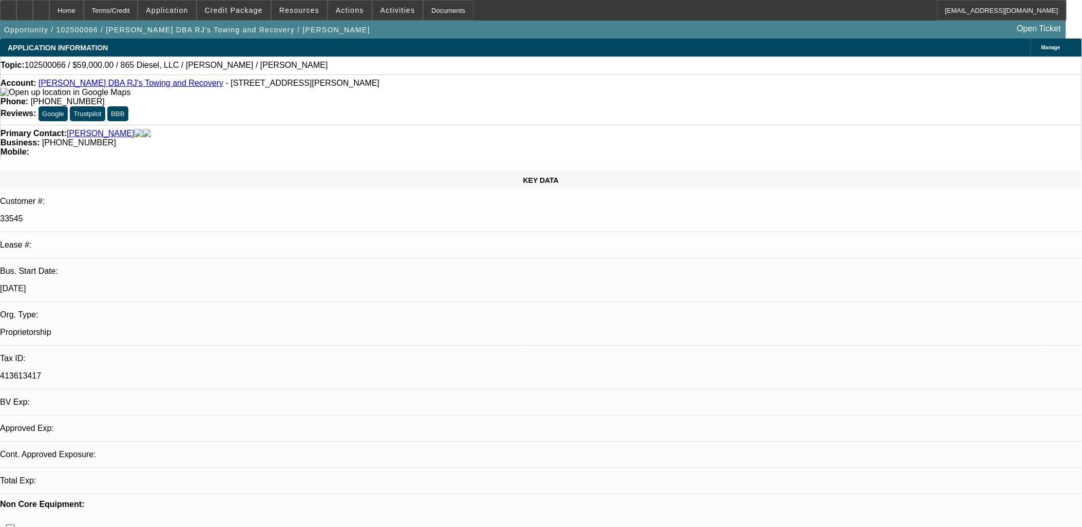
select select "0"
select select "2"
select select "0.1"
select select "4"
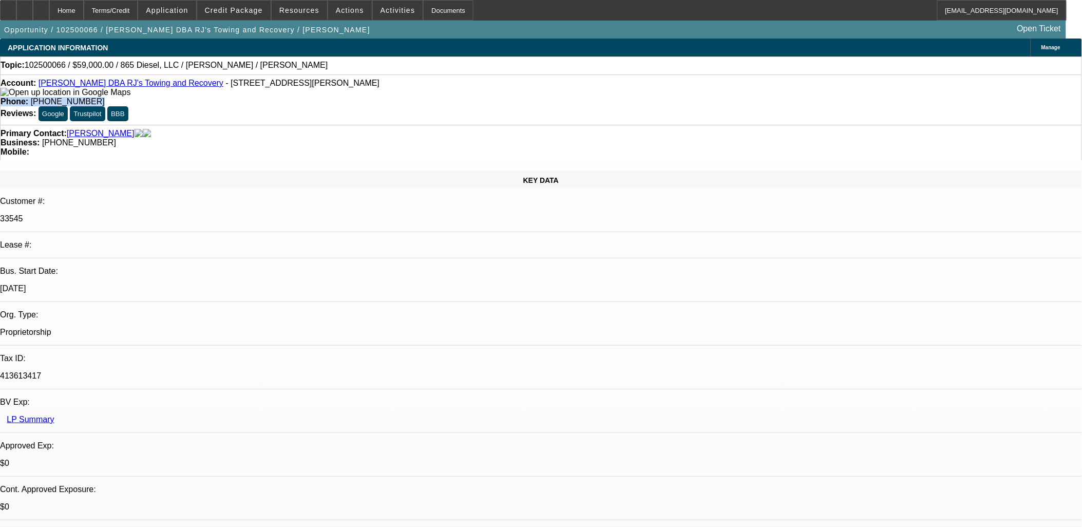
drag, startPoint x: 439, startPoint y: 89, endPoint x: 369, endPoint y: 87, distance: 69.9
click at [369, 97] on div "Phone: (615) 785-2413" at bounding box center [541, 101] width 1081 height 9
copy div "Phone: (615) 785-2413"
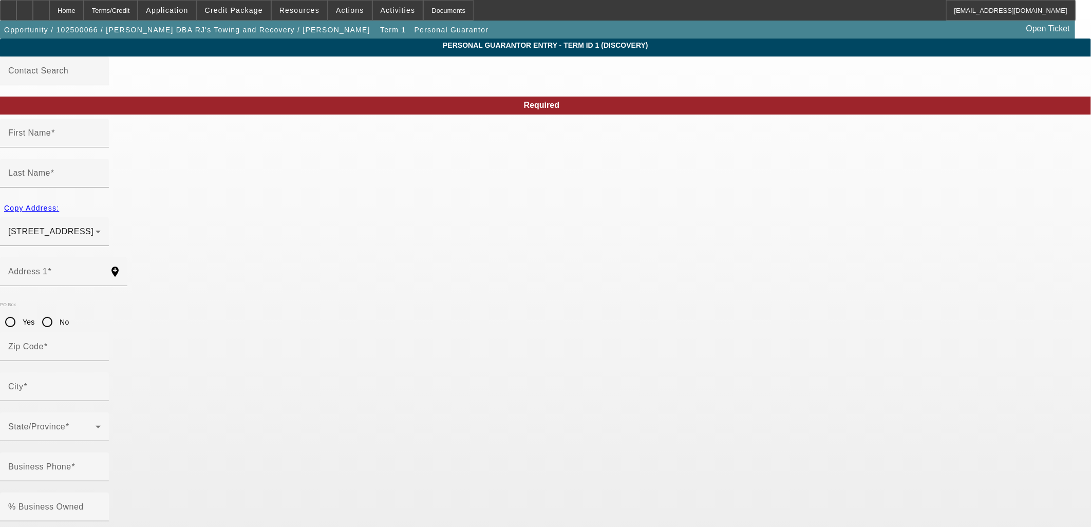
type input "Eathon"
type input "Duncan"
type input "106 Heather Heights"
radio input "true"
type input "37026"
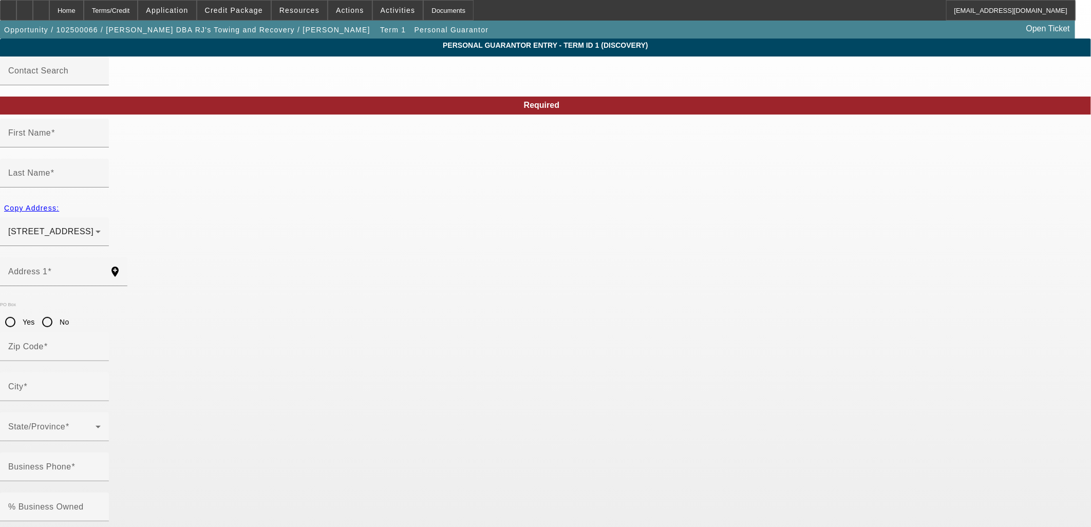
type input "Bradyville"
type input "(615) 785-2413"
type input "100"
type input "413-61-3417"
type input "eathon.duncan227@gmail.com"
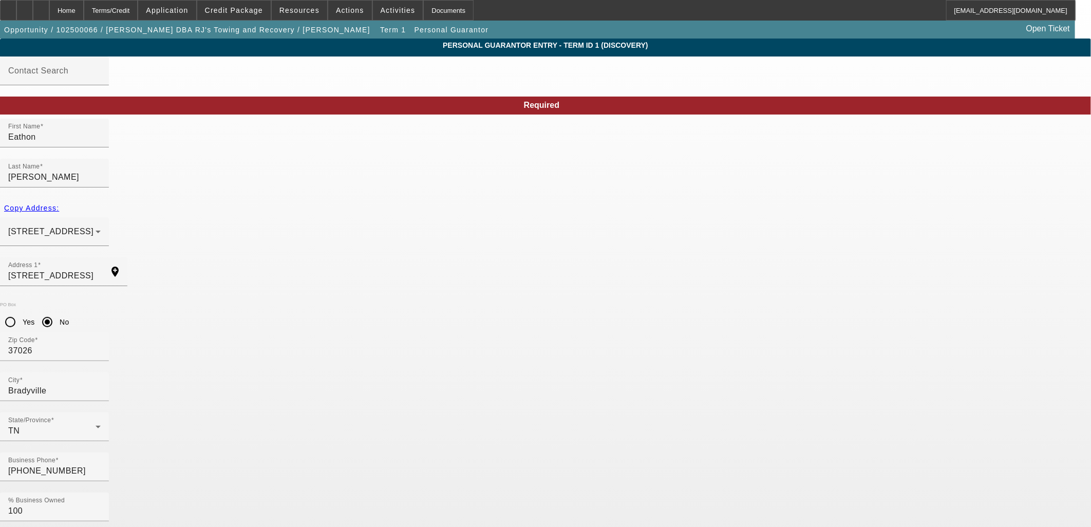
click at [84, 12] on div "Home" at bounding box center [66, 10] width 34 height 21
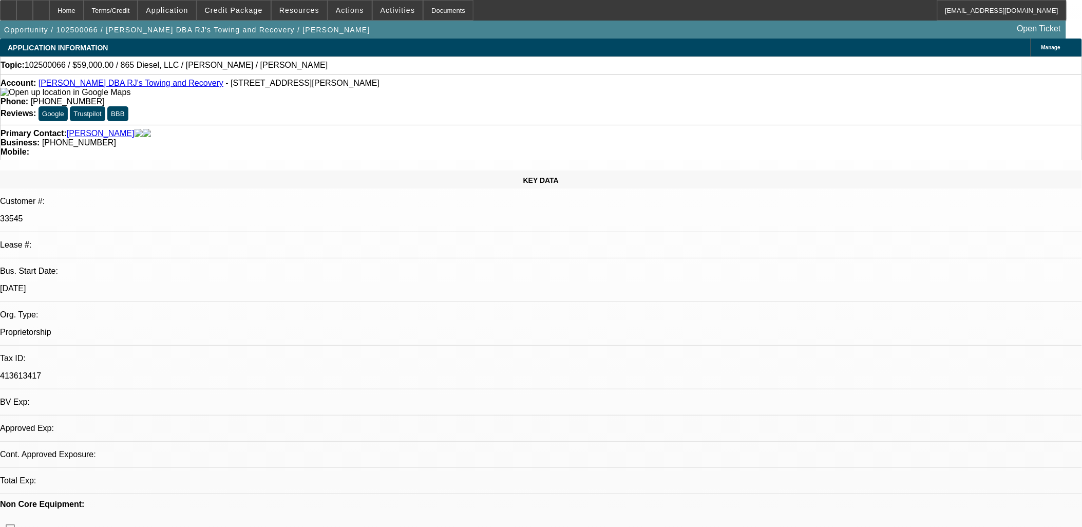
select select "0"
select select "2"
select select "0.1"
select select "4"
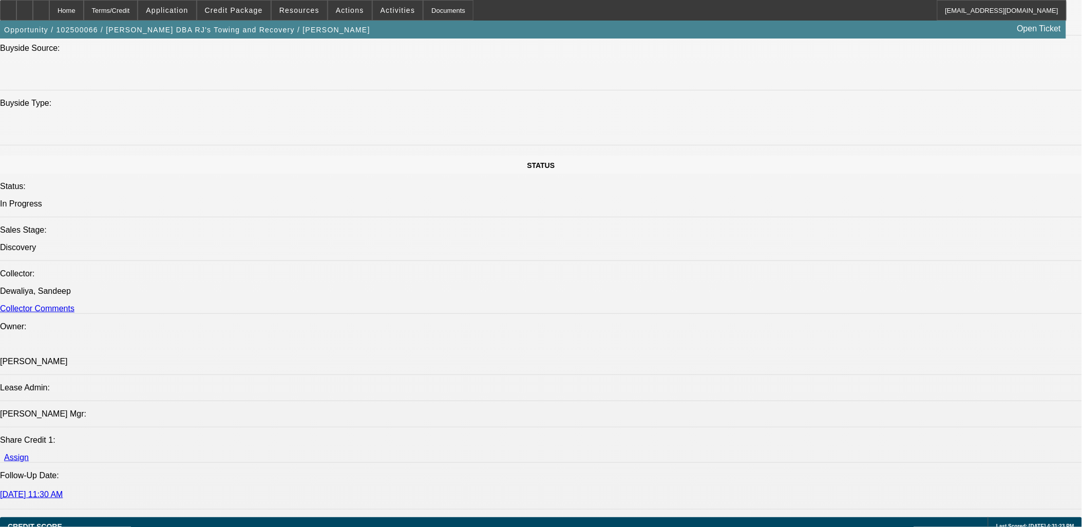
scroll to position [1041, 0]
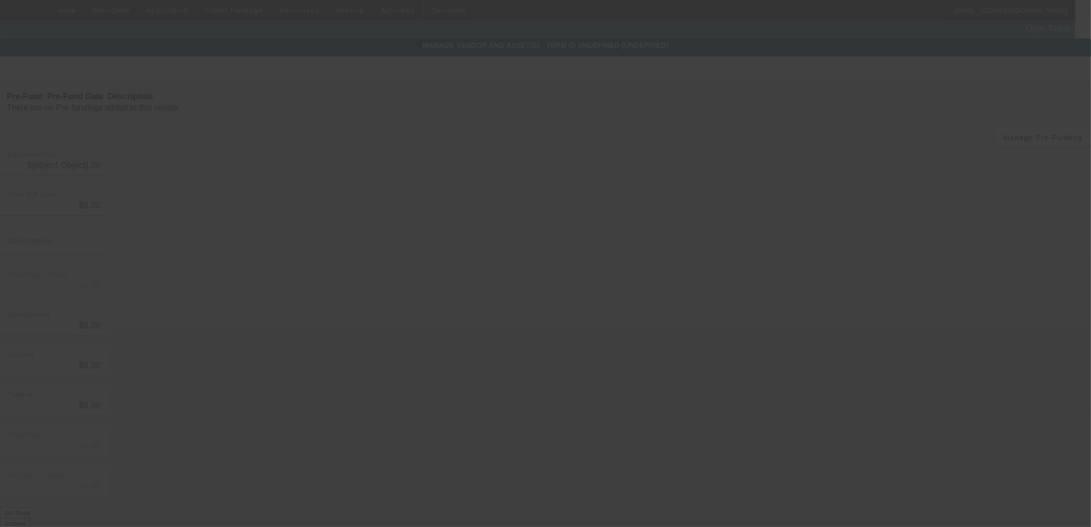
type input "$59,000.00"
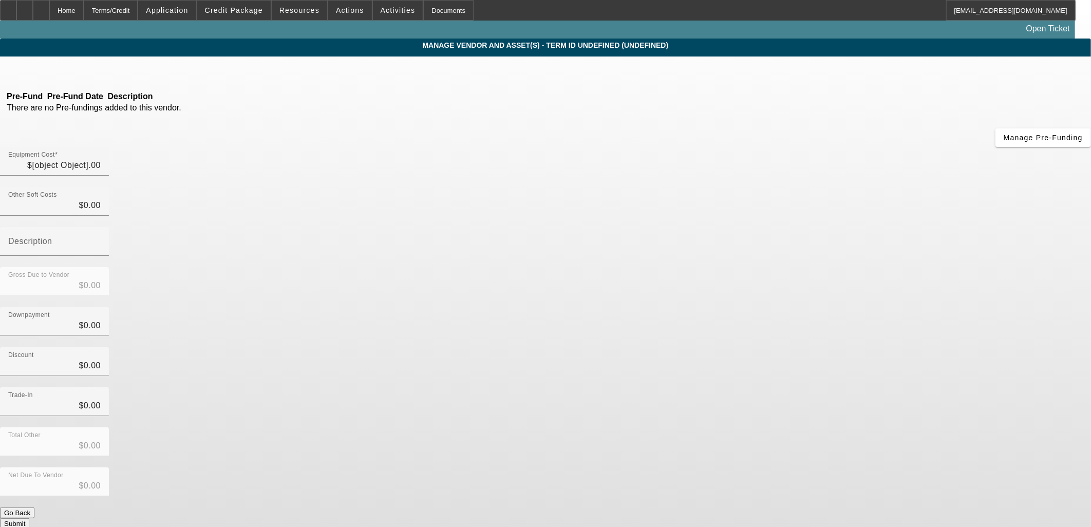
type input "$59,000.00"
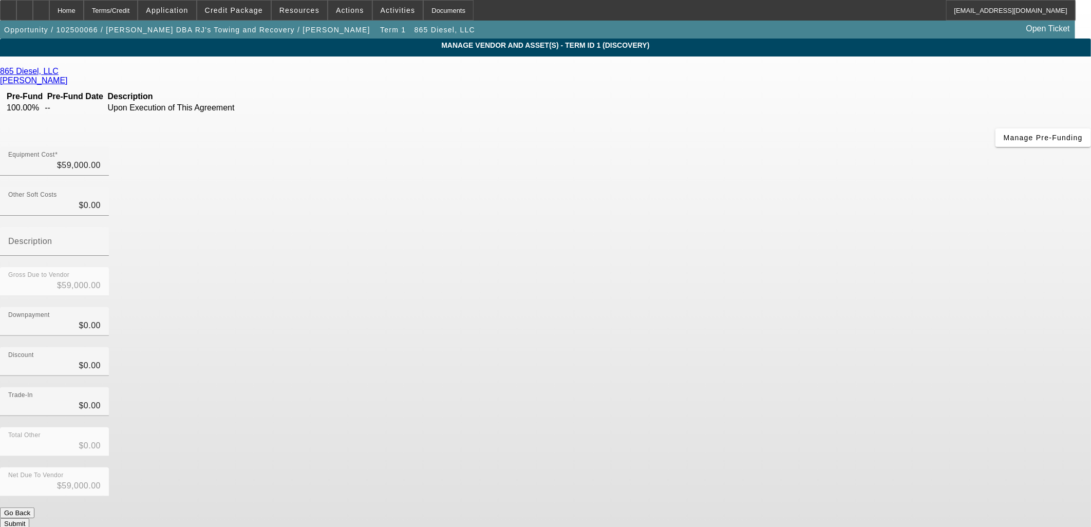
click at [59, 75] on link "865 Diesel, LLC" at bounding box center [29, 71] width 59 height 9
click at [84, 12] on div "Home" at bounding box center [66, 10] width 34 height 21
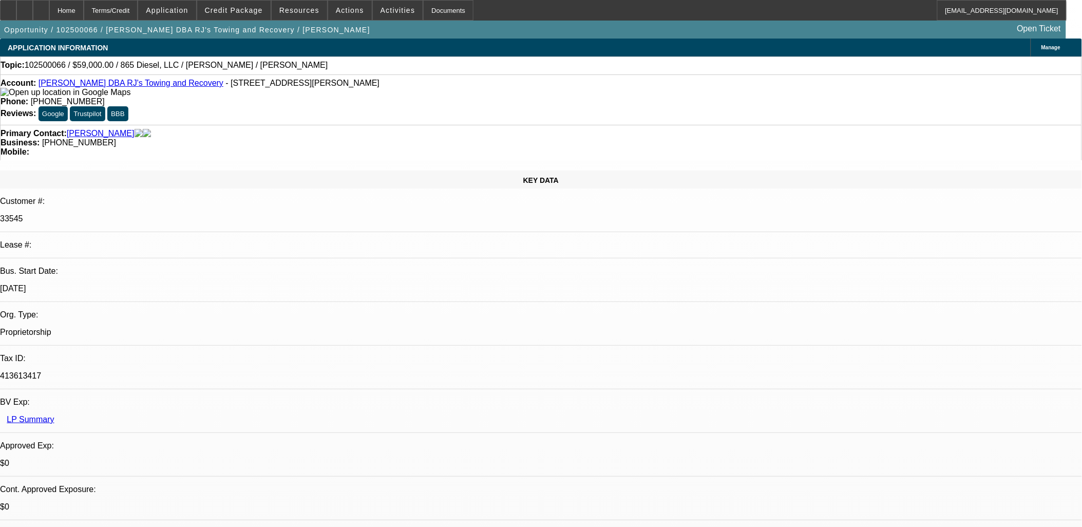
select select "0"
select select "2"
select select "0.1"
select select "4"
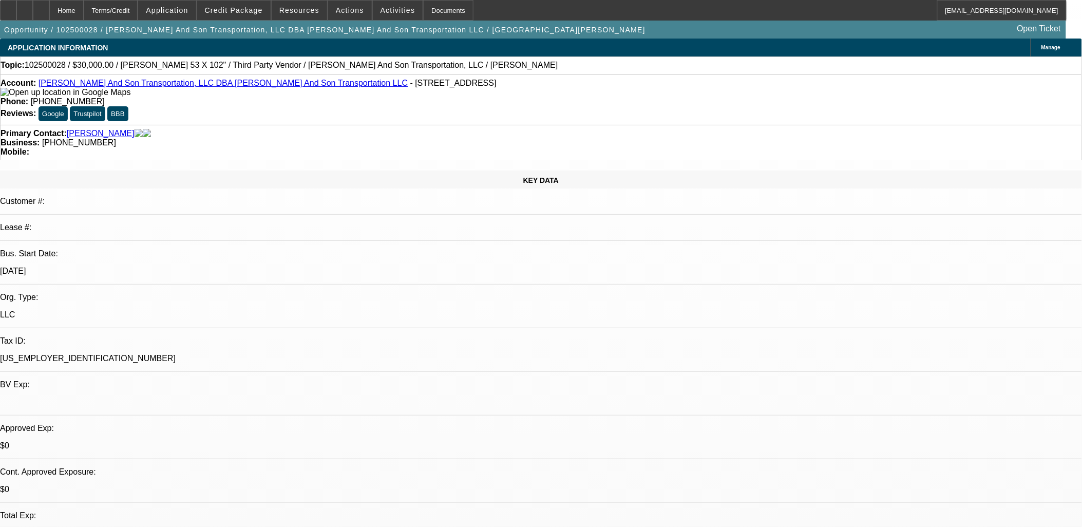
select select "0"
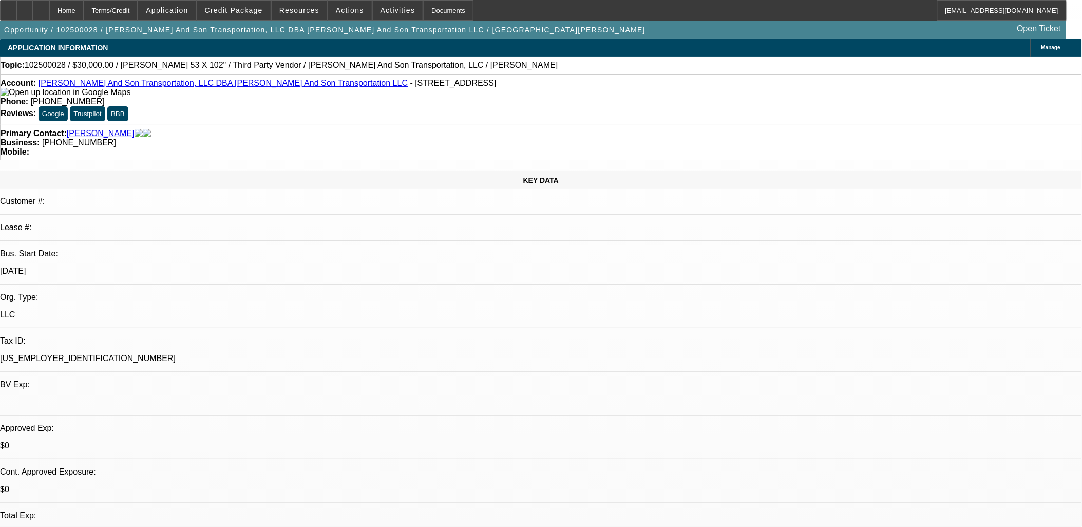
select select "0"
select select "1"
select select "2"
select select "6"
select select "1"
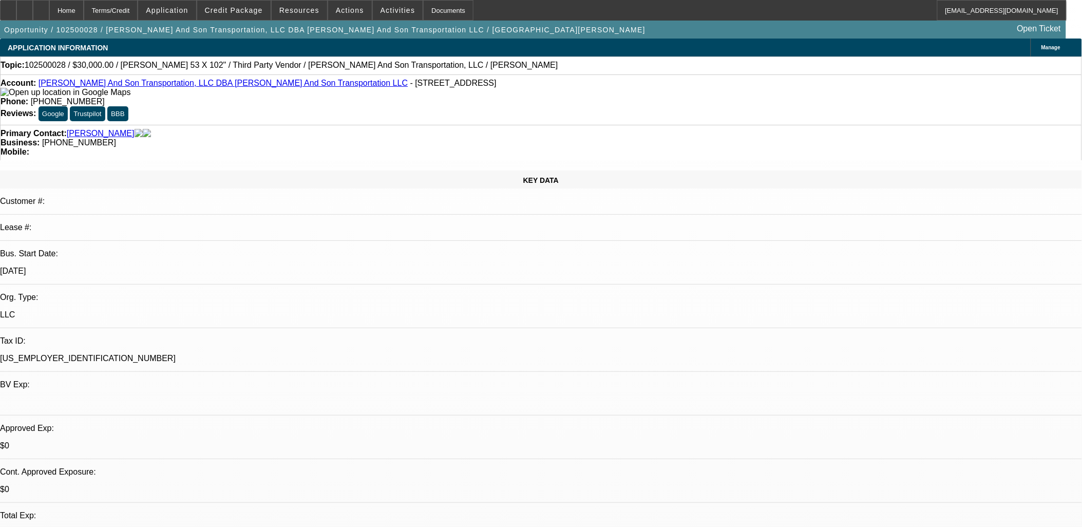
select select "2"
select select "6"
click at [25, 7] on icon at bounding box center [25, 7] width 0 height 0
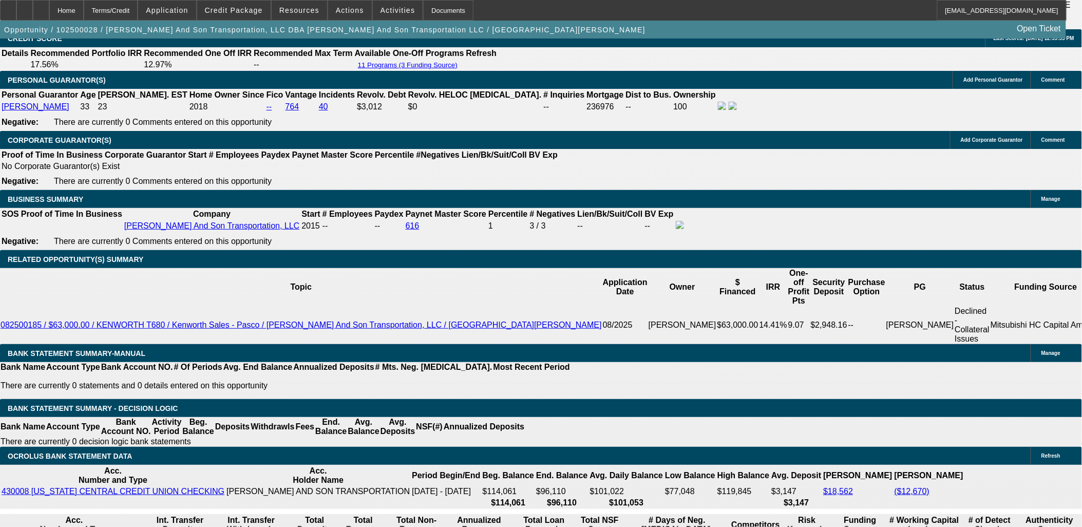
scroll to position [1483, 0]
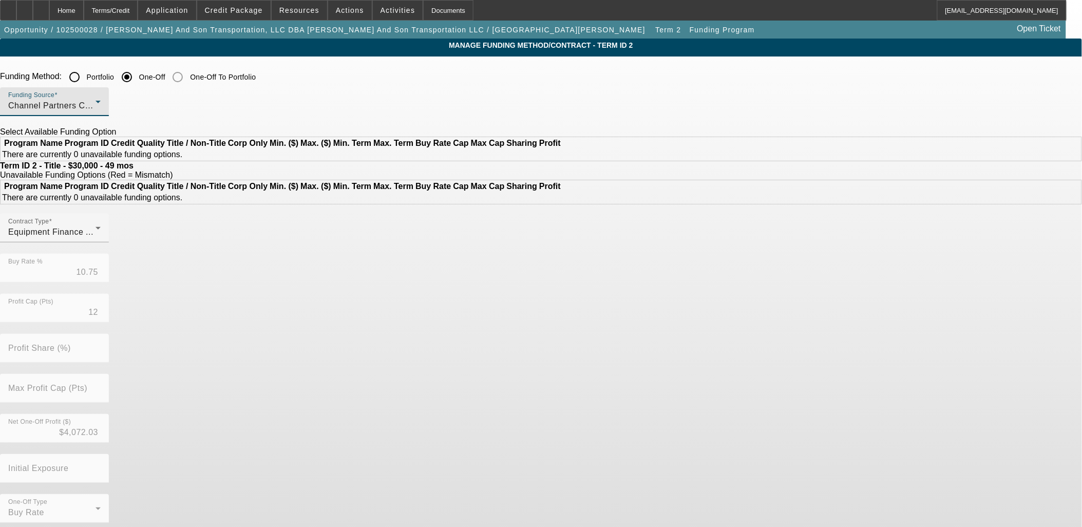
click at [144, 106] on span "Channel Partners Capital LLC (EF)" at bounding box center [76, 105] width 136 height 9
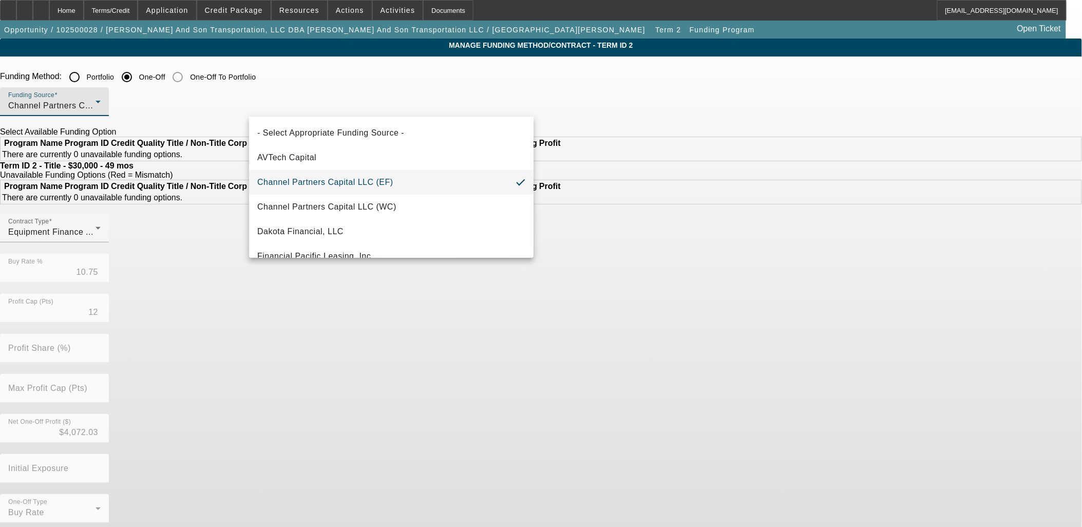
scroll to position [114, 0]
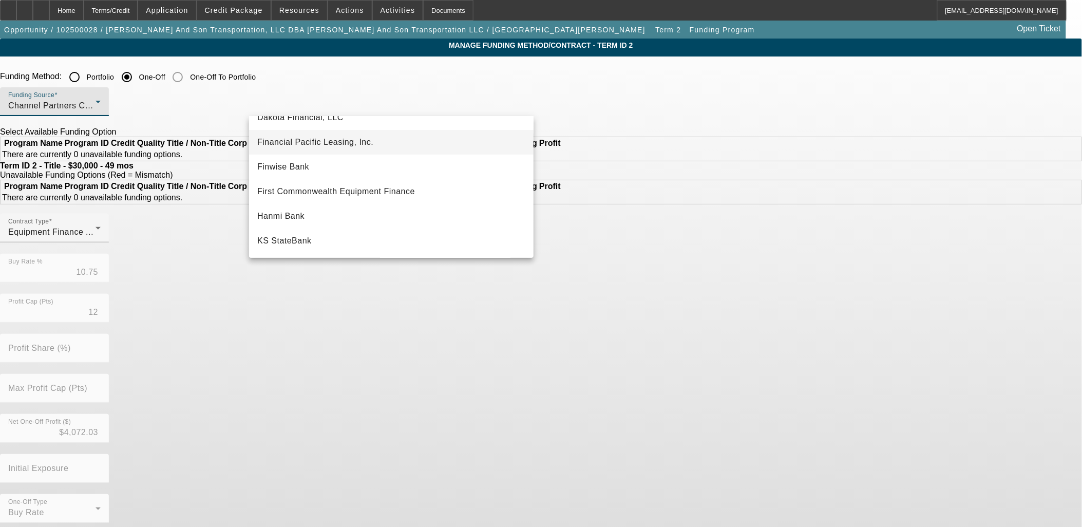
click at [322, 139] on span "Financial Pacific Leasing, Inc." at bounding box center [315, 142] width 116 height 12
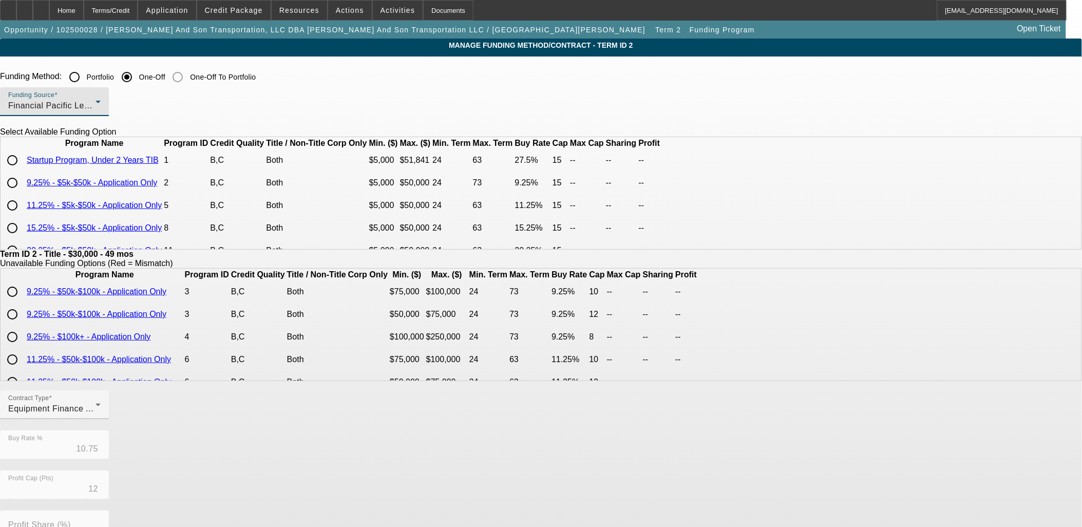
click at [23, 216] on input "radio" at bounding box center [12, 205] width 21 height 21
radio input "true"
type input "11.25"
type input "15"
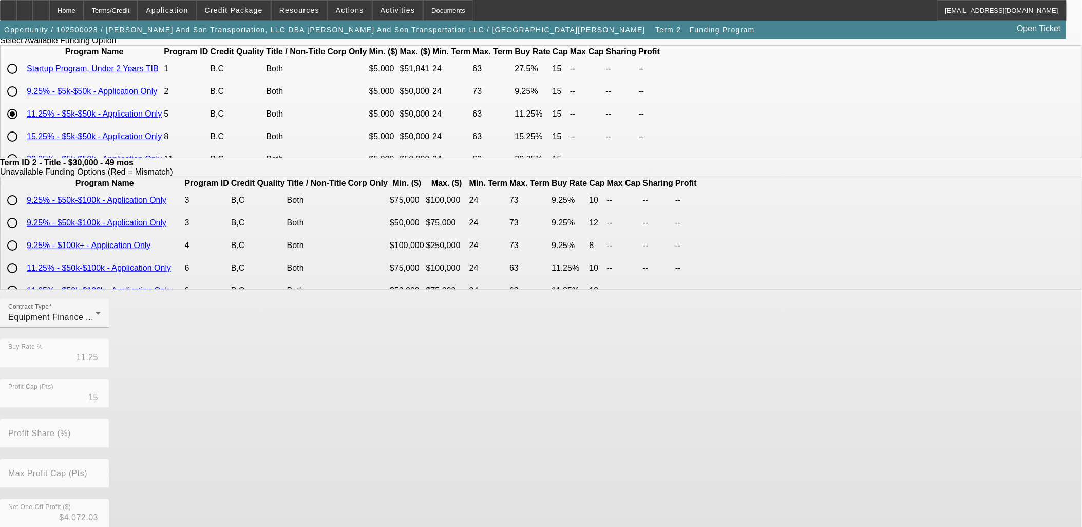
scroll to position [181, 0]
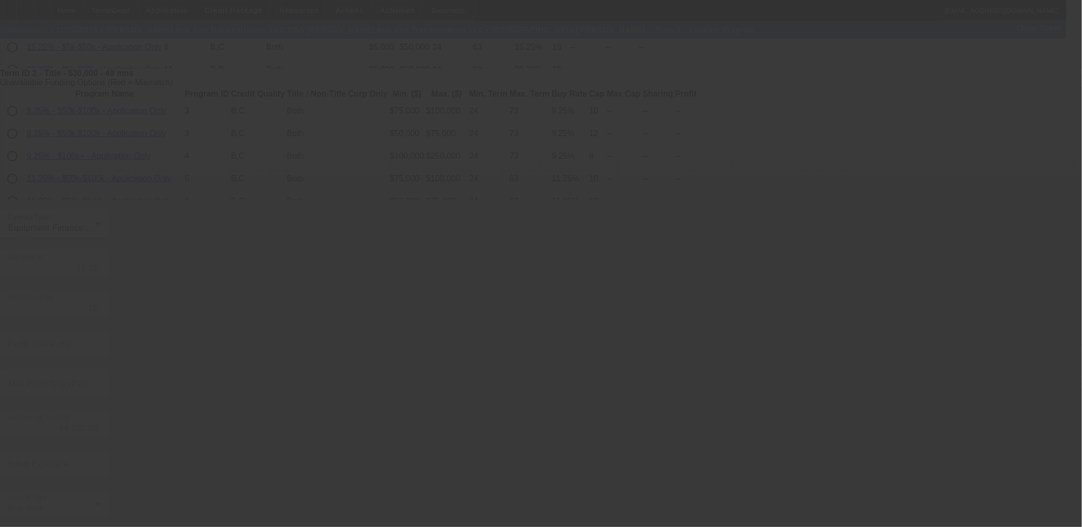
type input "10.75"
type input "12"
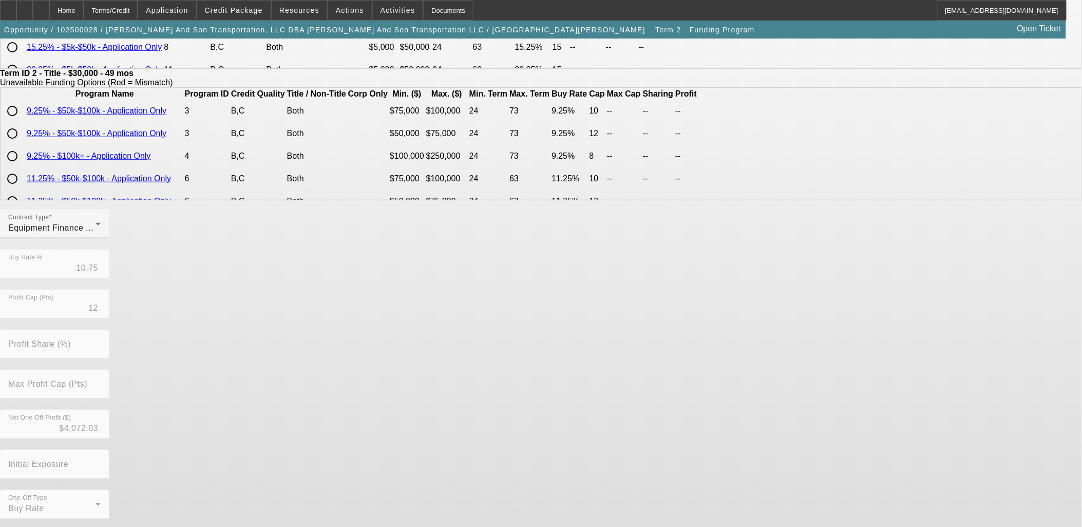
scroll to position [0, 0]
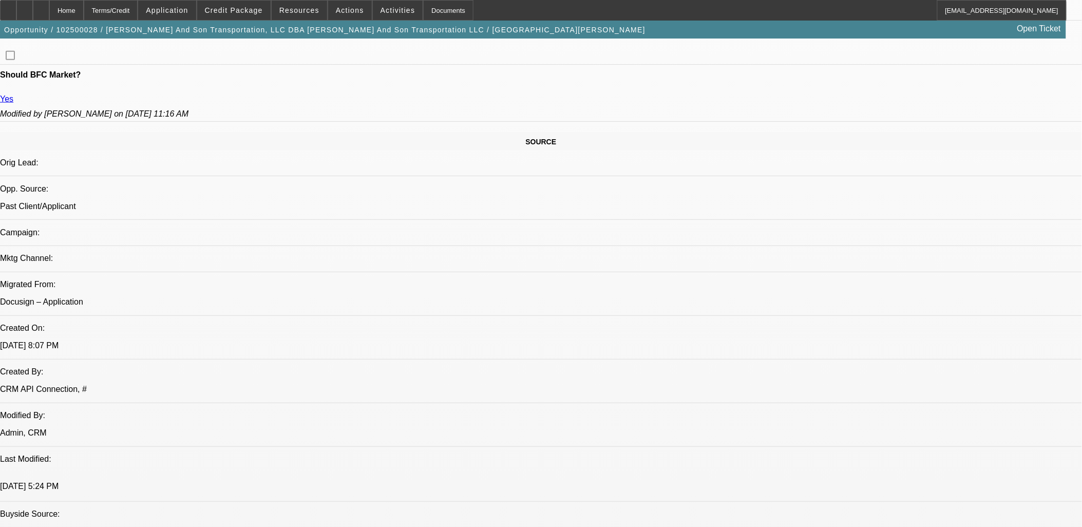
select select "0"
select select "2"
select select "0"
select select "6"
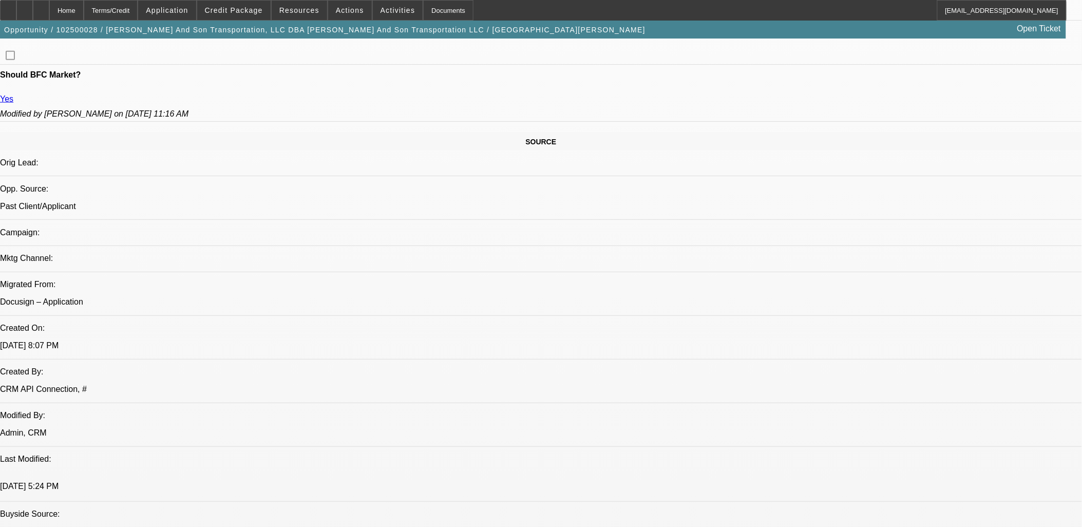
select select "0"
select select "2"
select select "0"
select select "6"
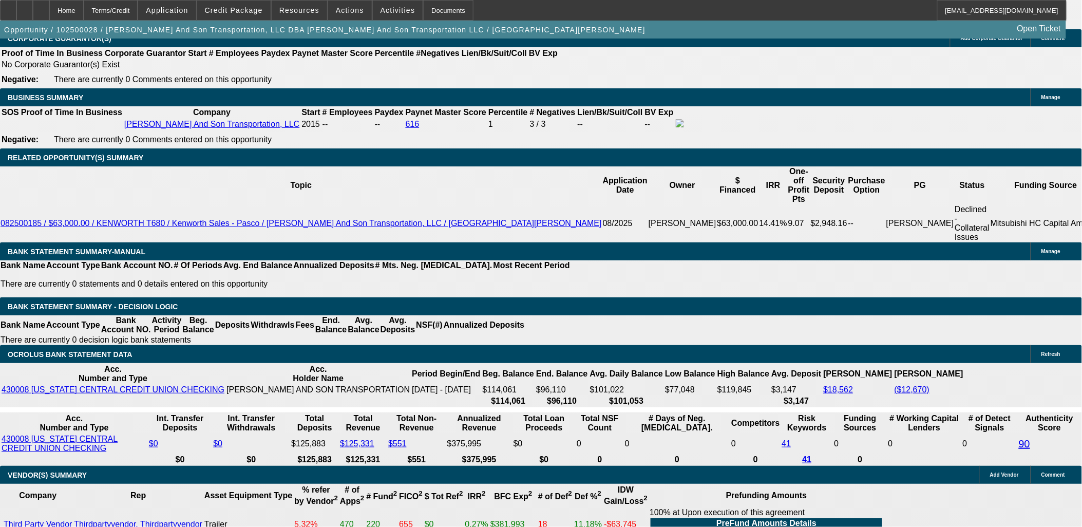
select select "3"
type input "UNKNOWN"
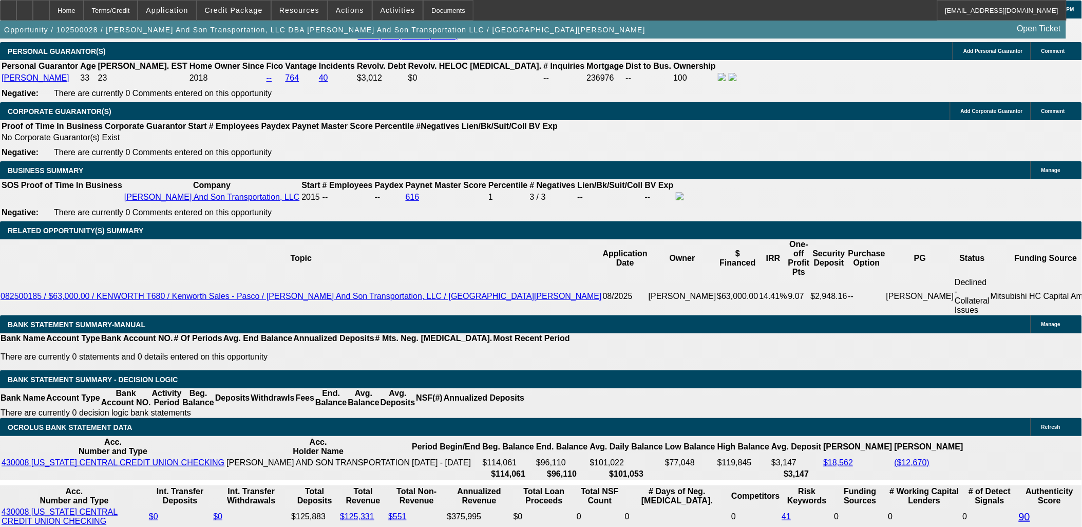
scroll to position [1413, 0]
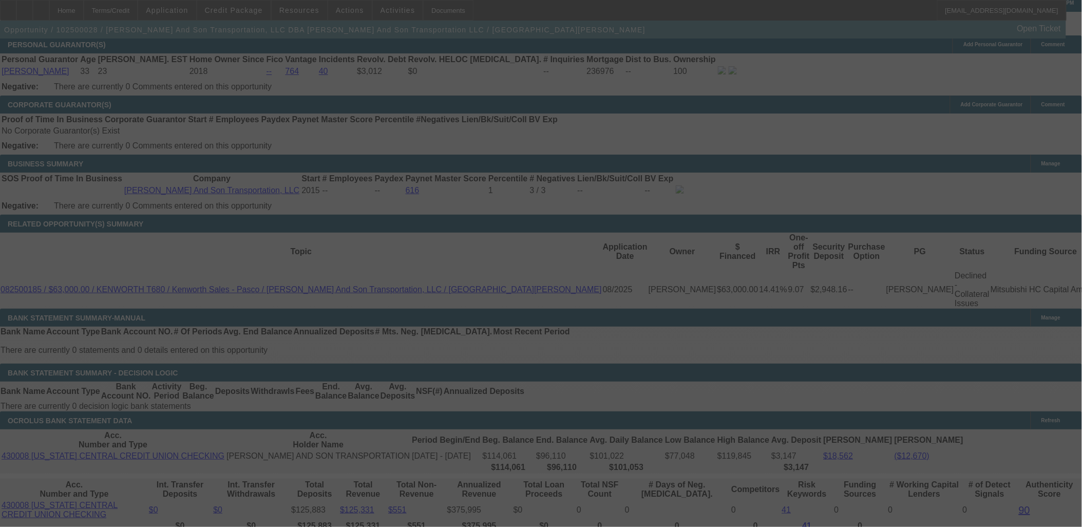
scroll to position [1527, 0]
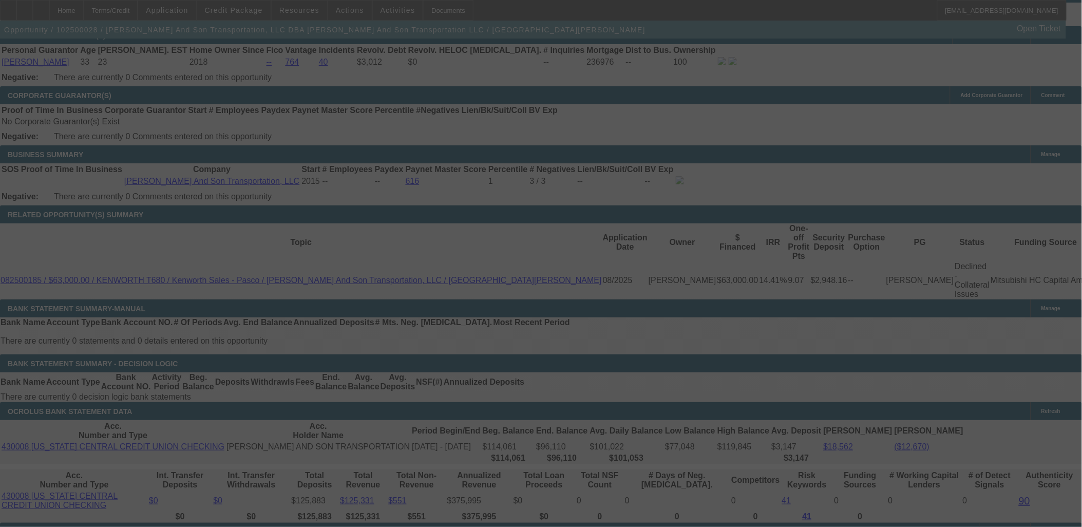
select select "0"
select select "3"
select select "0"
select select "6"
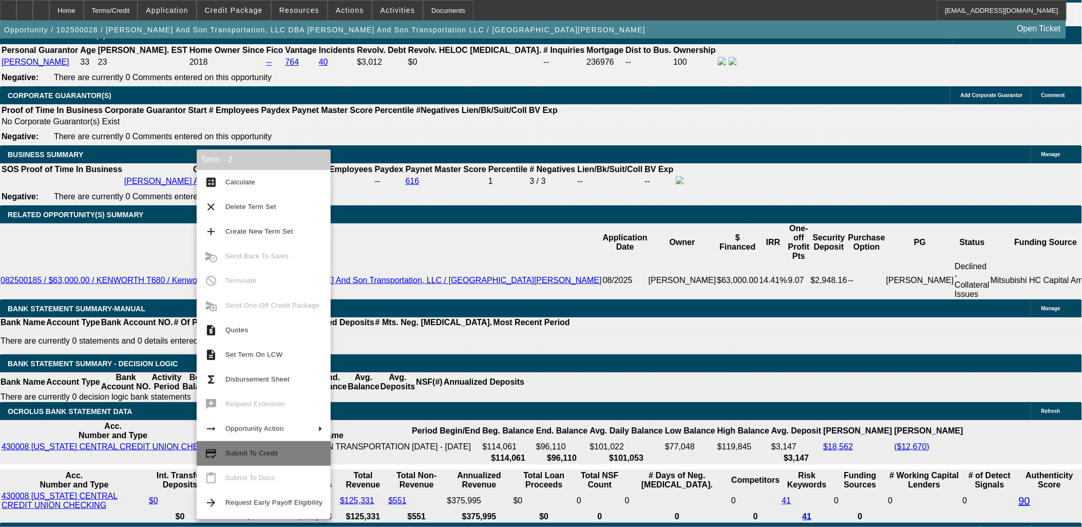
click at [255, 458] on span "Submit To Credit" at bounding box center [273, 453] width 97 height 12
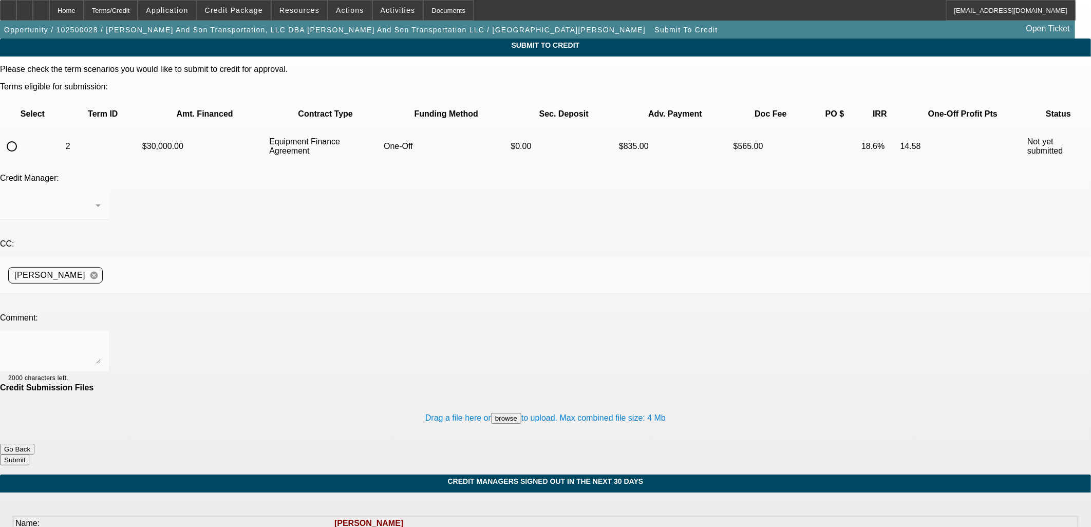
click at [22, 136] on input "radio" at bounding box center [12, 146] width 21 height 21
radio input "true"
click at [101, 339] on textarea at bounding box center [54, 351] width 92 height 25
type textarea "COI in file shows proof of fleet, 3 trucks and 2 trailers."
click at [29, 454] on button "Submit" at bounding box center [14, 459] width 29 height 11
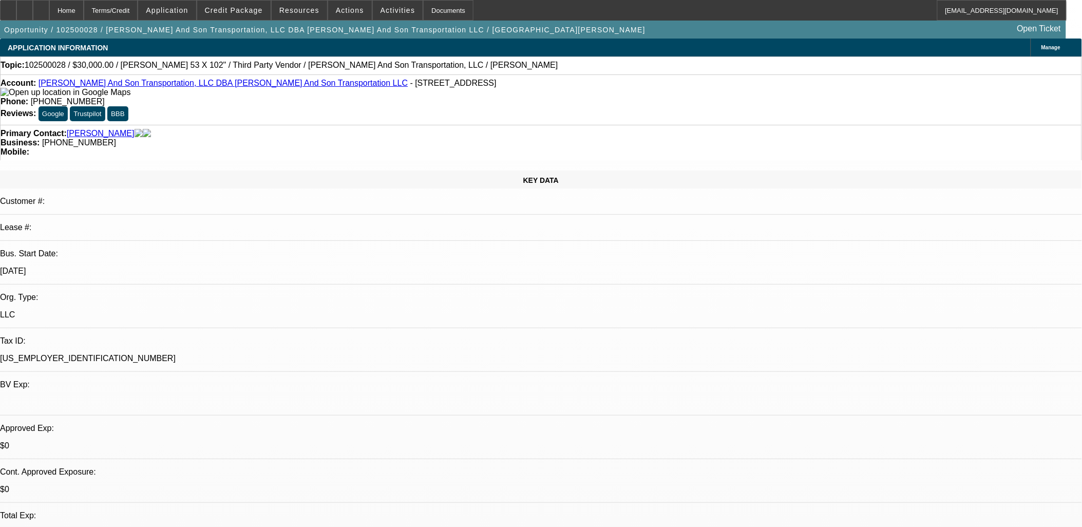
select select "0"
select select "3"
select select "0"
select select "6"
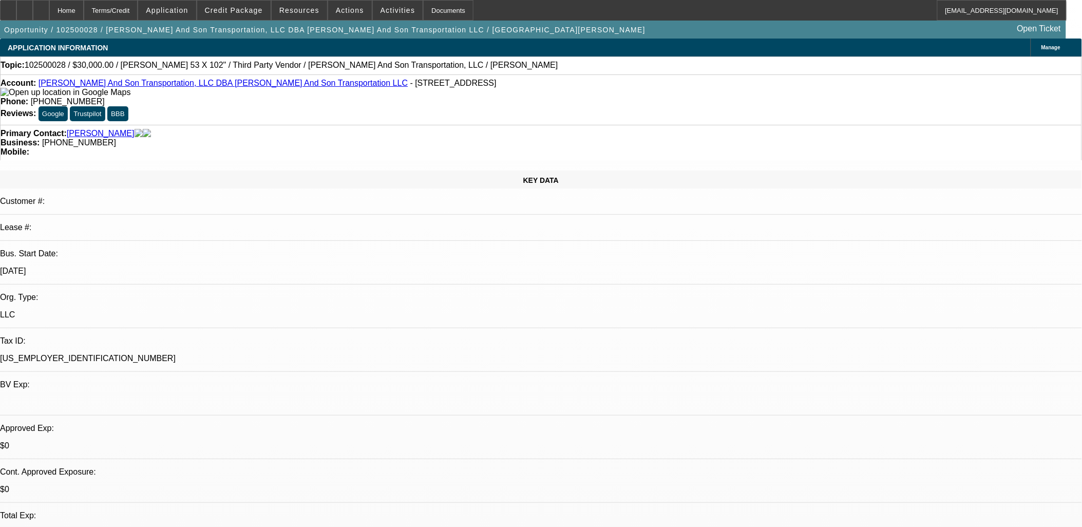
select select "0"
select select "2"
select select "0"
select select "6"
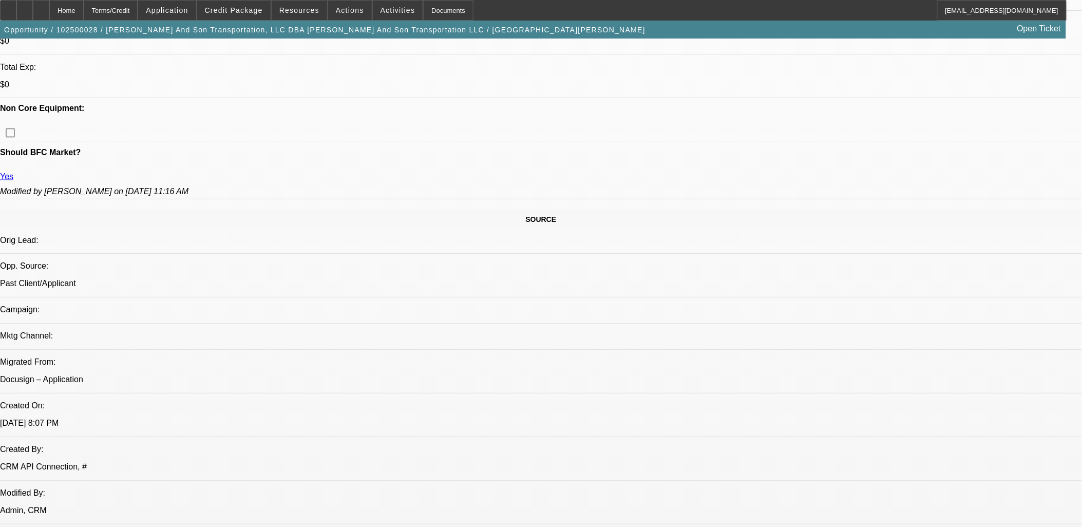
scroll to position [456, 0]
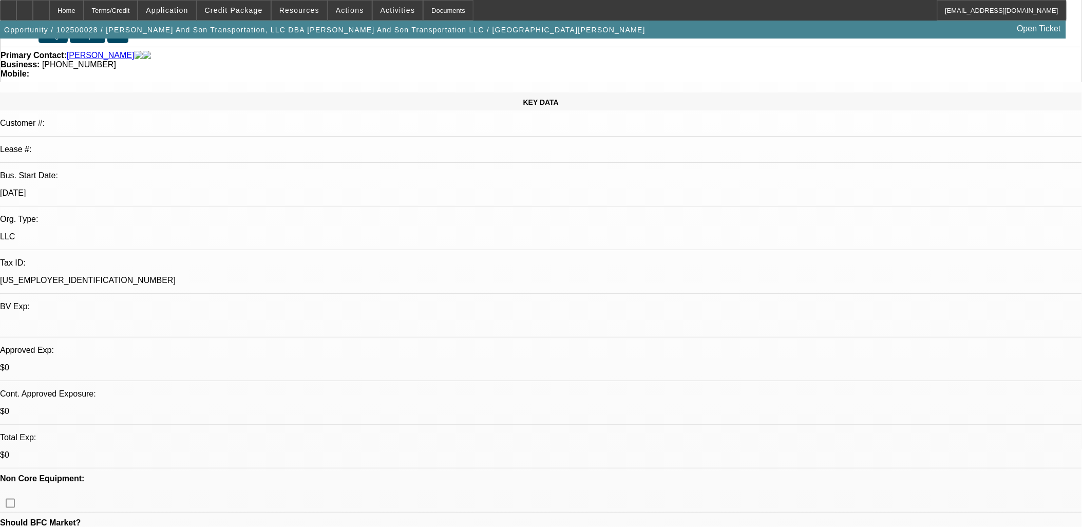
scroll to position [57, 0]
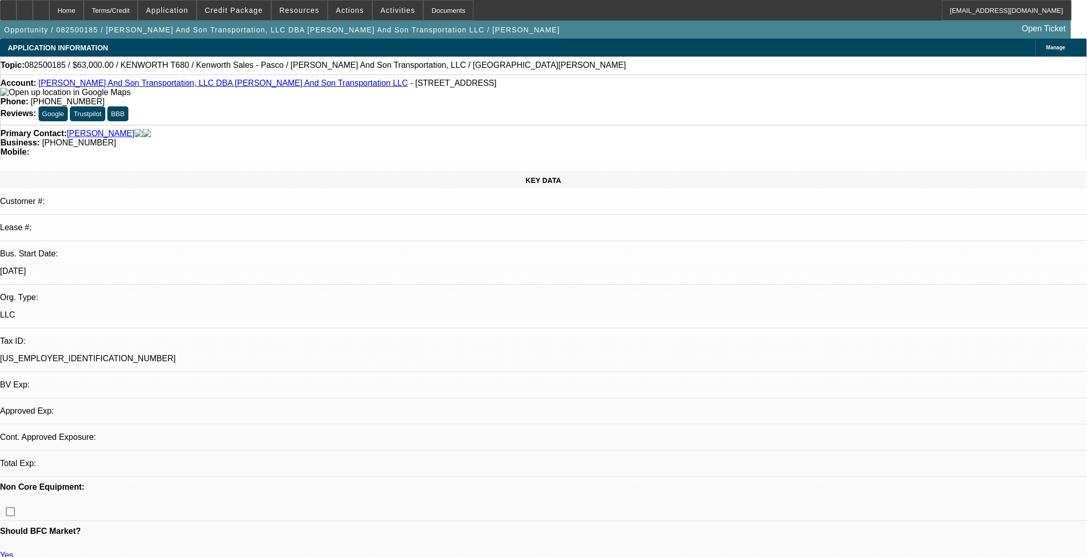
select select "0"
select select "2"
select select "0"
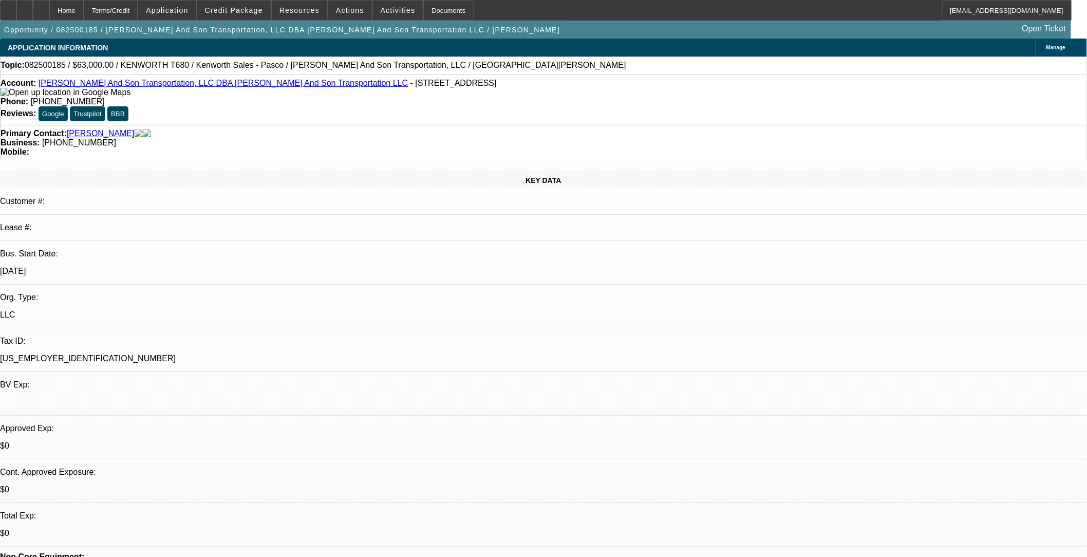
select select "1"
select select "2"
select select "6"
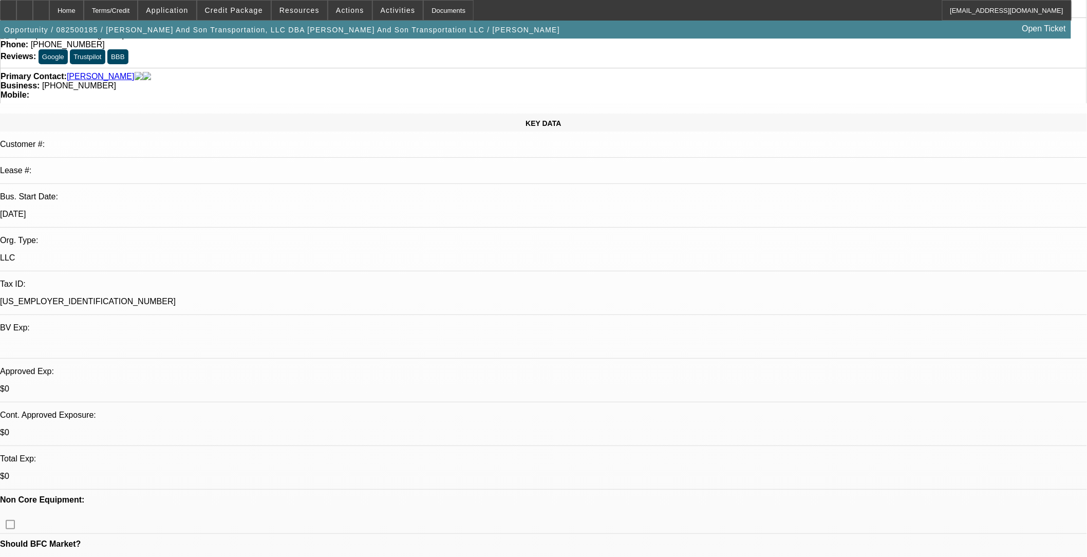
scroll to position [314, 0]
